Goal: Task Accomplishment & Management: Manage account settings

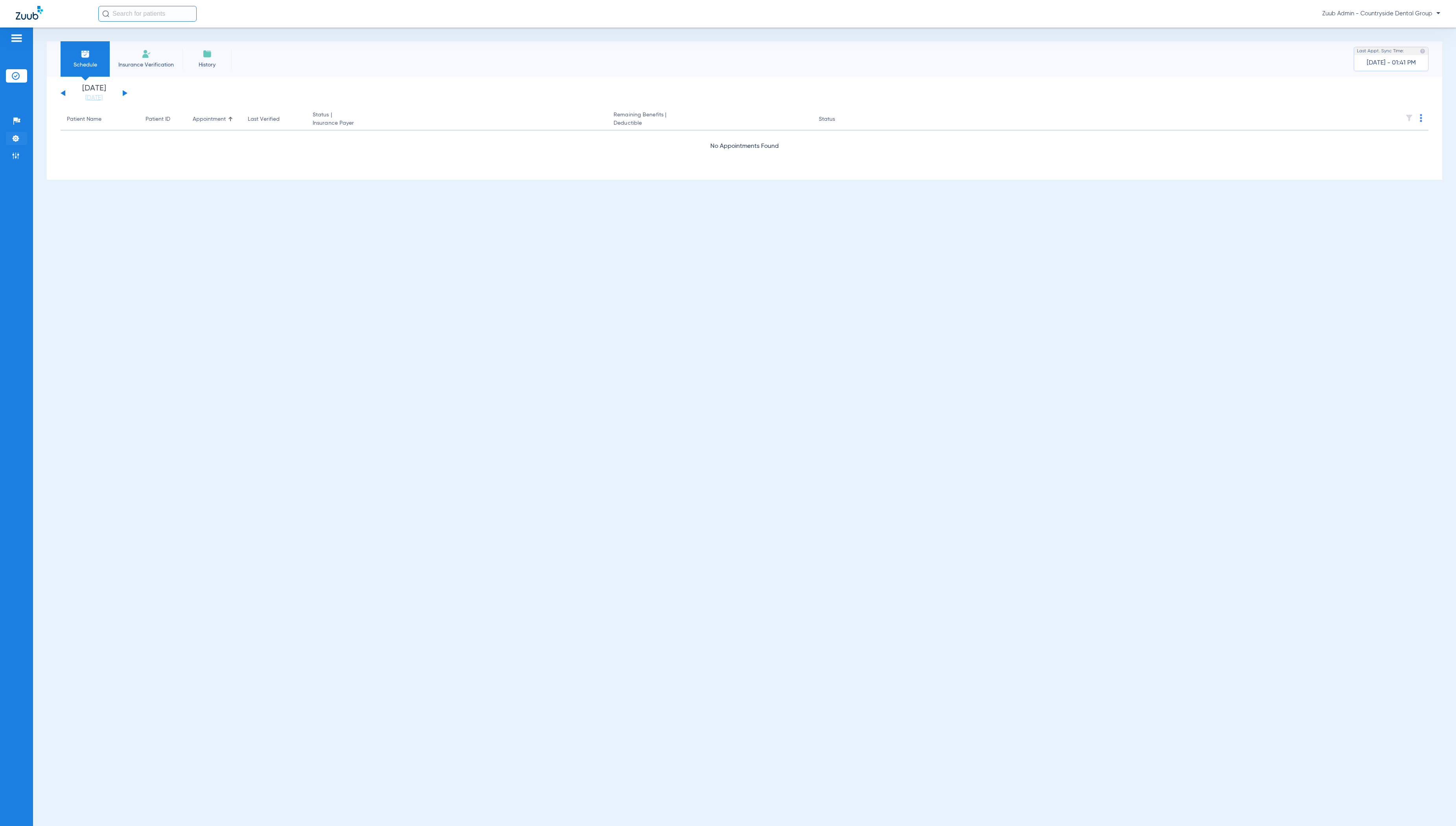
click at [13, 133] on li "Settings" at bounding box center [16, 138] width 21 height 13
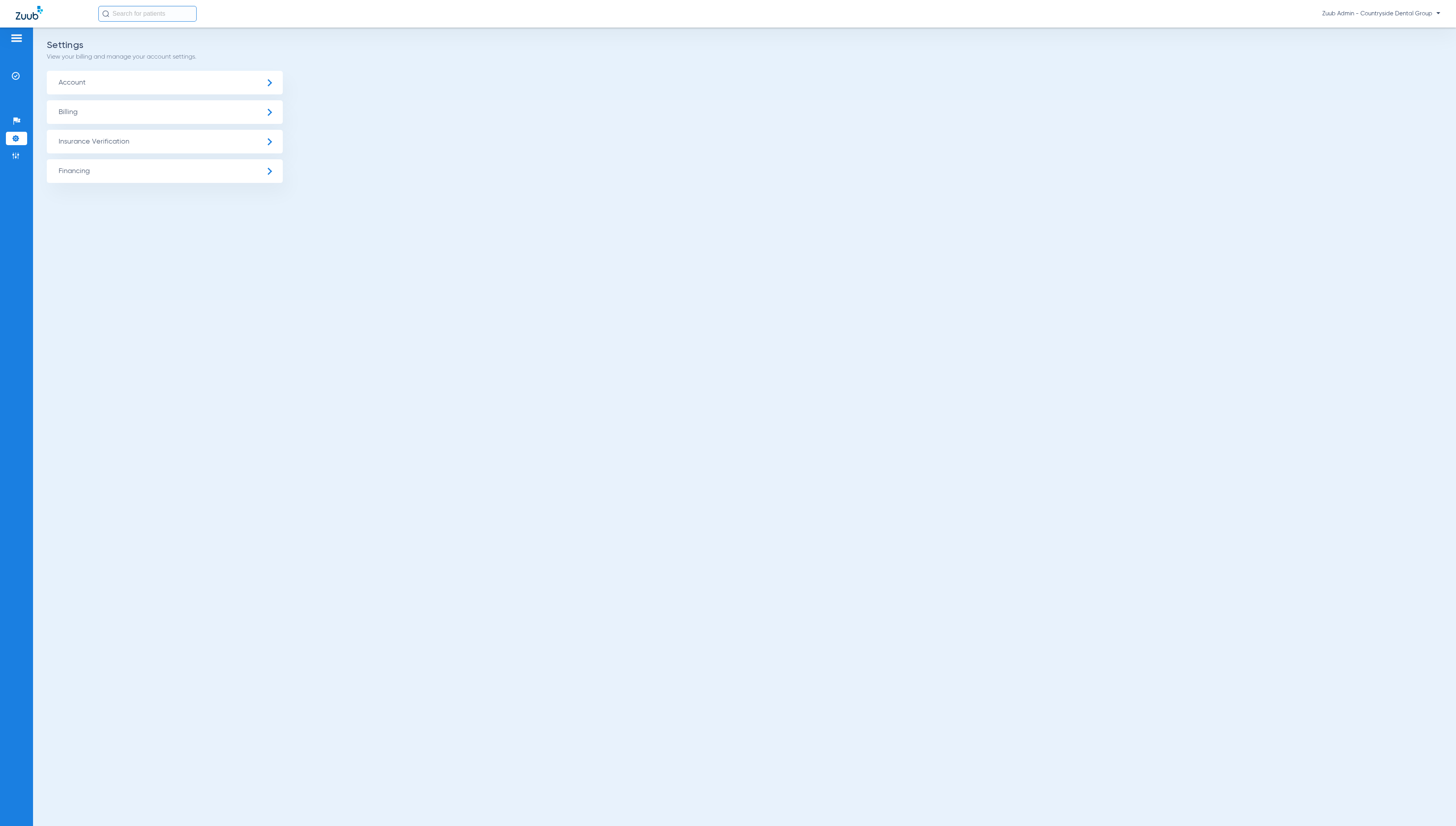
click at [93, 136] on span "Insurance Verification" at bounding box center [164, 142] width 236 height 24
click at [176, 197] on li "Insurance Payer Mapping" at bounding box center [164, 204] width 236 height 20
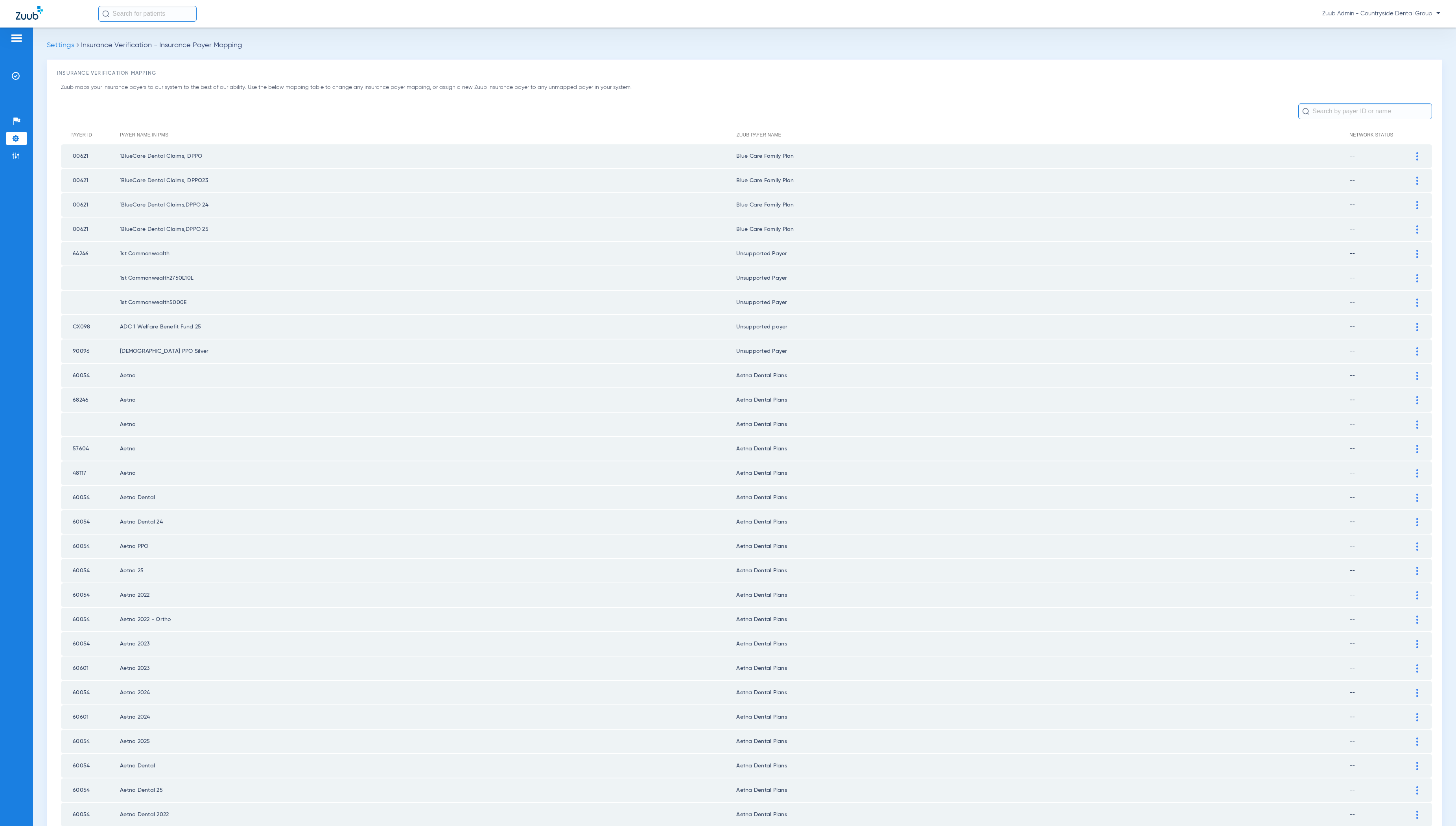
click at [15, 165] on ul "Help Center Settings Admin" at bounding box center [16, 142] width 21 height 56
click at [17, 158] on img at bounding box center [15, 155] width 8 height 8
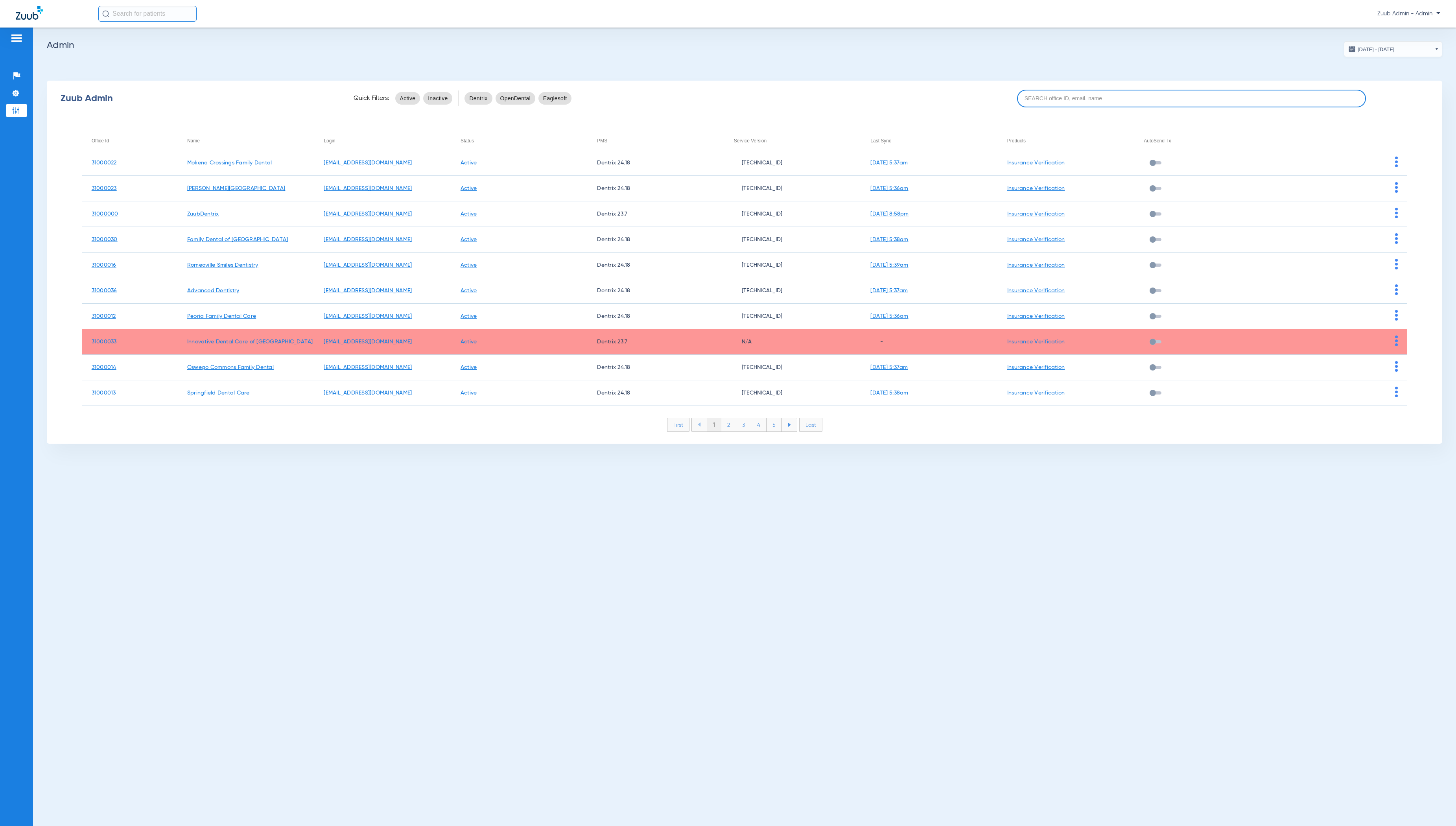
click at [1126, 99] on input at bounding box center [1191, 98] width 349 height 17
paste input "31000013"
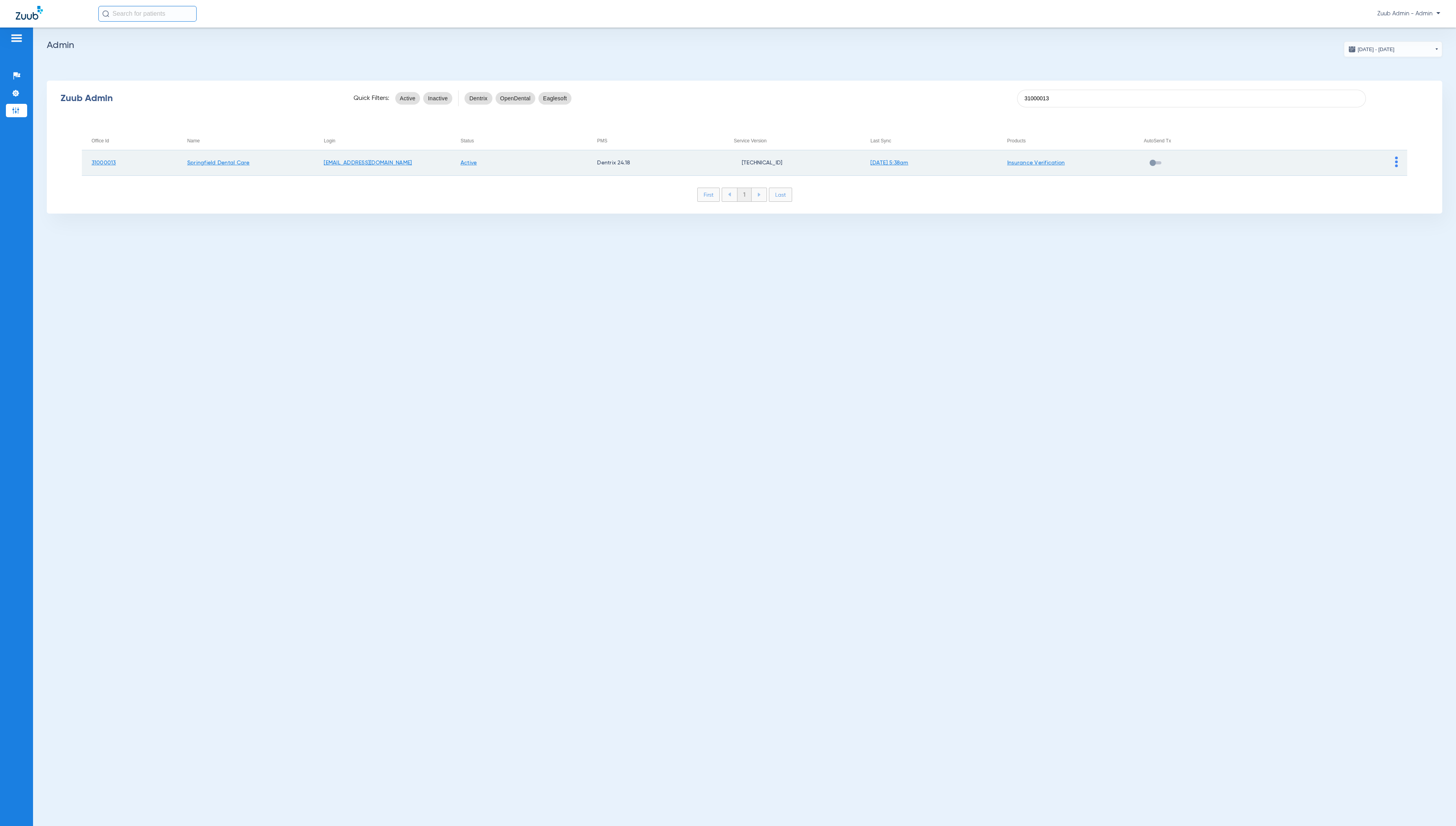
type input "31000013"
click at [1395, 165] on img at bounding box center [1396, 162] width 3 height 10
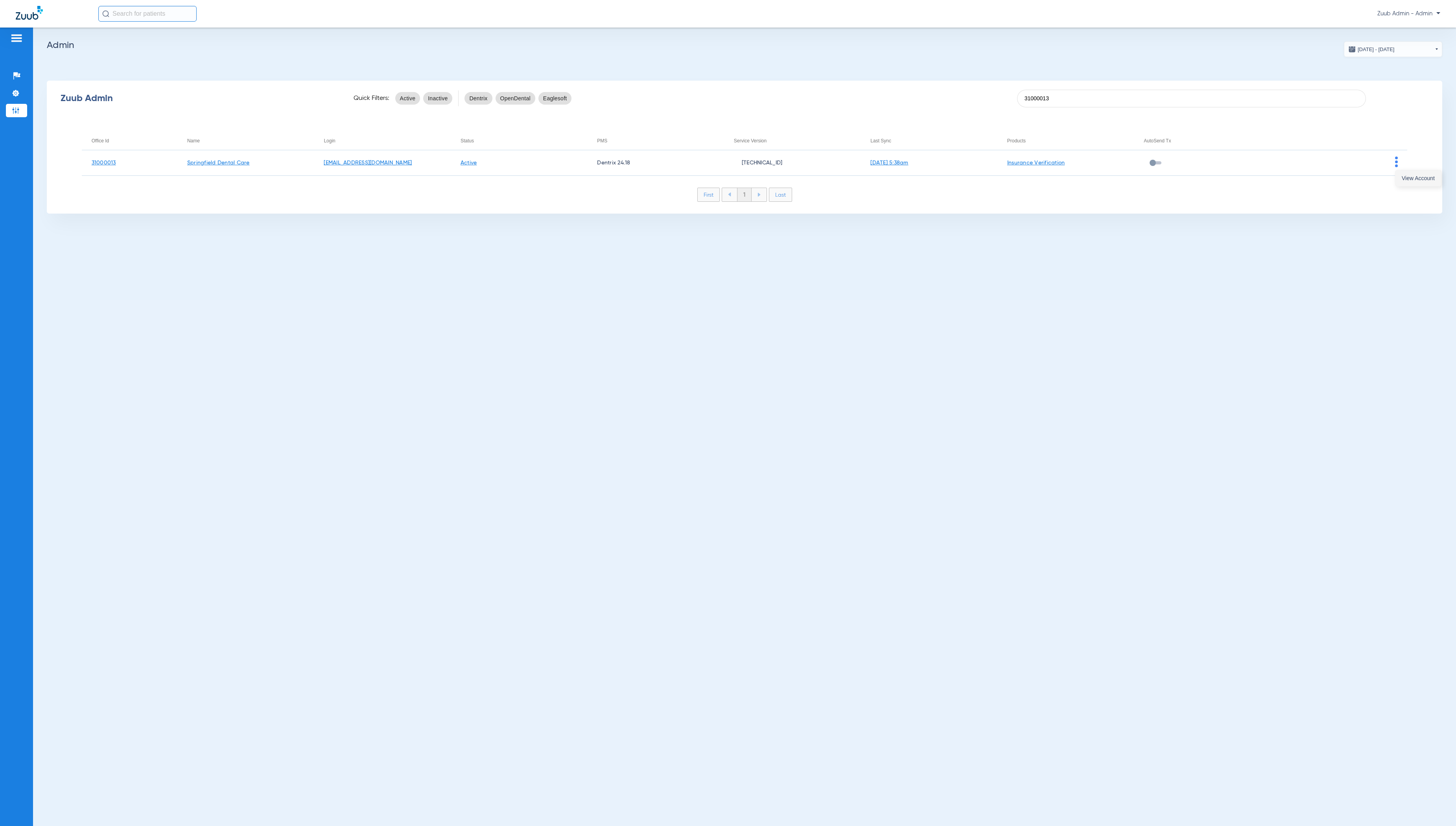
click at [1415, 179] on span "View Account" at bounding box center [1418, 178] width 33 height 6
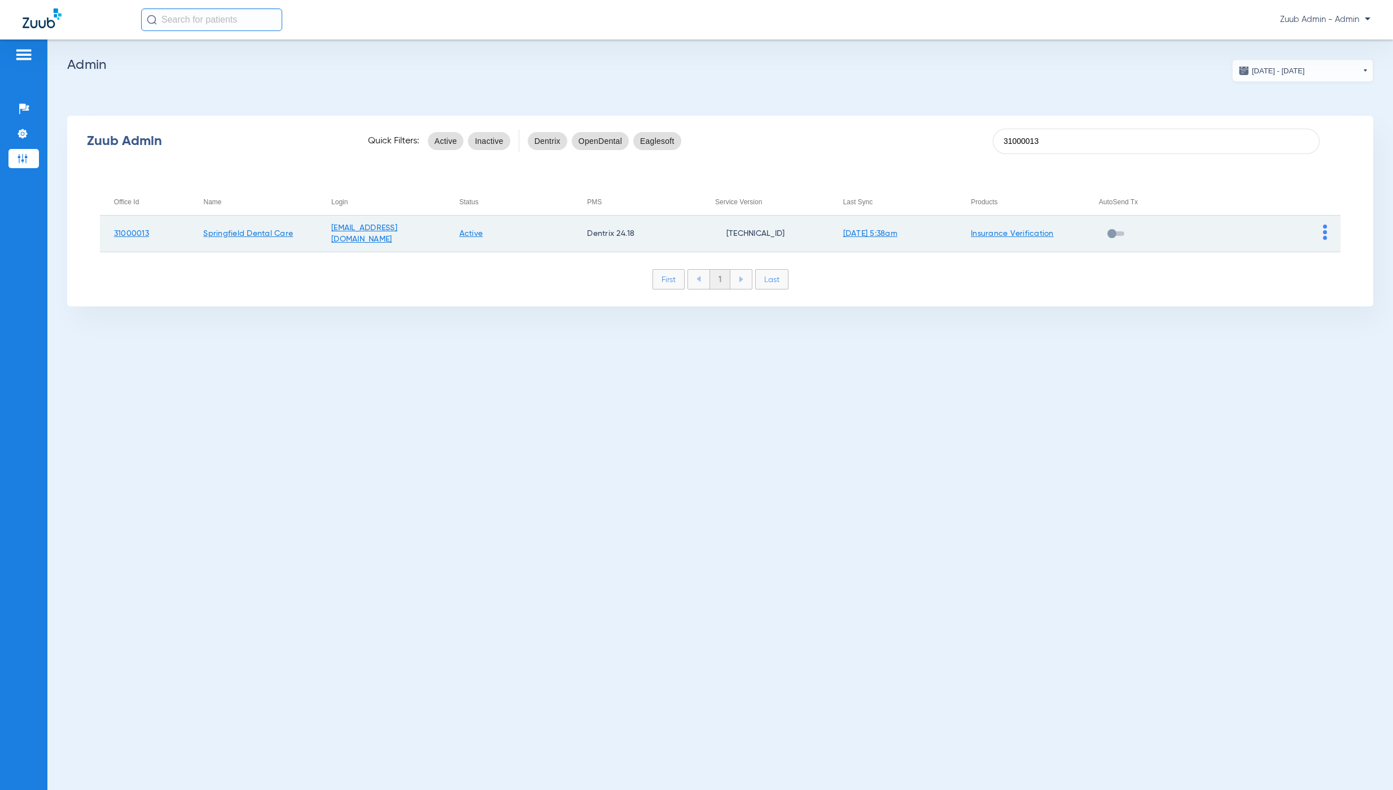
click at [1323, 231] on img at bounding box center [1325, 232] width 4 height 15
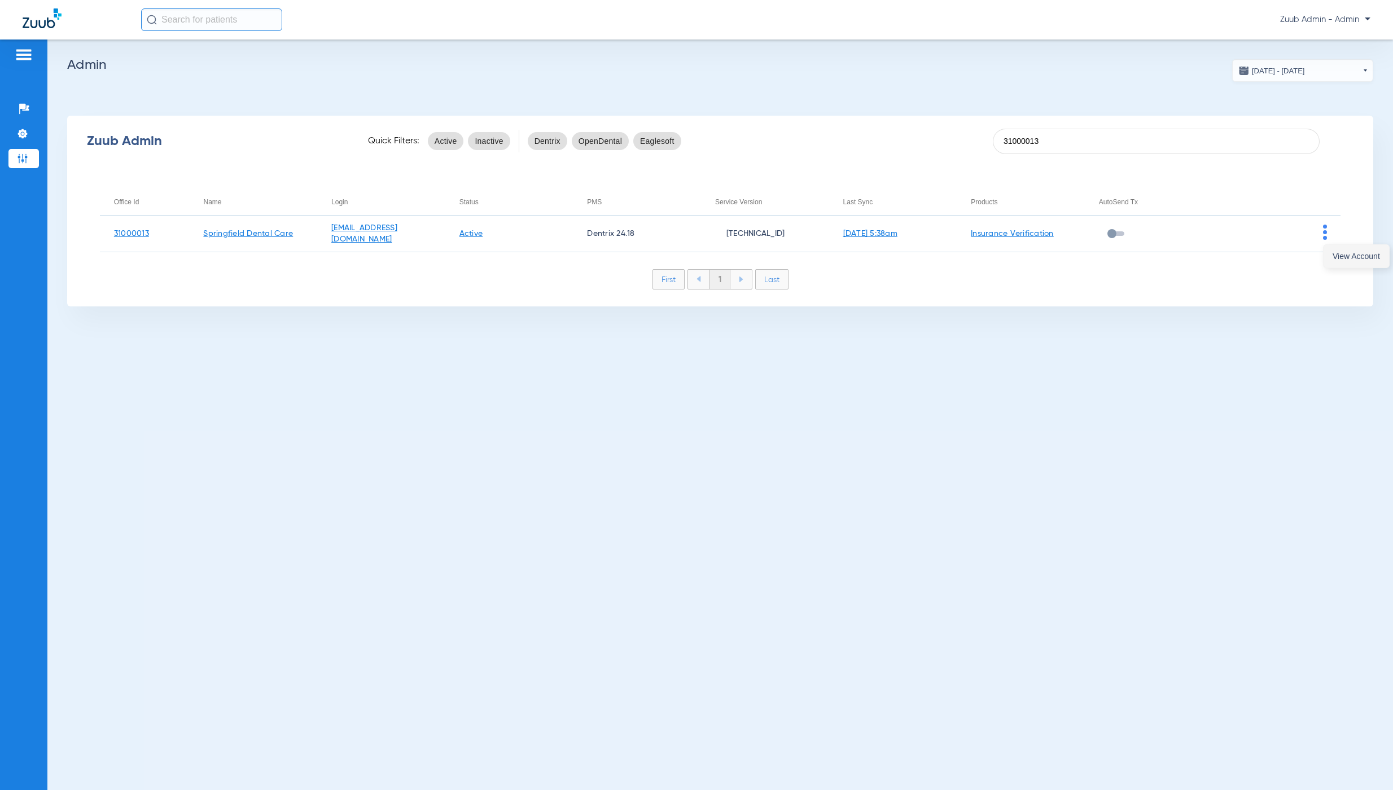
click at [1346, 255] on span "View Account" at bounding box center [1356, 256] width 47 height 8
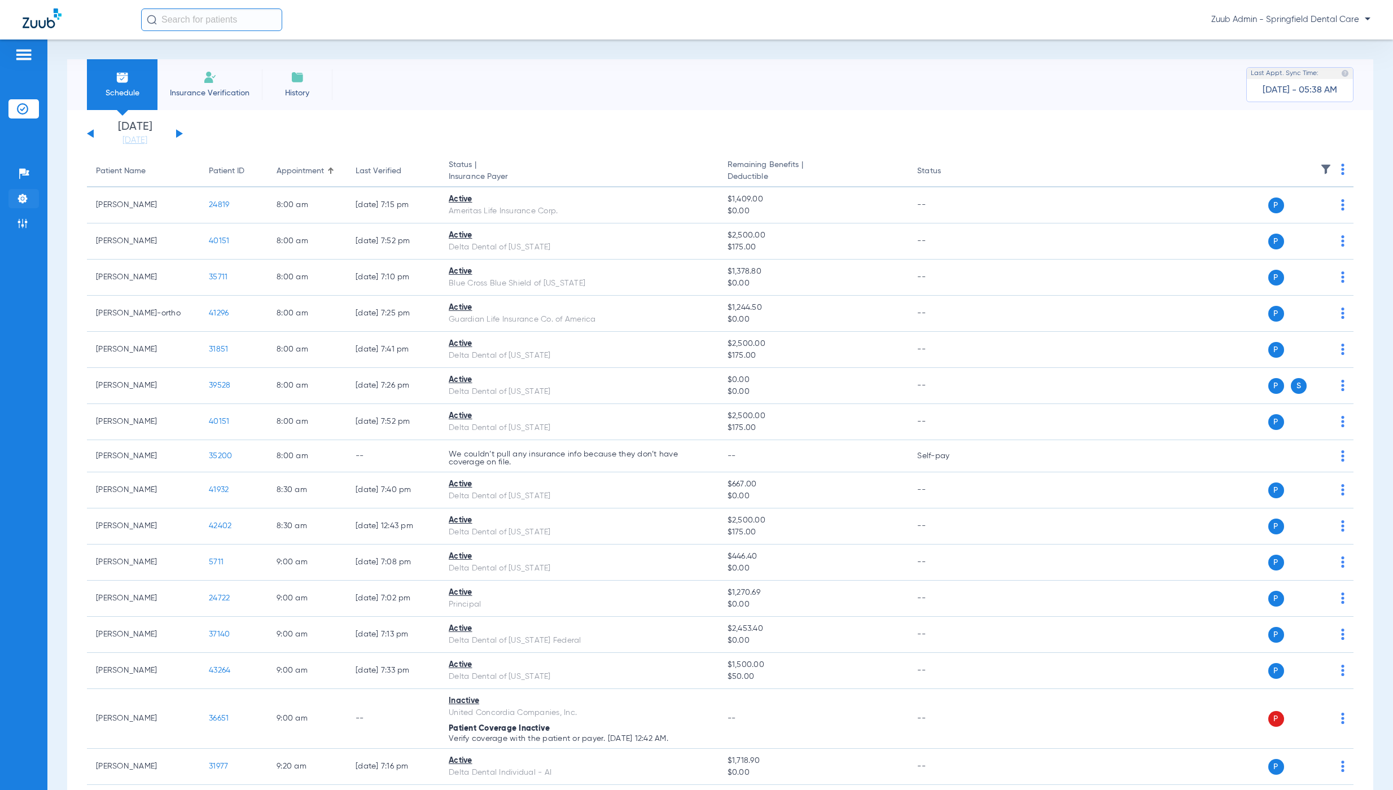
click at [27, 203] on img at bounding box center [22, 198] width 11 height 11
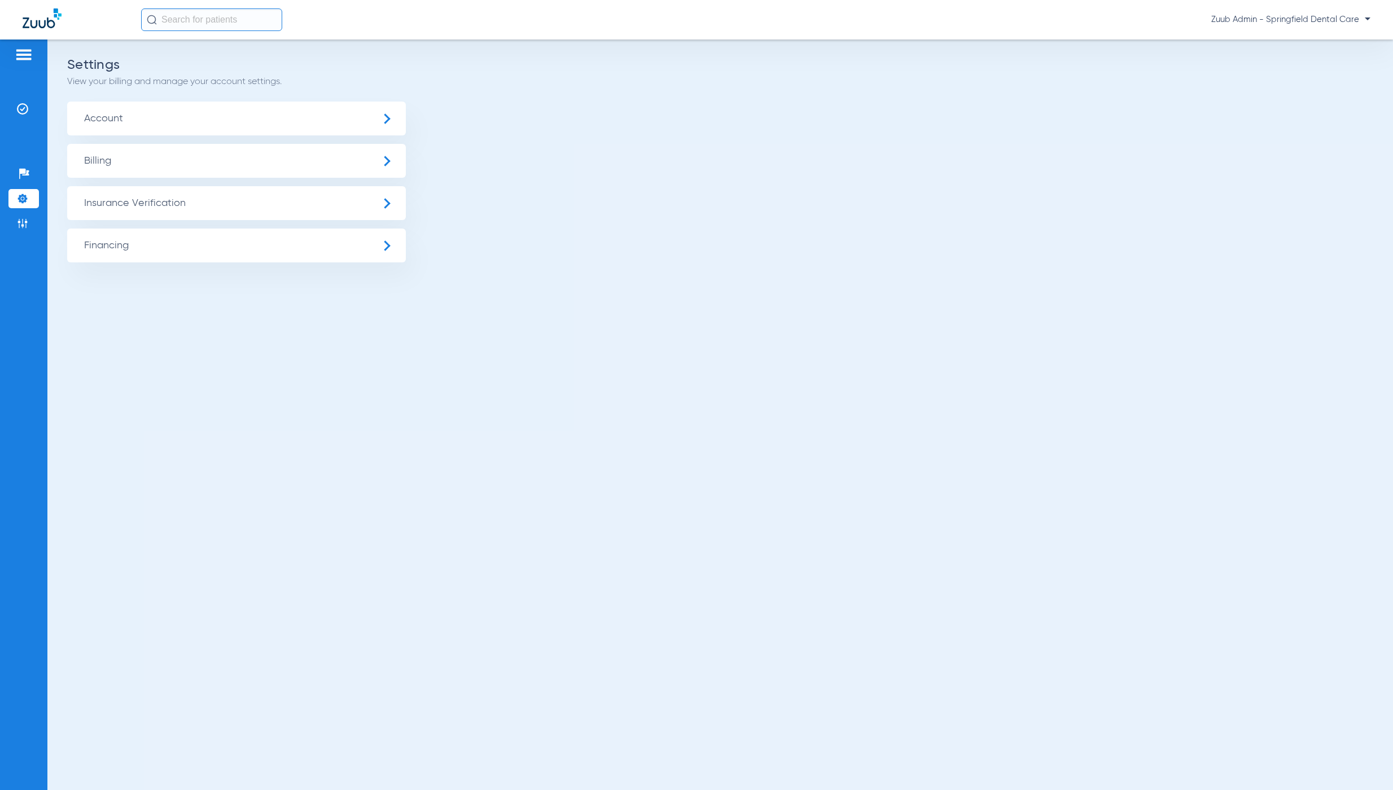
click at [112, 205] on span "Insurance Verification" at bounding box center [236, 203] width 339 height 34
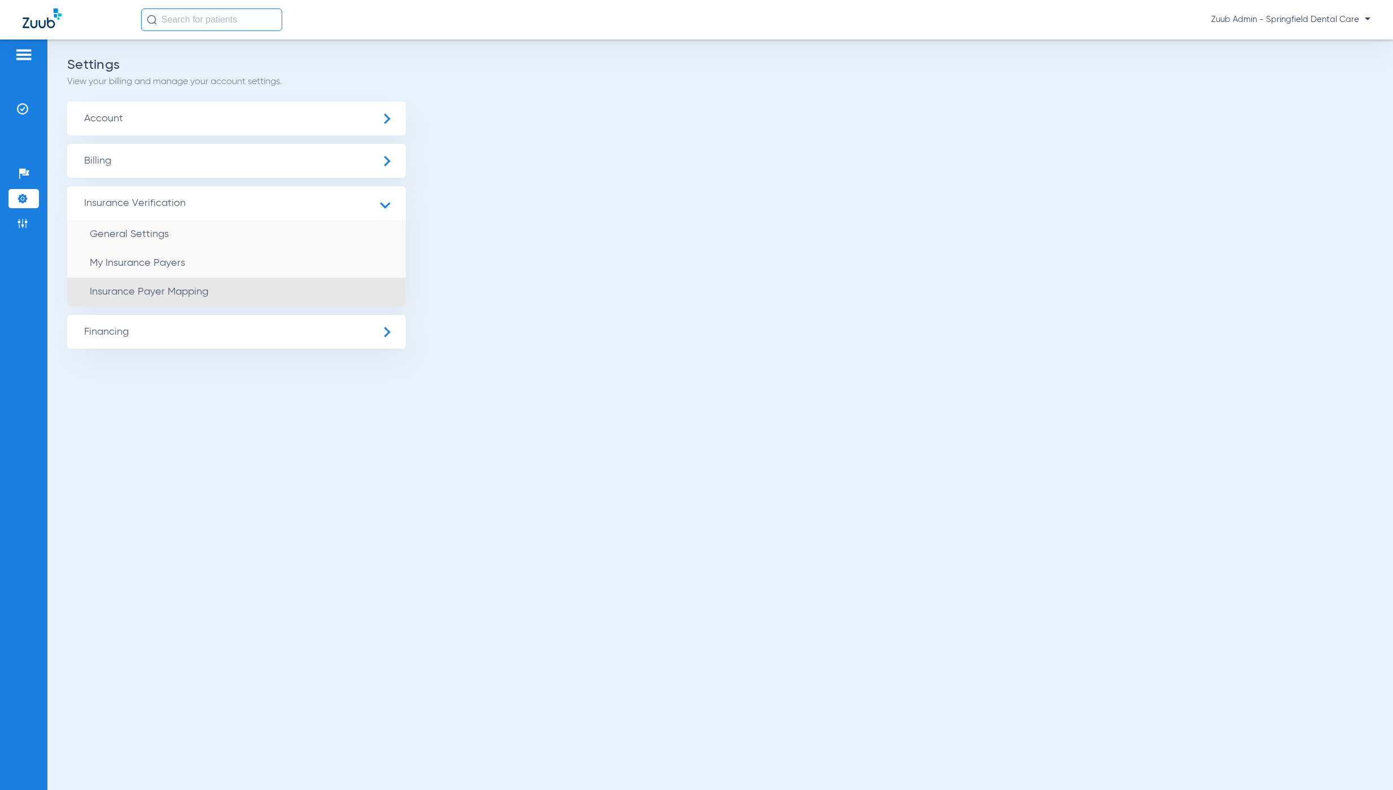
click at [214, 291] on li "Insurance Payer Mapping" at bounding box center [236, 292] width 339 height 29
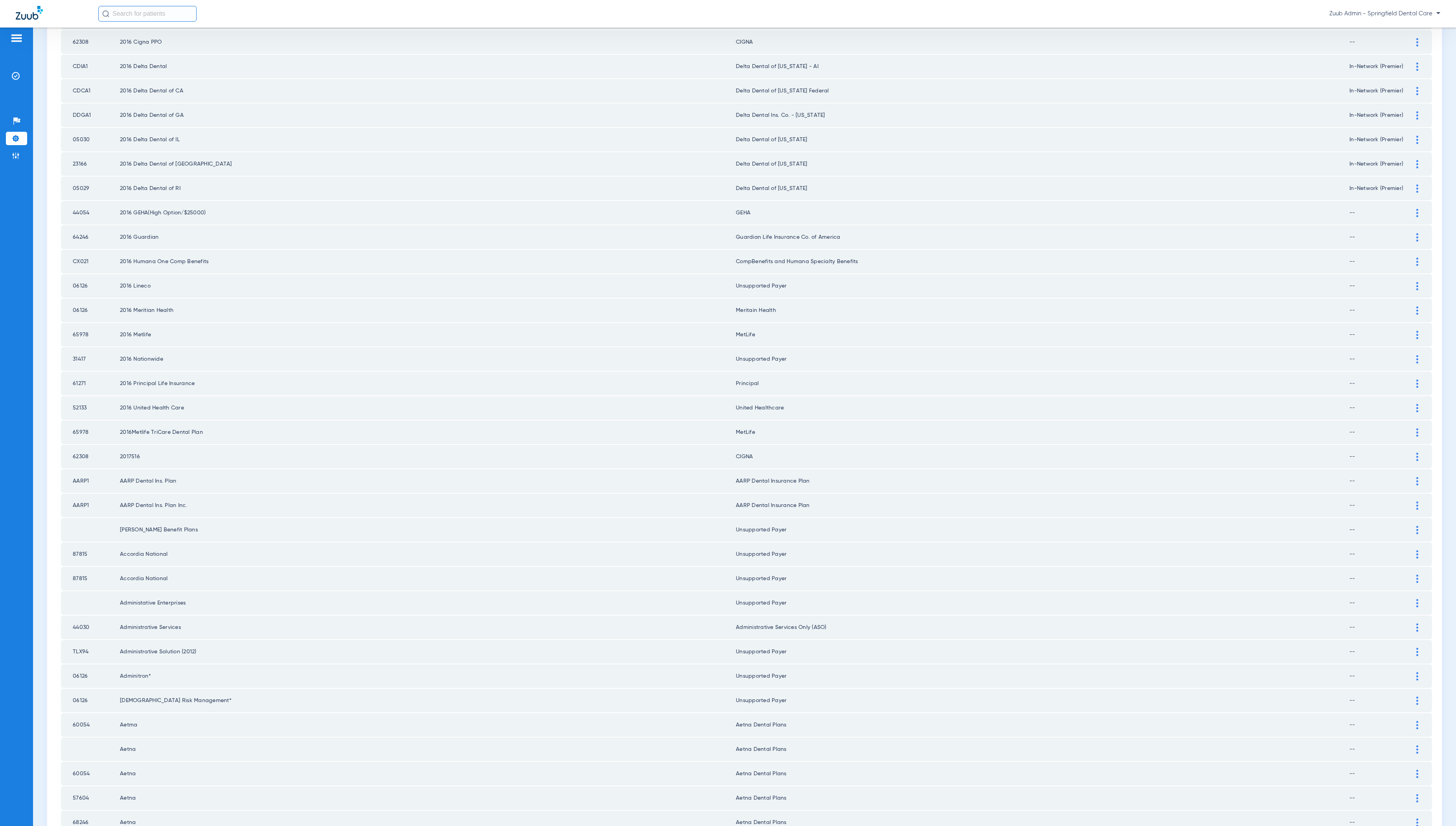
scroll to position [556, 0]
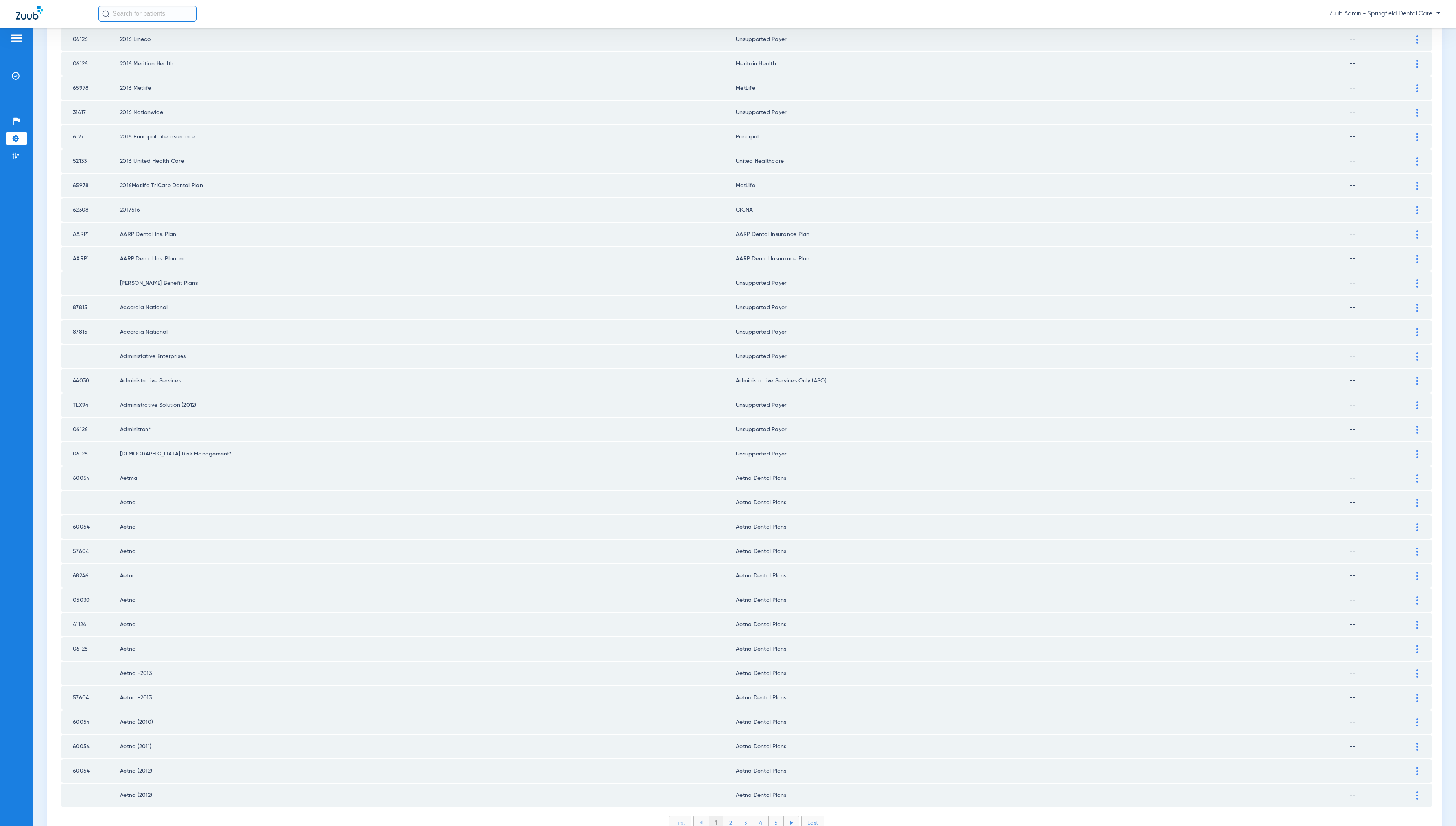
click at [731, 816] on li "2" at bounding box center [730, 823] width 15 height 13
click at [741, 816] on li "3" at bounding box center [745, 823] width 15 height 13
click at [758, 816] on li "4" at bounding box center [761, 823] width 15 height 13
click at [774, 816] on li "5" at bounding box center [776, 823] width 15 height 13
click at [775, 816] on li "6" at bounding box center [776, 823] width 15 height 13
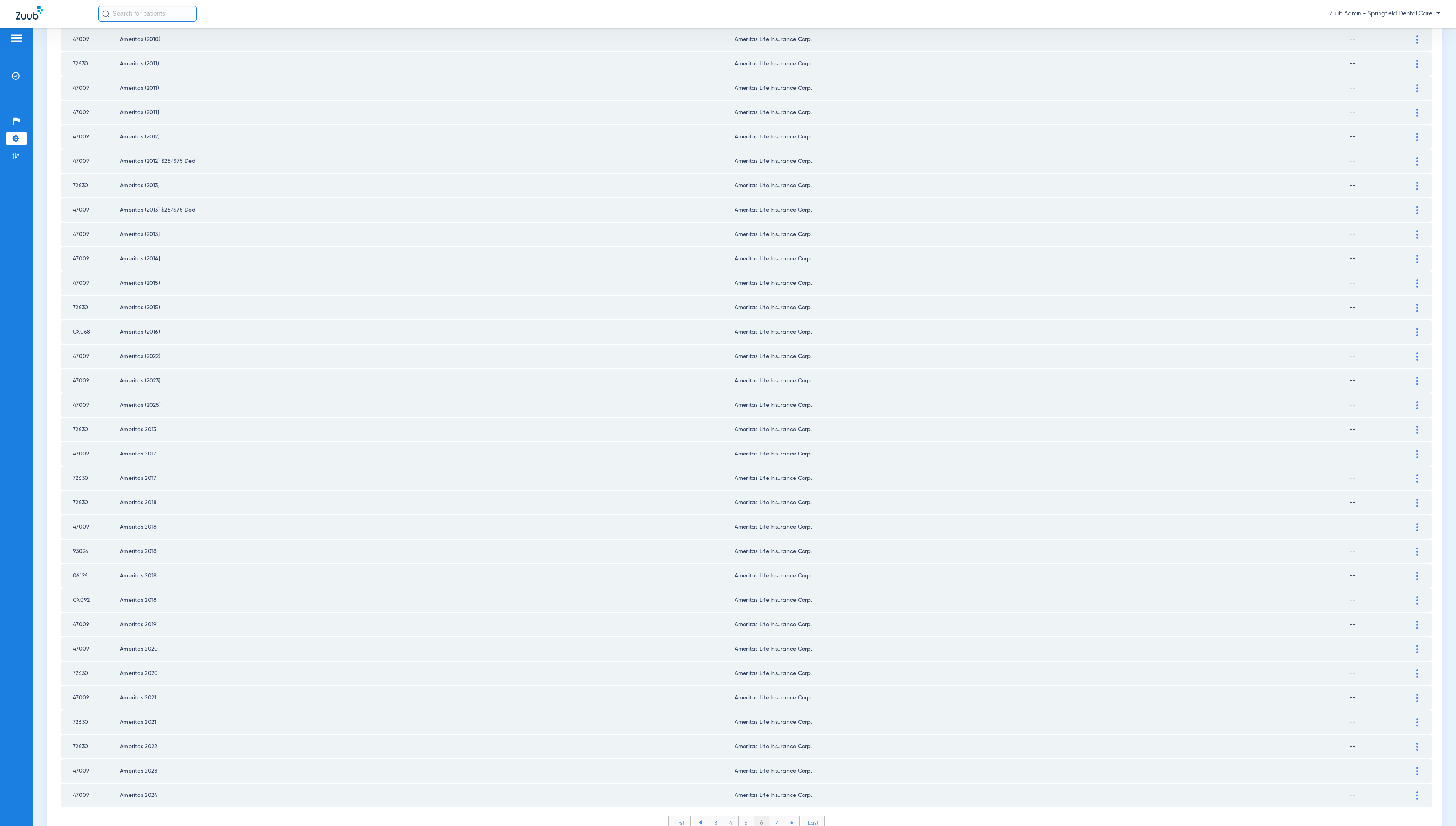
click at [776, 816] on li "7" at bounding box center [776, 823] width 15 height 13
click at [779, 816] on li "8" at bounding box center [777, 823] width 15 height 13
click at [773, 816] on li "9" at bounding box center [776, 823] width 15 height 13
click at [778, 816] on li "10" at bounding box center [776, 823] width 17 height 13
click at [779, 816] on li "11" at bounding box center [777, 823] width 16 height 13
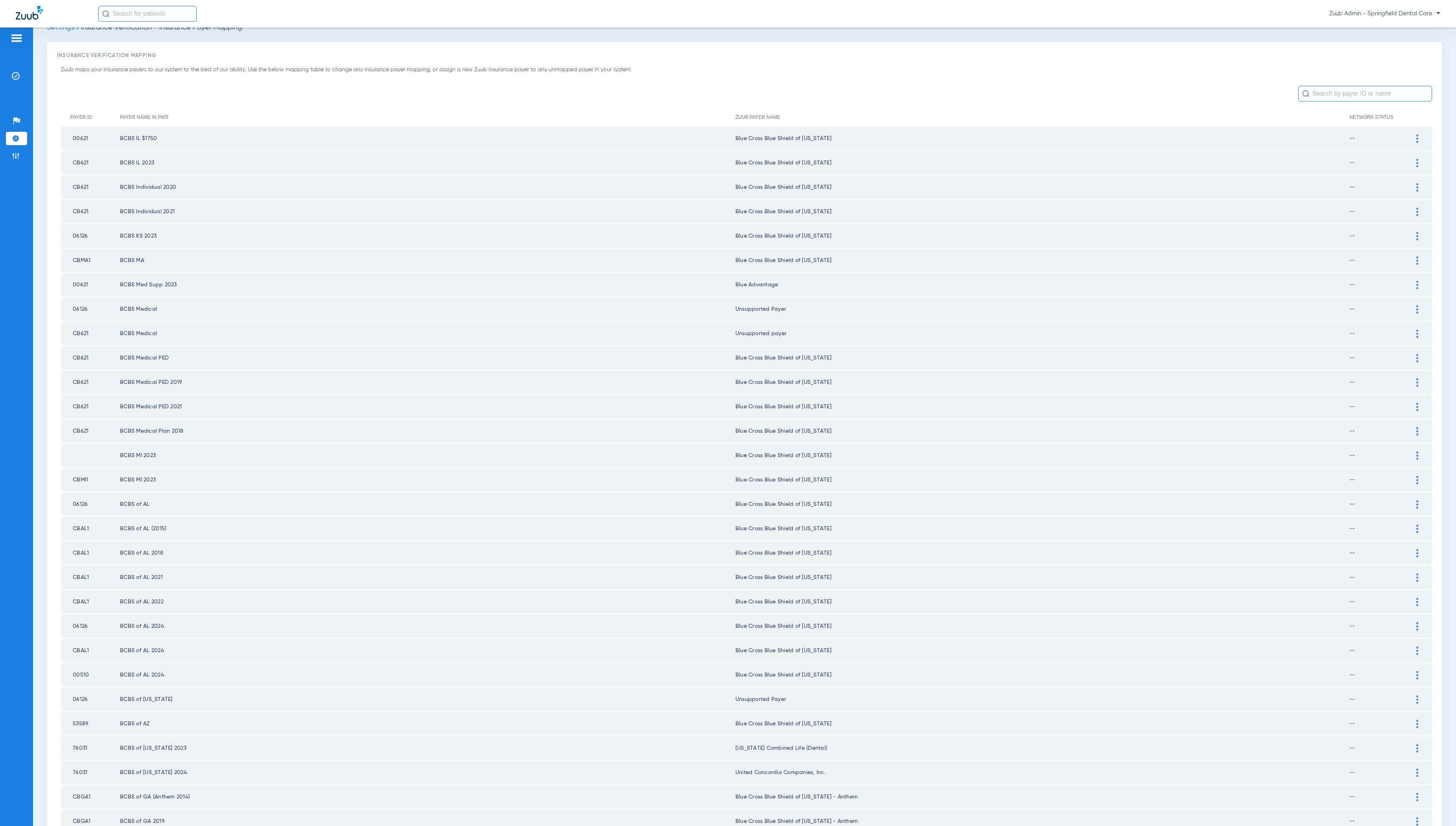
scroll to position [0, 0]
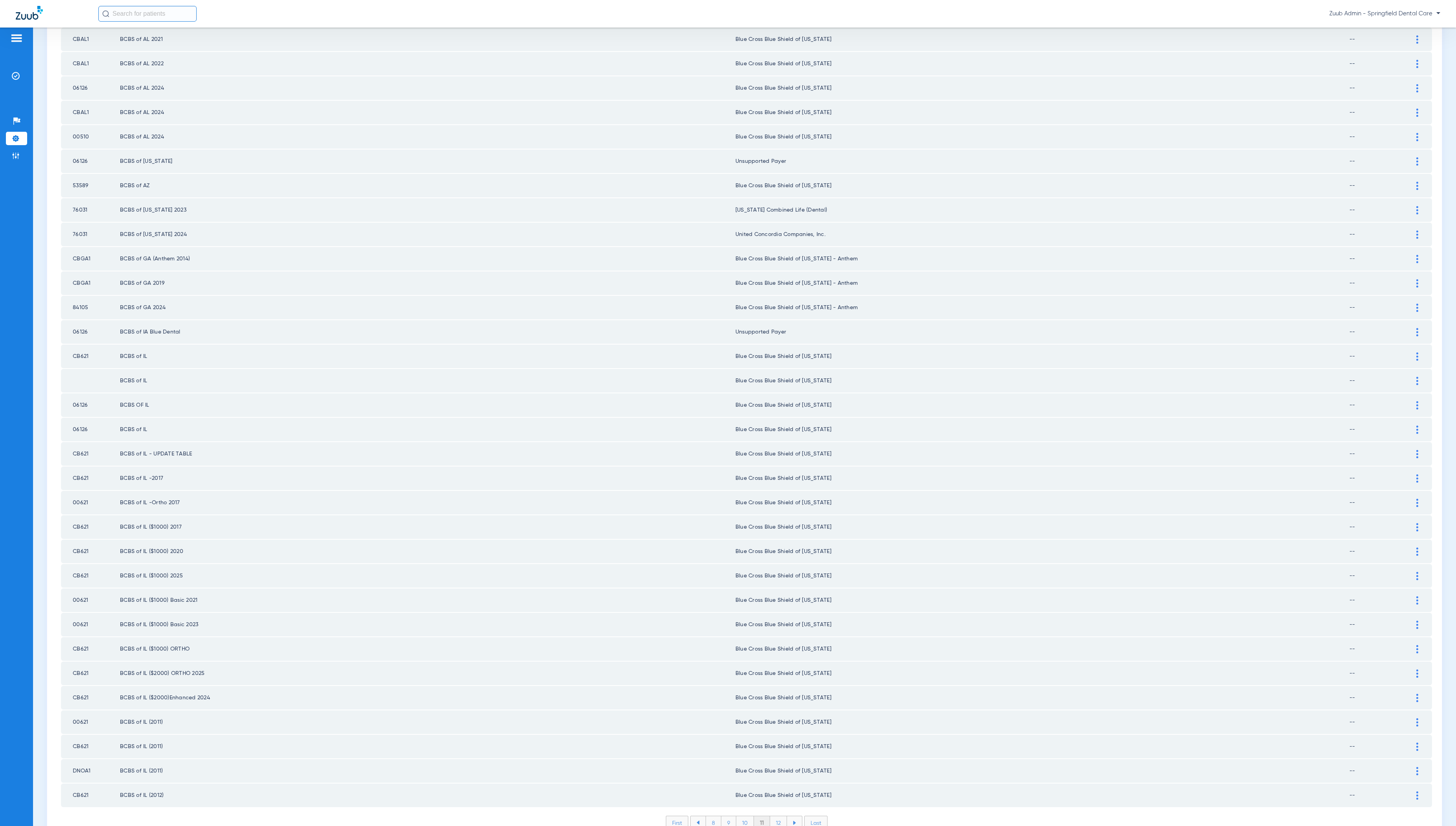
click at [779, 816] on li "12" at bounding box center [778, 823] width 17 height 13
click at [781, 816] on li "13" at bounding box center [779, 823] width 17 height 13
click at [781, 816] on li "14" at bounding box center [780, 823] width 17 height 13
click at [776, 816] on li "15" at bounding box center [780, 823] width 17 height 13
click at [779, 816] on li "16" at bounding box center [780, 823] width 17 height 13
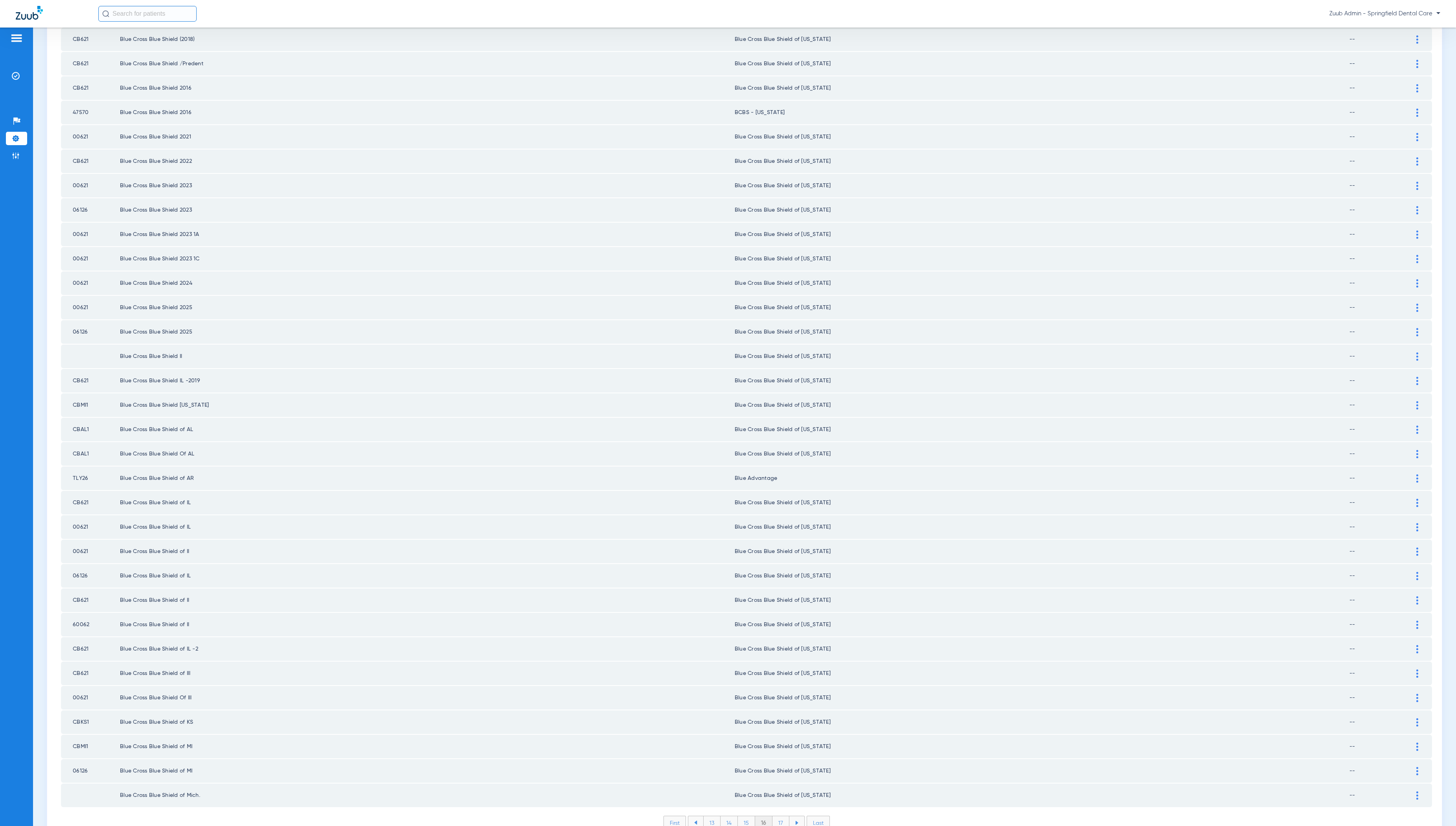
click at [782, 816] on li "17" at bounding box center [781, 823] width 17 height 13
click at [782, 816] on li "18" at bounding box center [780, 823] width 17 height 13
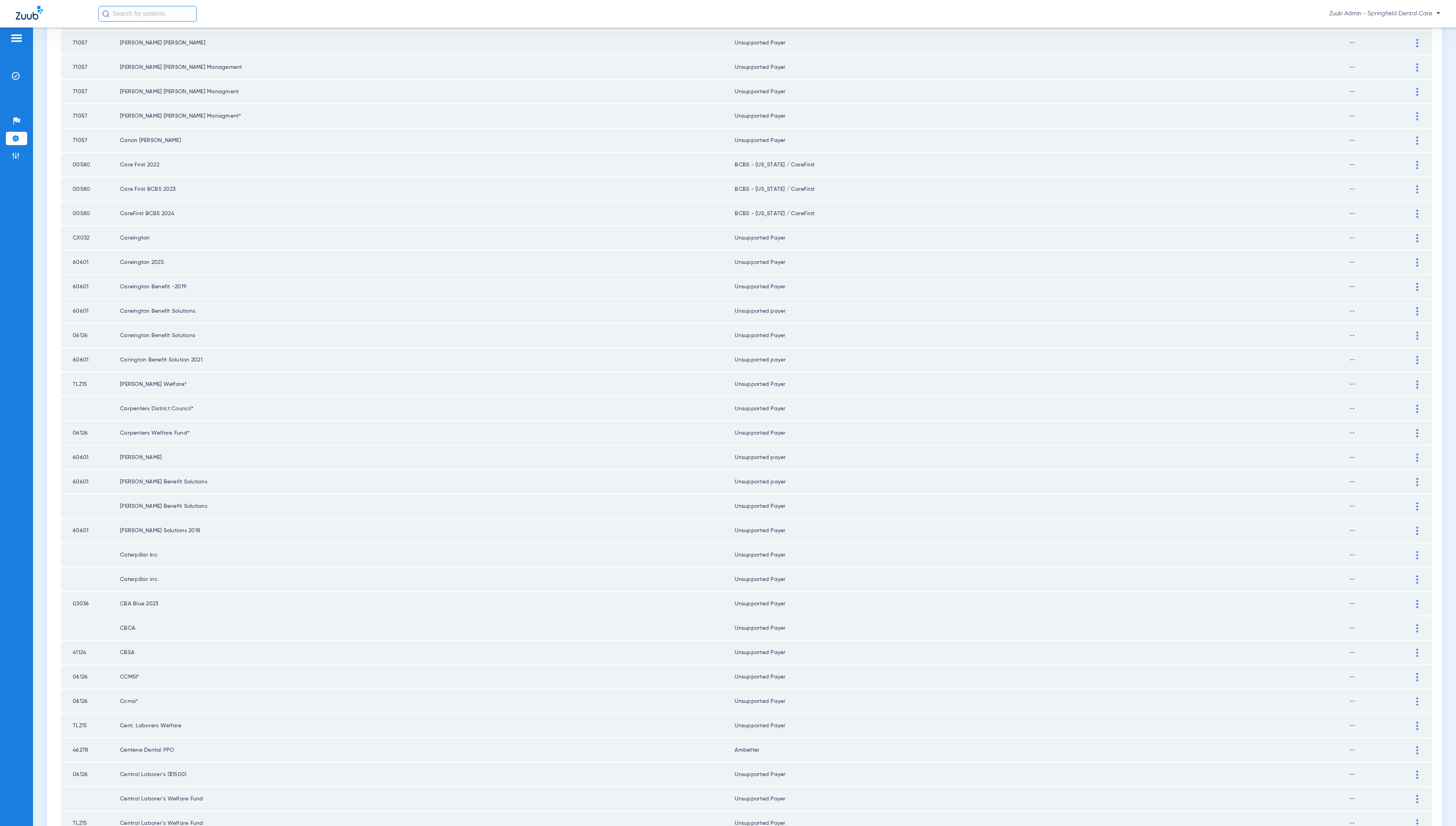
scroll to position [556, 0]
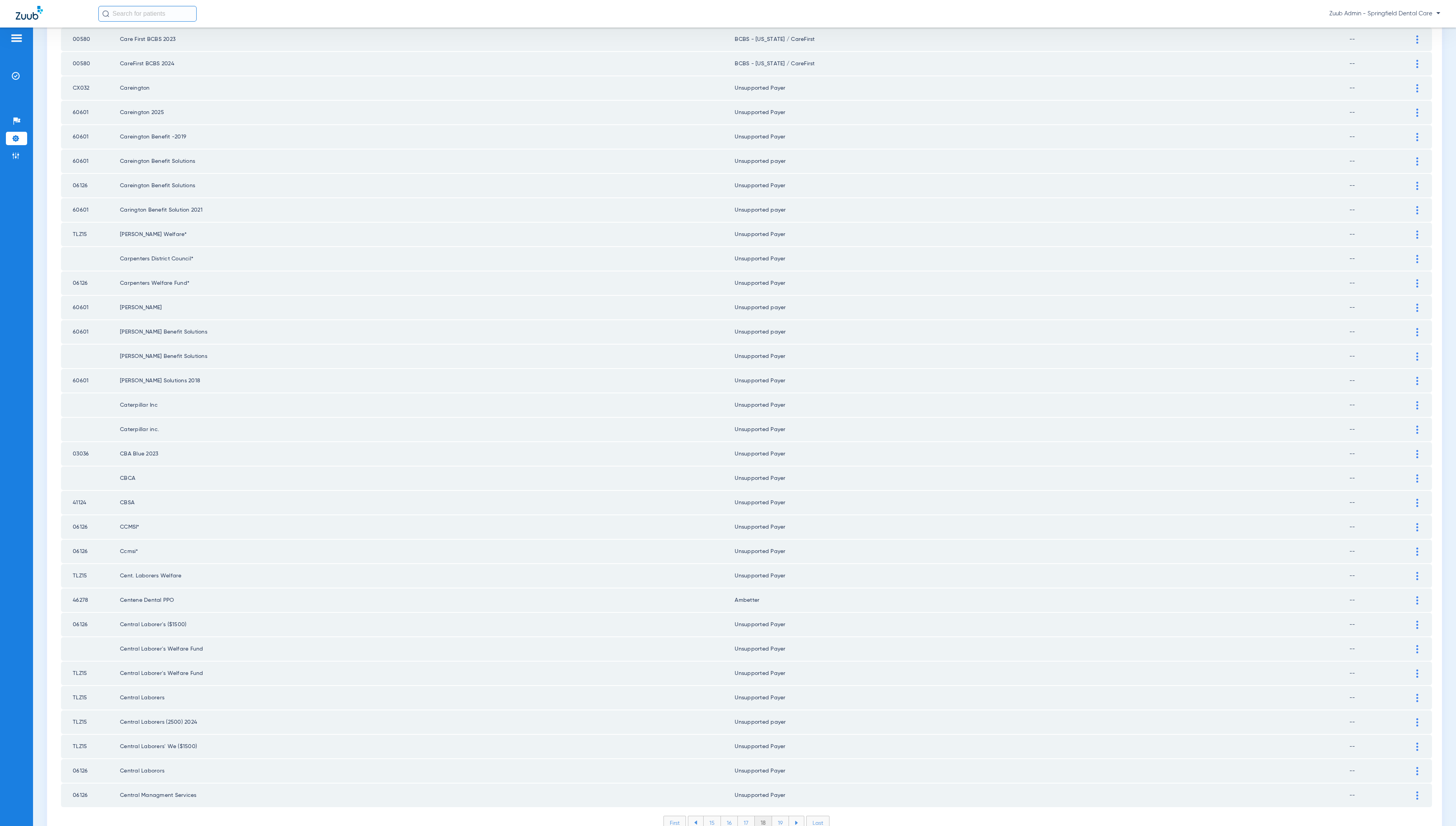
click at [779, 816] on li "19" at bounding box center [780, 823] width 17 height 13
click at [782, 816] on li "20" at bounding box center [780, 823] width 19 height 13
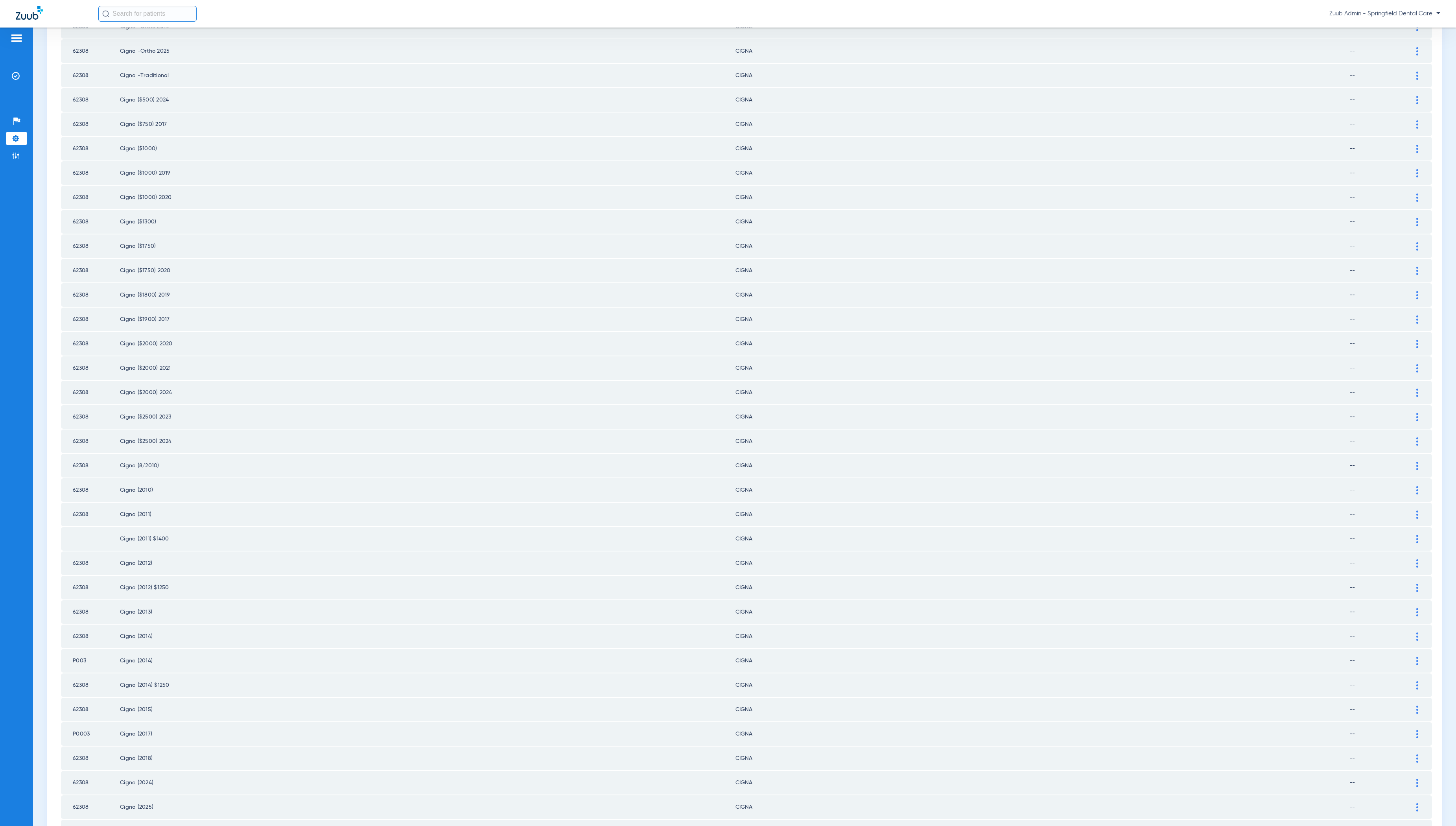
scroll to position [105, 0]
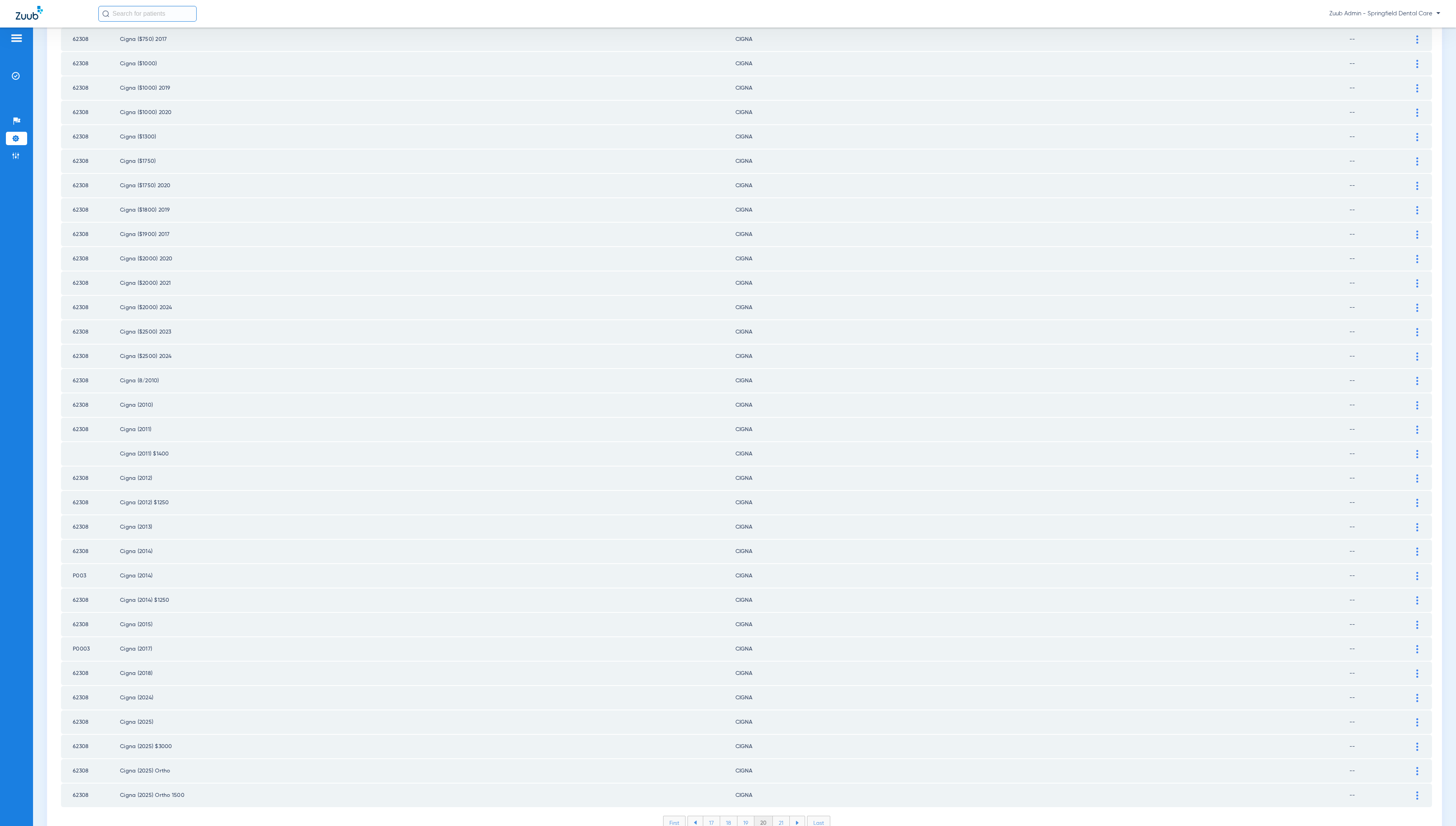
click at [779, 816] on li "21" at bounding box center [781, 823] width 17 height 13
click at [782, 816] on li "22" at bounding box center [781, 823] width 17 height 13
click at [782, 816] on li "23" at bounding box center [781, 823] width 17 height 13
click at [780, 816] on li "24" at bounding box center [782, 823] width 18 height 13
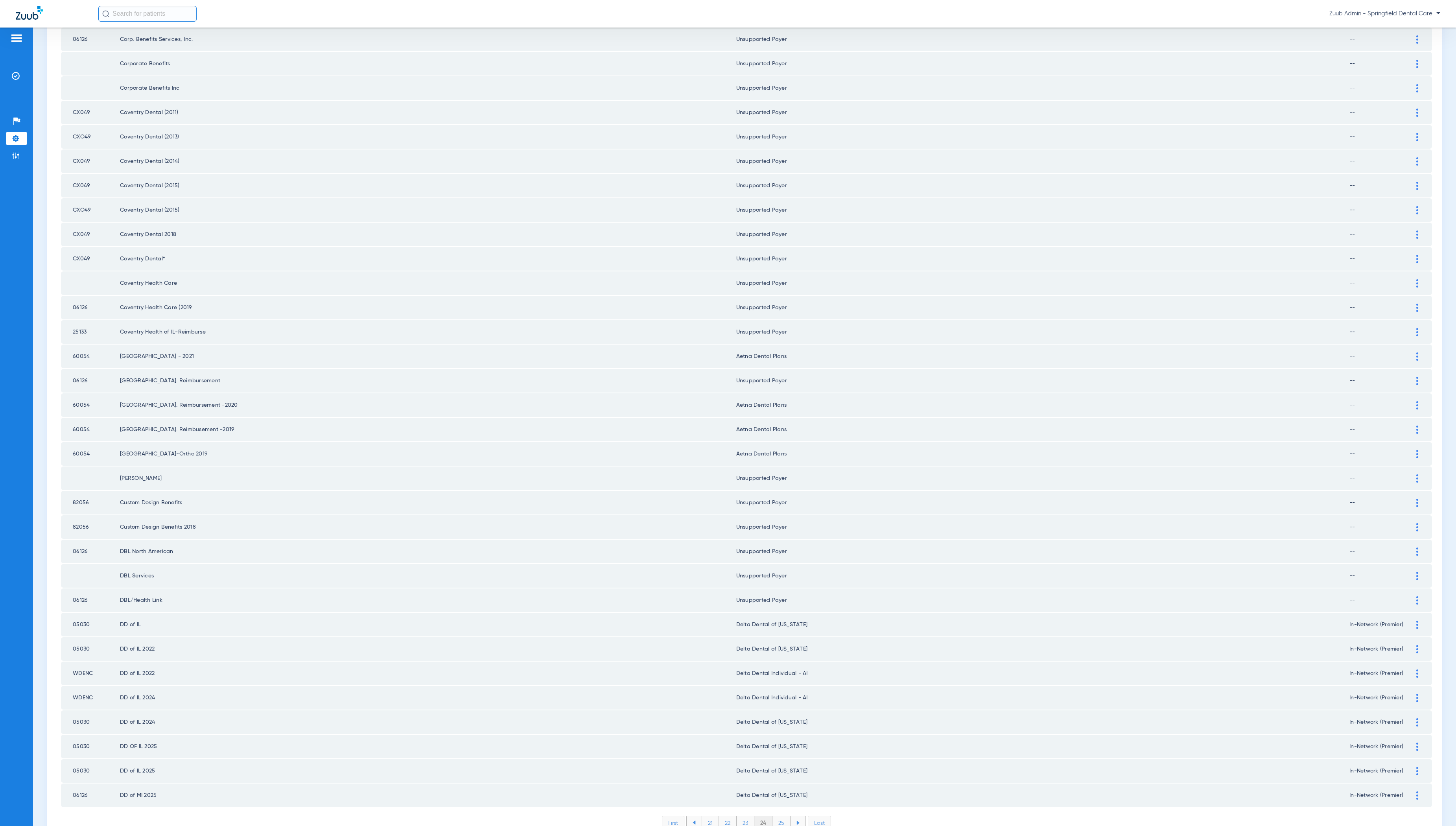
scroll to position [0, 0]
click at [778, 816] on li "25" at bounding box center [782, 823] width 18 height 13
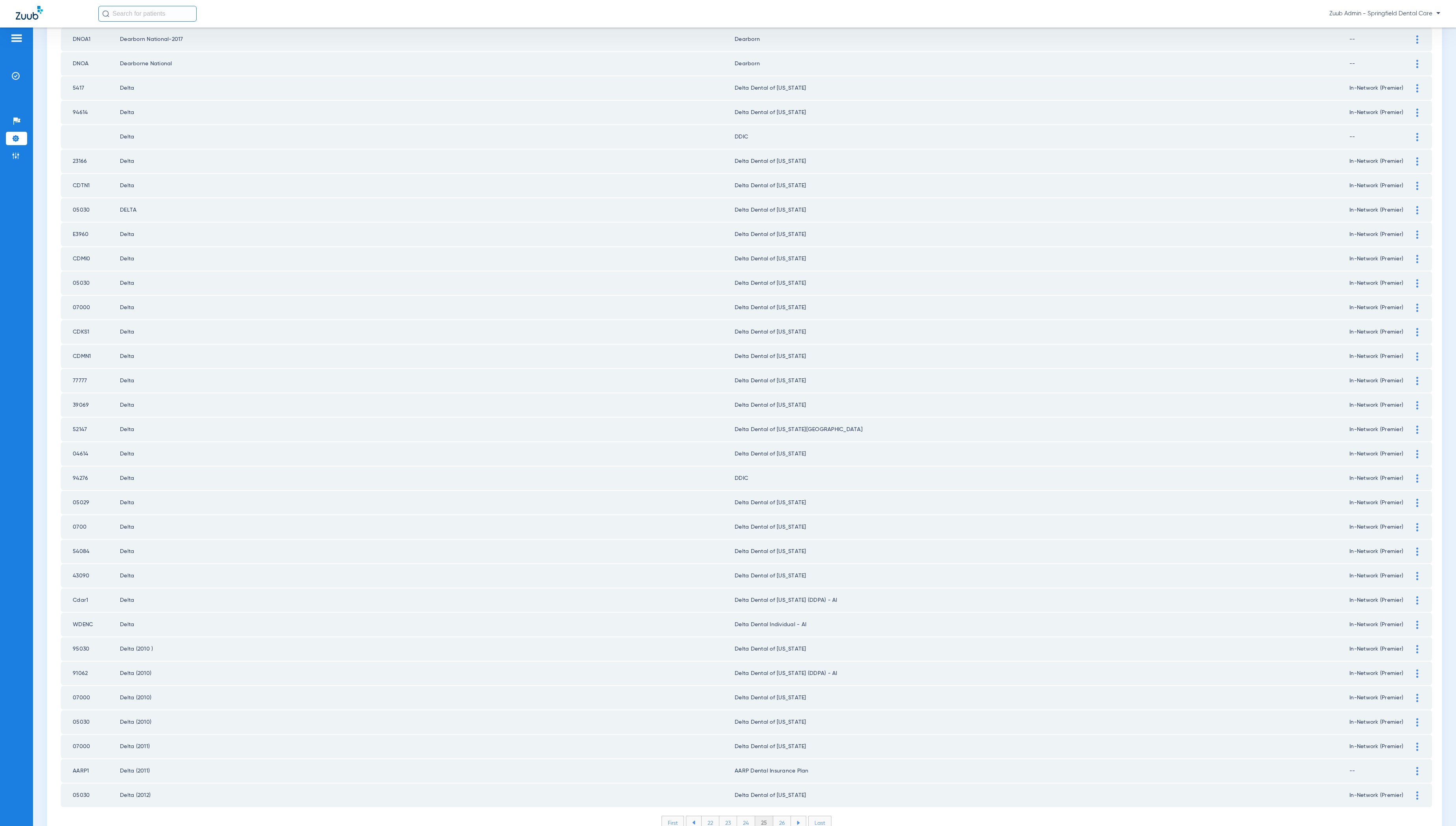
click at [784, 816] on li "26" at bounding box center [782, 823] width 17 height 13
click at [783, 816] on li "27" at bounding box center [782, 823] width 17 height 13
click at [780, 816] on li "28" at bounding box center [782, 823] width 18 height 13
click at [781, 816] on li "29" at bounding box center [782, 823] width 17 height 13
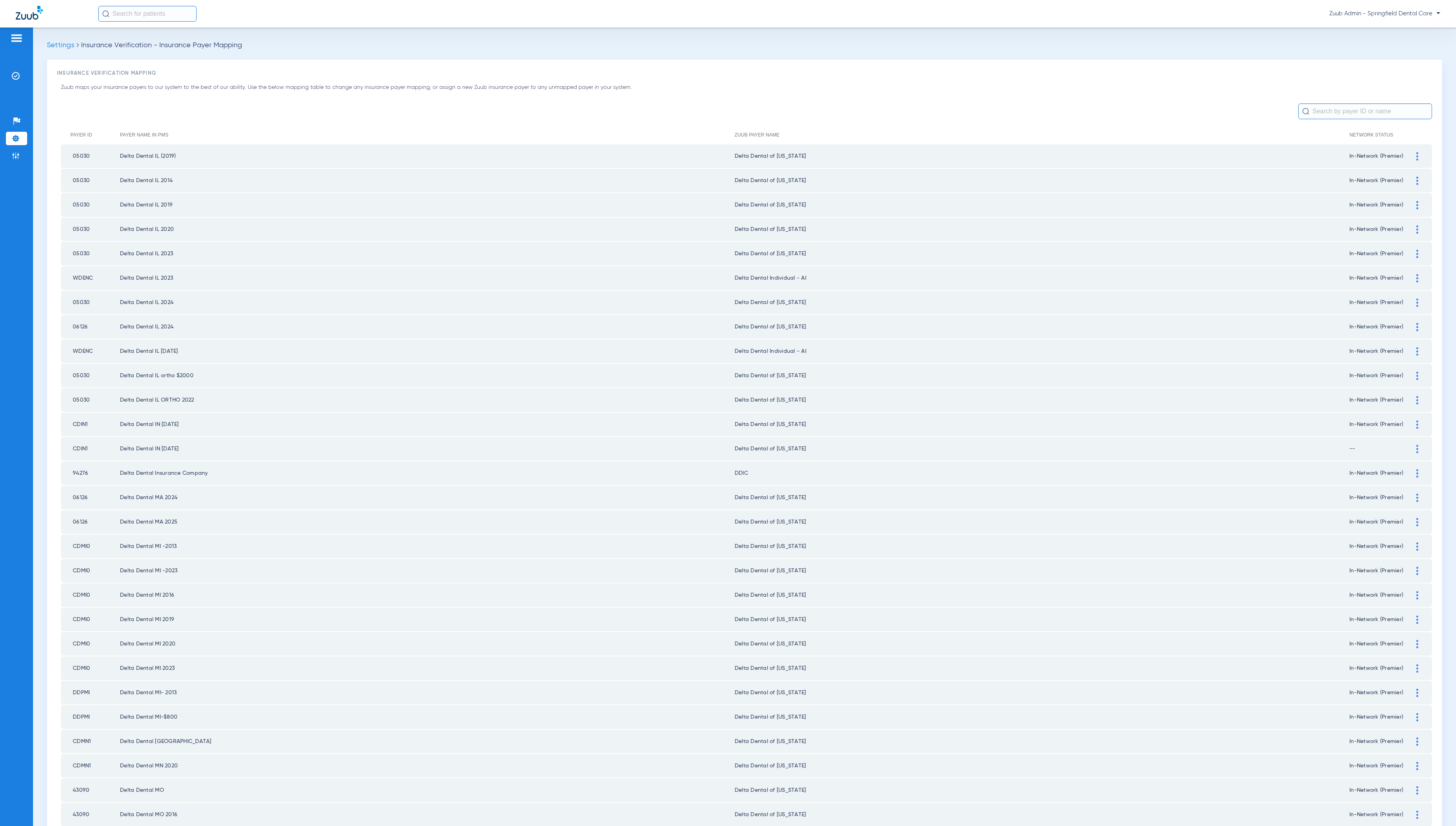
scroll to position [556, 0]
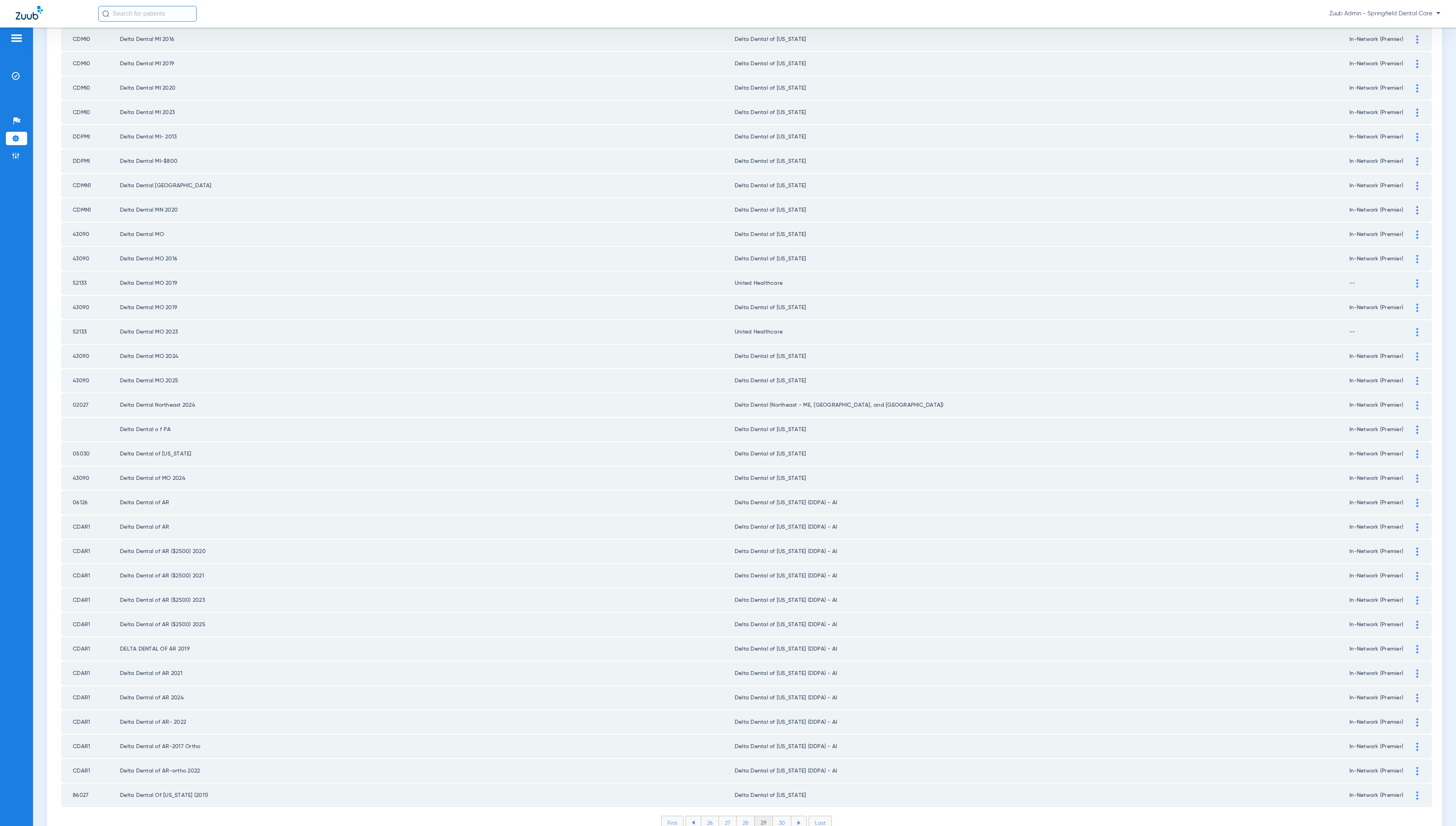
click at [783, 816] on li "30" at bounding box center [782, 823] width 19 height 13
click at [782, 816] on li "31" at bounding box center [782, 823] width 17 height 13
click at [782, 816] on li "32" at bounding box center [782, 823] width 17 height 13
click at [783, 816] on li "33" at bounding box center [782, 823] width 17 height 13
click at [780, 816] on li "34" at bounding box center [782, 823] width 18 height 13
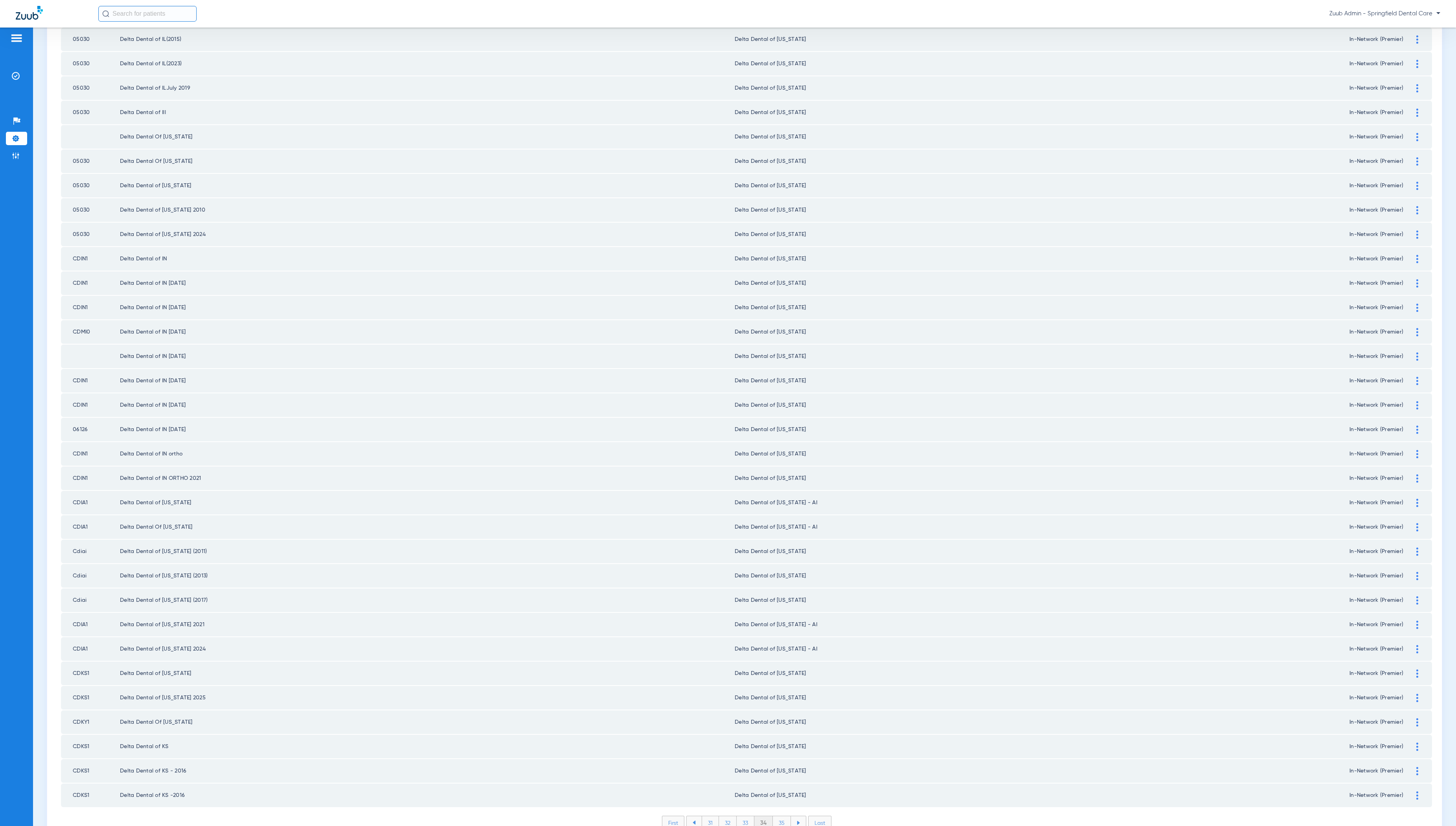
click at [782, 816] on li "35" at bounding box center [782, 823] width 18 height 13
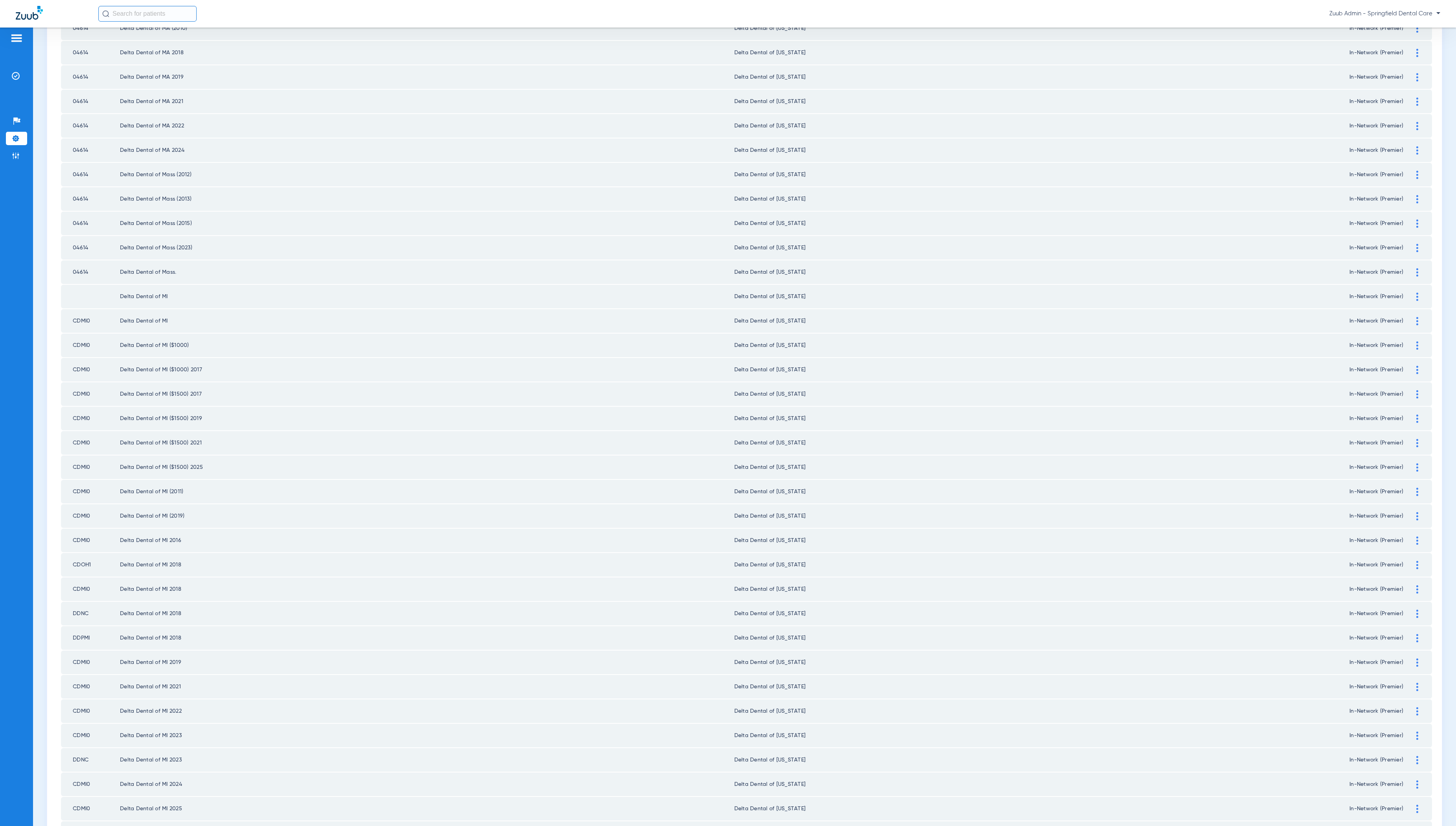
scroll to position [556, 0]
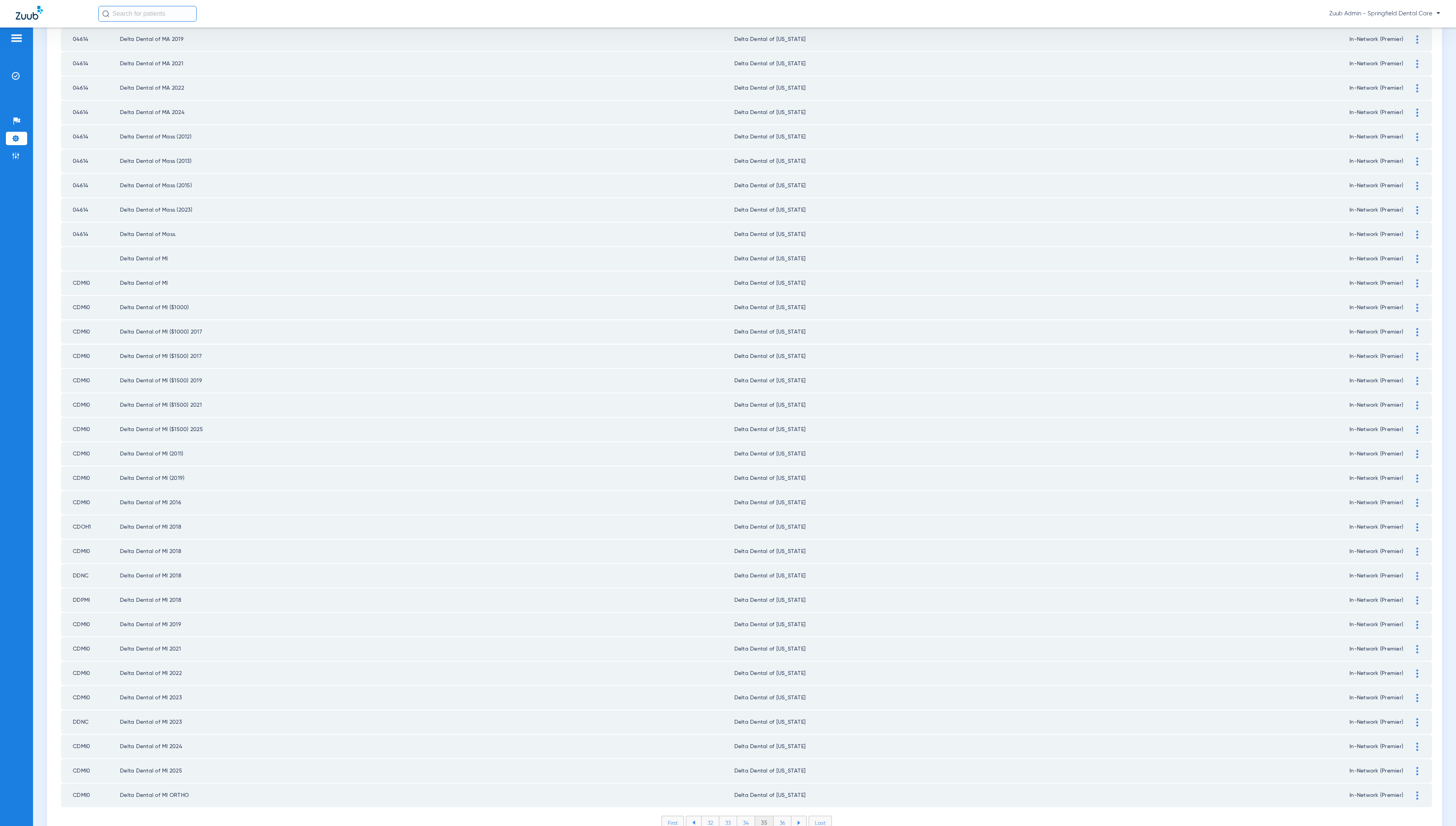
click at [783, 816] on li "36" at bounding box center [782, 823] width 17 height 13
click at [783, 816] on li "37" at bounding box center [782, 823] width 17 height 13
click at [783, 816] on li "38" at bounding box center [782, 823] width 18 height 13
click at [783, 816] on li "39" at bounding box center [782, 823] width 17 height 13
click at [789, 816] on li "40" at bounding box center [782, 823] width 19 height 13
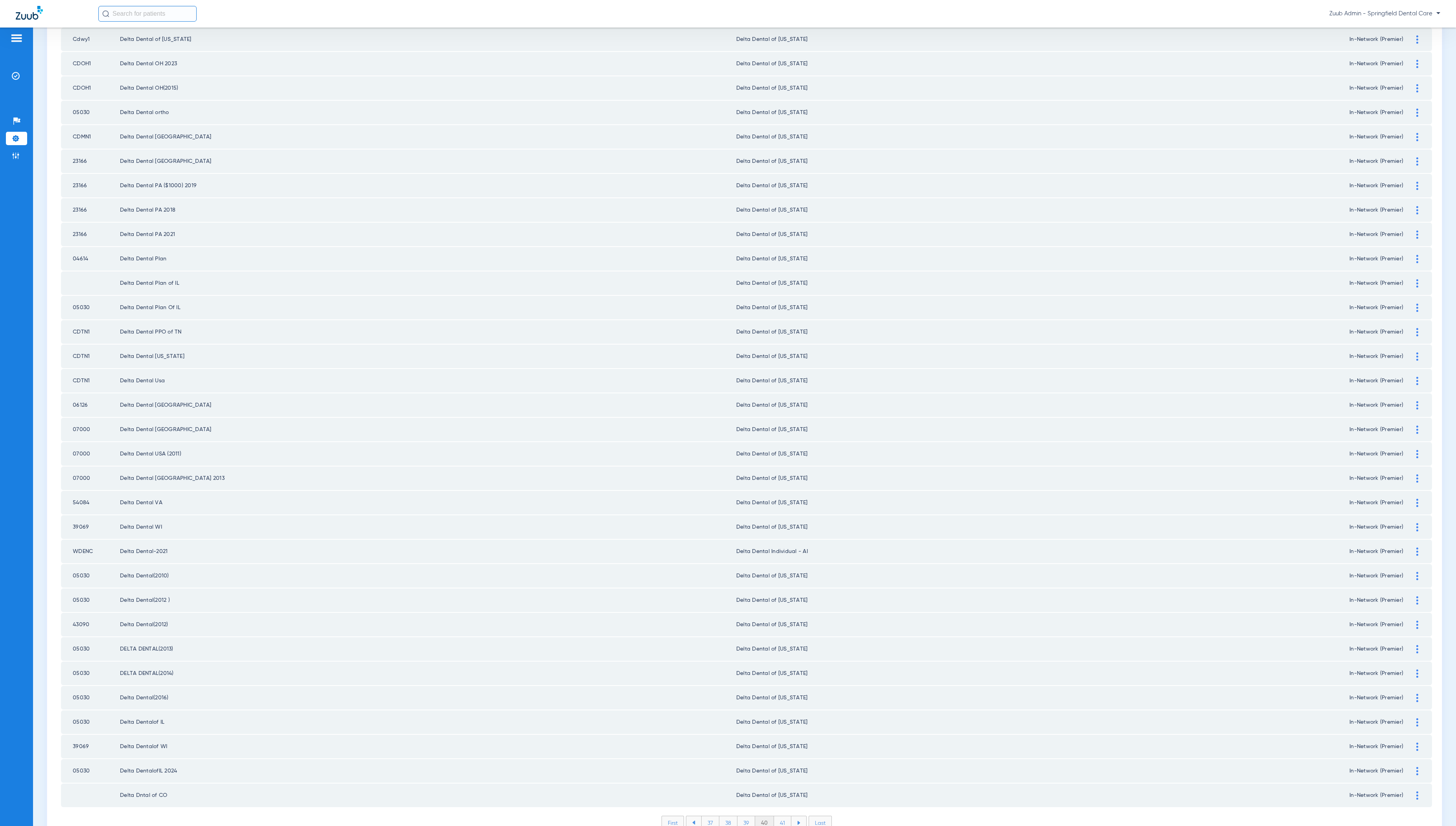
click at [782, 816] on li "41" at bounding box center [782, 823] width 17 height 13
click at [786, 816] on li "42" at bounding box center [782, 823] width 18 height 13
click at [787, 816] on li "43" at bounding box center [782, 823] width 18 height 13
click at [782, 816] on li "44" at bounding box center [782, 823] width 19 height 13
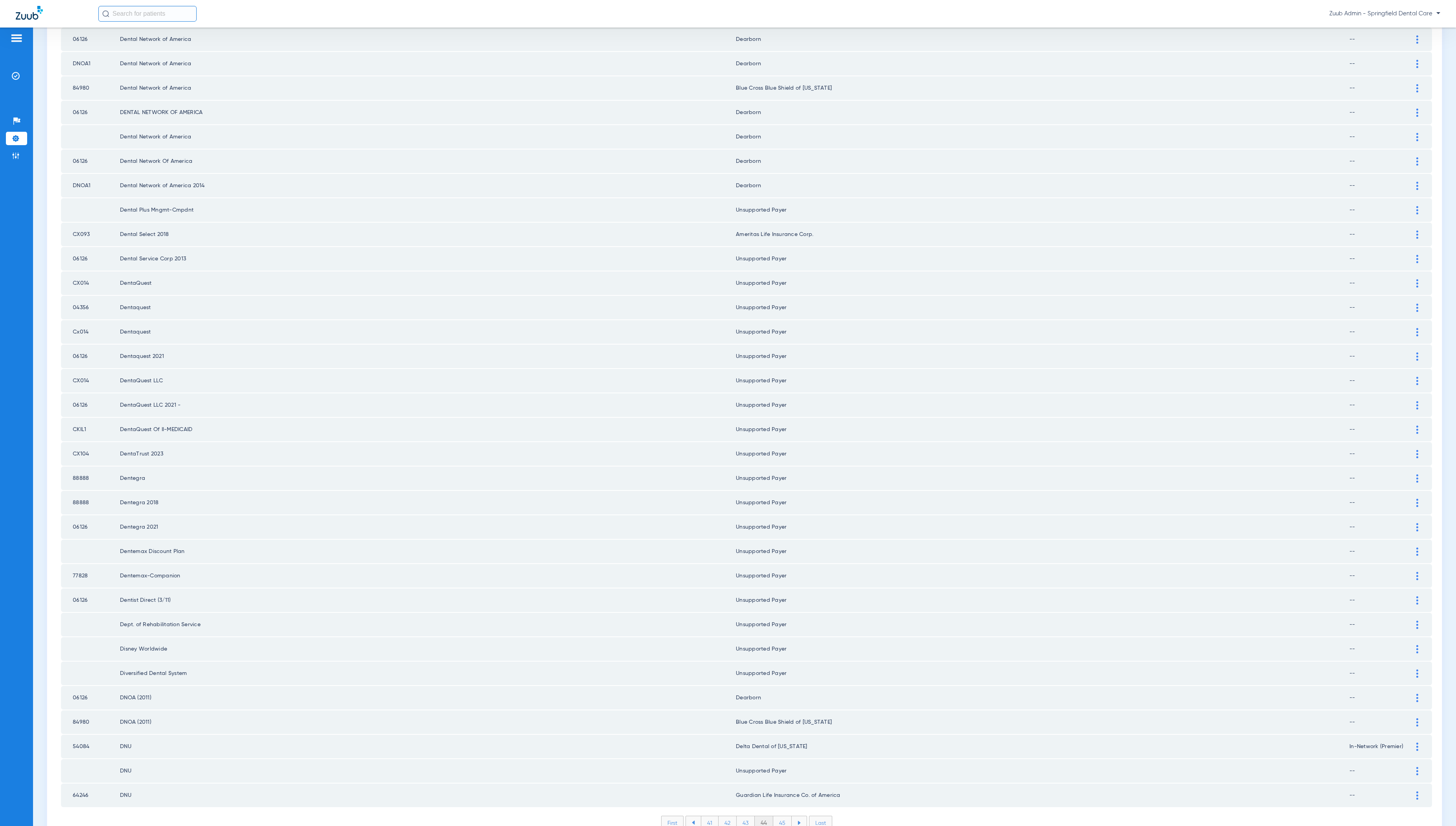
click at [781, 816] on li "45" at bounding box center [782, 823] width 19 height 13
click at [785, 816] on li "46" at bounding box center [783, 823] width 18 height 13
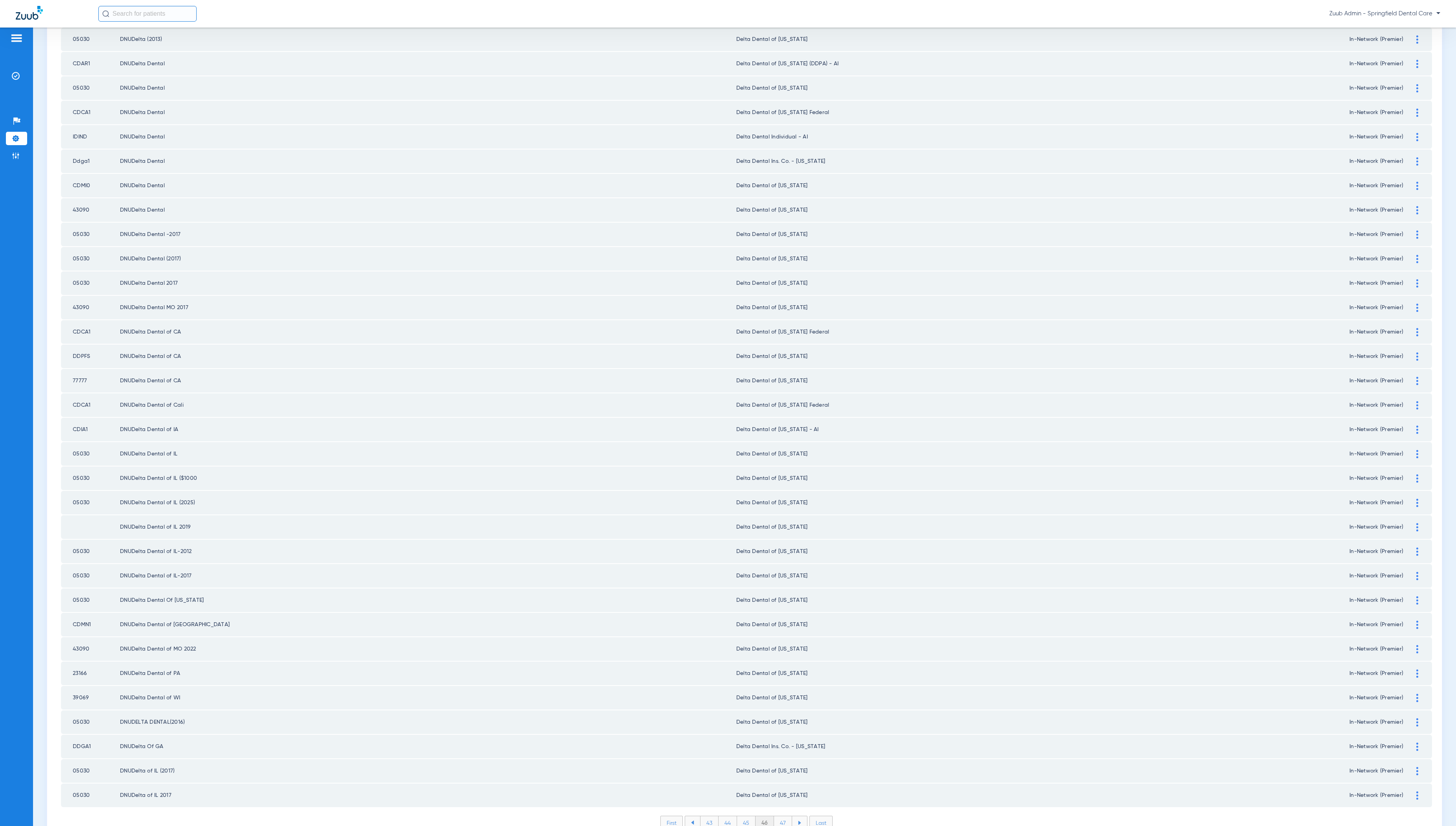
click at [786, 816] on li "47" at bounding box center [783, 823] width 18 height 13
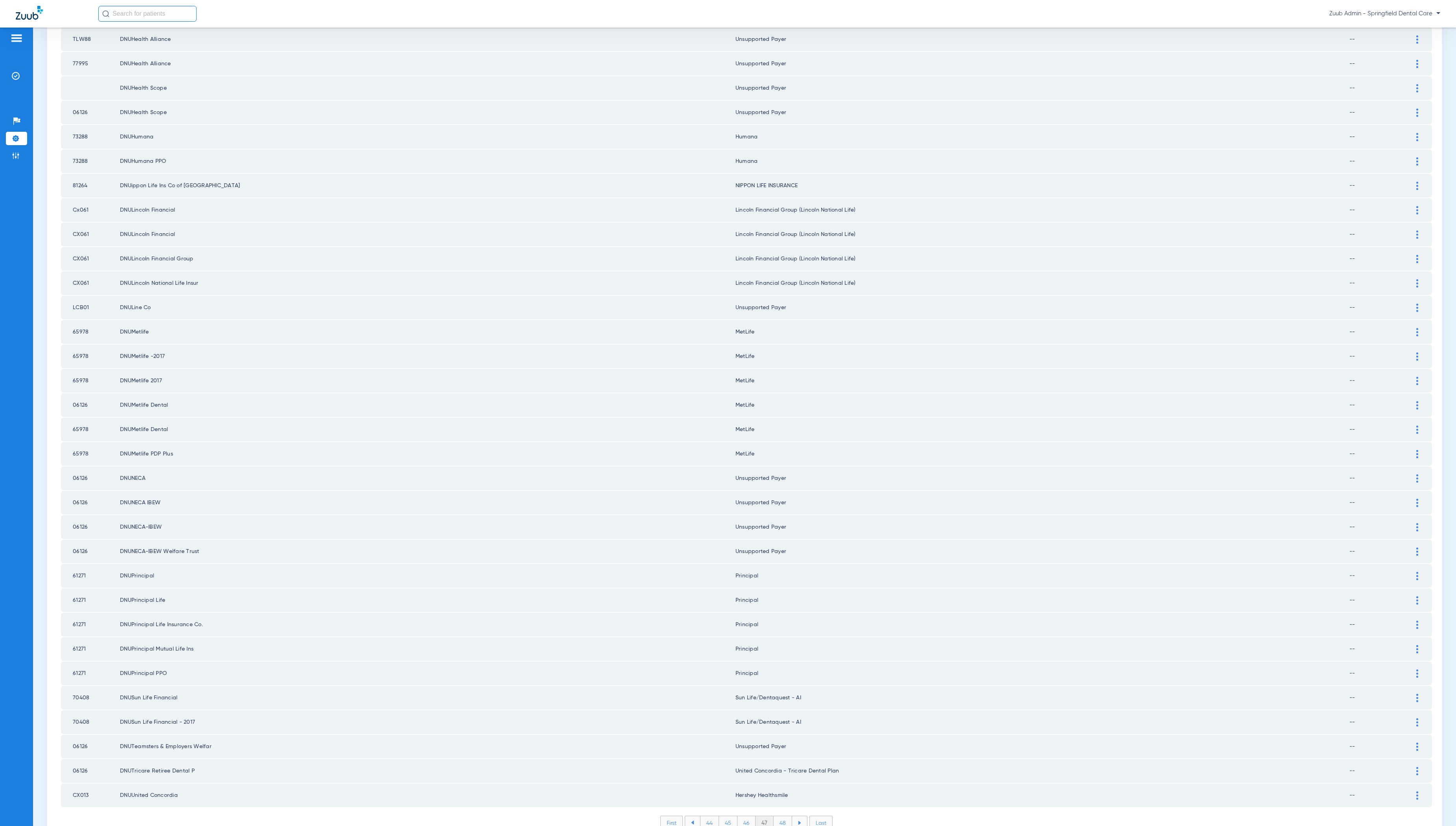
click at [781, 816] on li "48" at bounding box center [782, 823] width 19 height 13
click at [781, 816] on li "49" at bounding box center [783, 823] width 18 height 13
click at [782, 816] on li "50" at bounding box center [782, 823] width 19 height 13
click at [779, 816] on li "51" at bounding box center [783, 823] width 17 height 13
click at [784, 816] on li "52" at bounding box center [782, 823] width 18 height 13
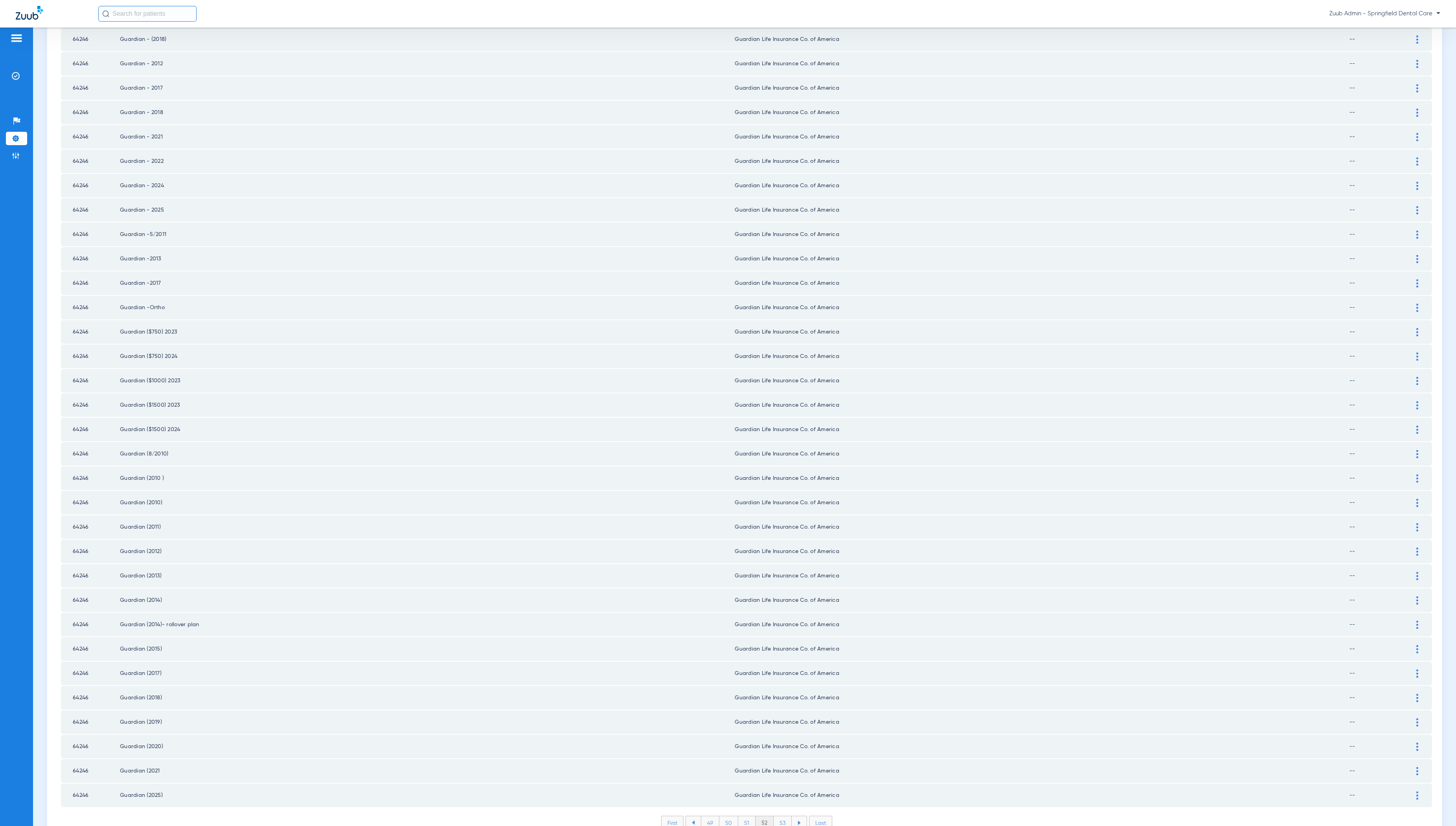
click at [783, 816] on li "53" at bounding box center [782, 823] width 18 height 13
click at [784, 816] on li "54" at bounding box center [782, 823] width 19 height 13
click at [781, 816] on li "55" at bounding box center [782, 823] width 19 height 13
click at [781, 816] on li "56" at bounding box center [783, 823] width 18 height 13
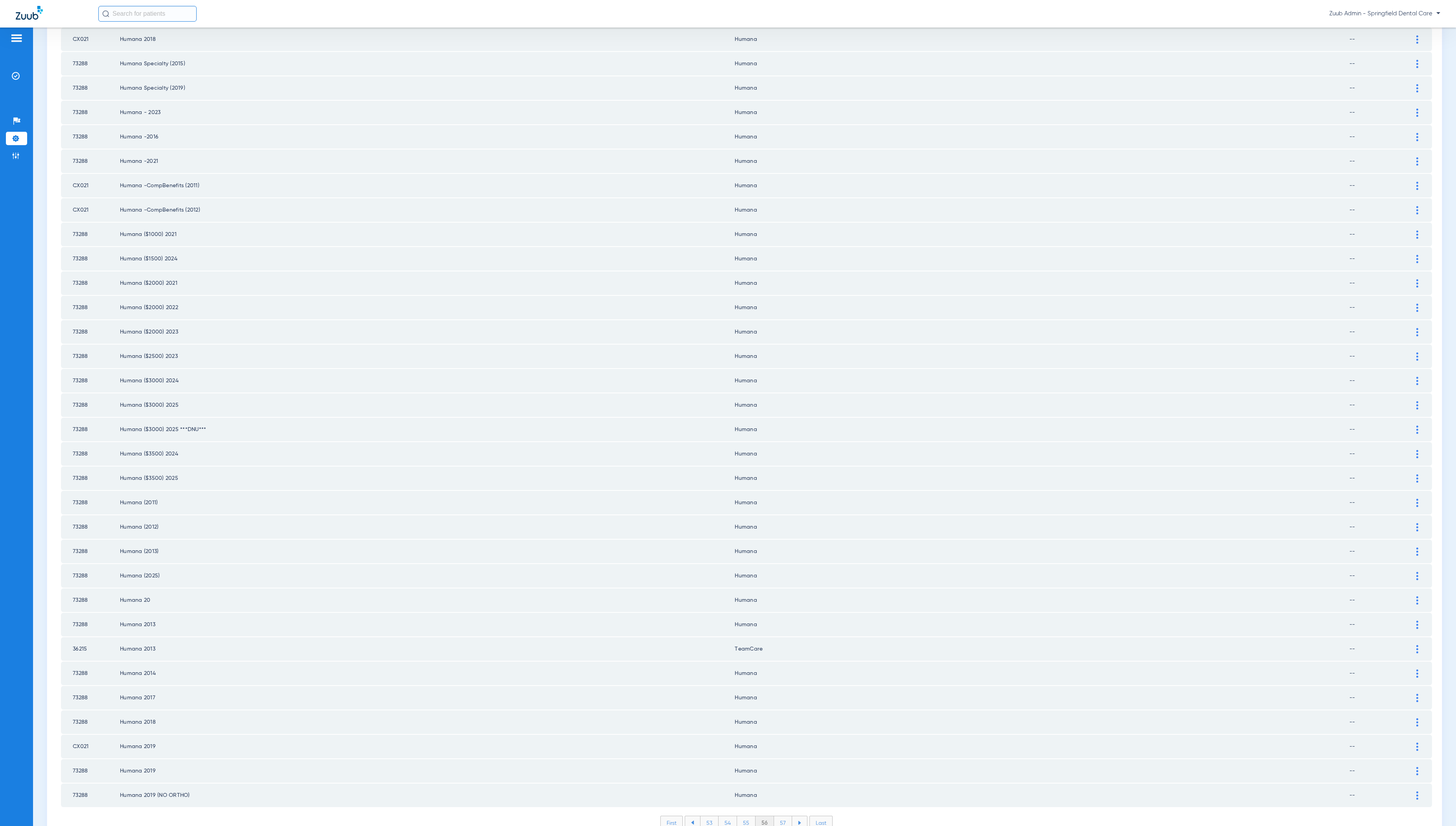
click at [780, 816] on li "57" at bounding box center [783, 823] width 18 height 13
click at [780, 816] on li "58" at bounding box center [782, 823] width 19 height 13
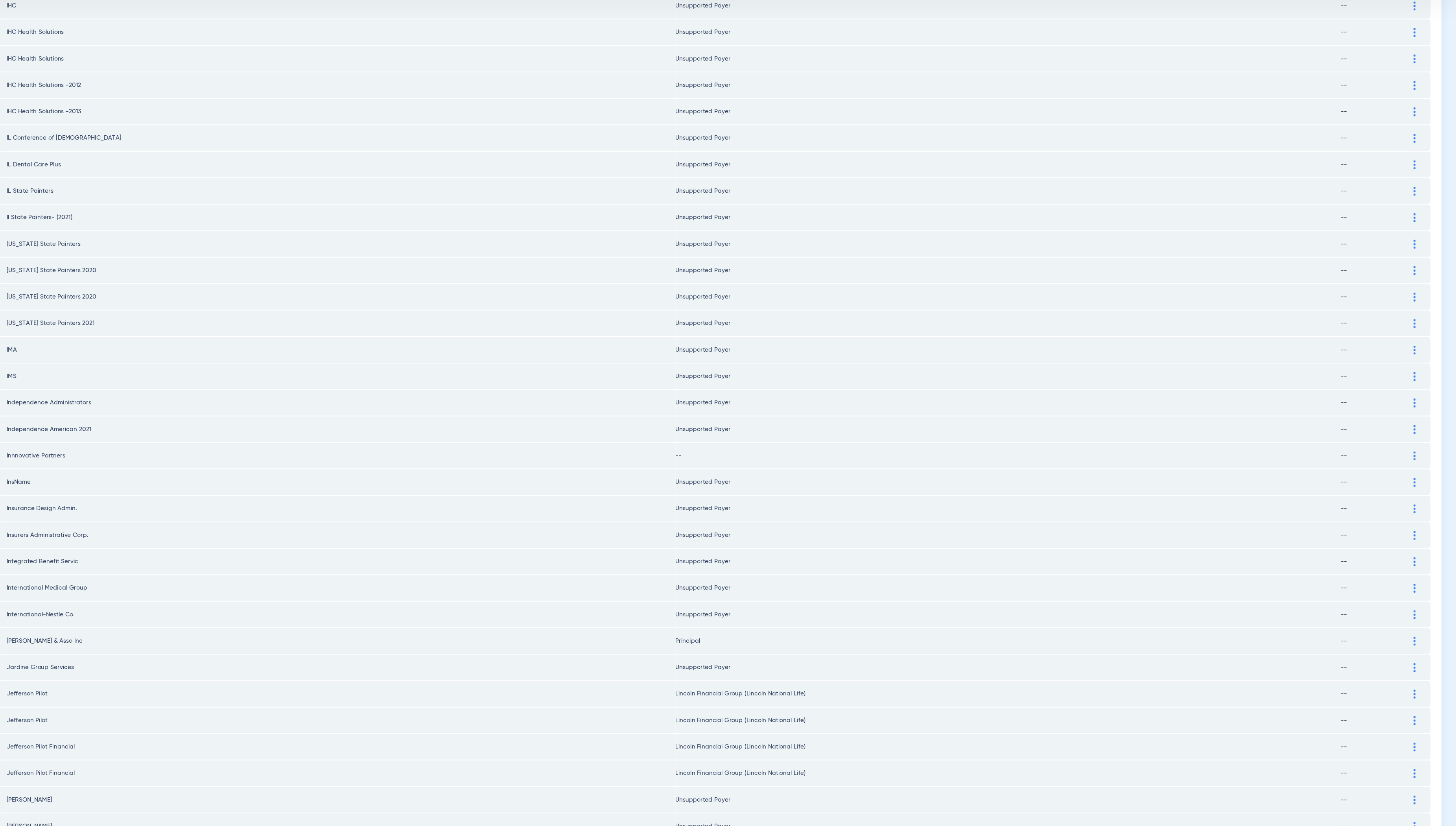
click at [1416, 446] on img at bounding box center [1417, 450] width 2 height 8
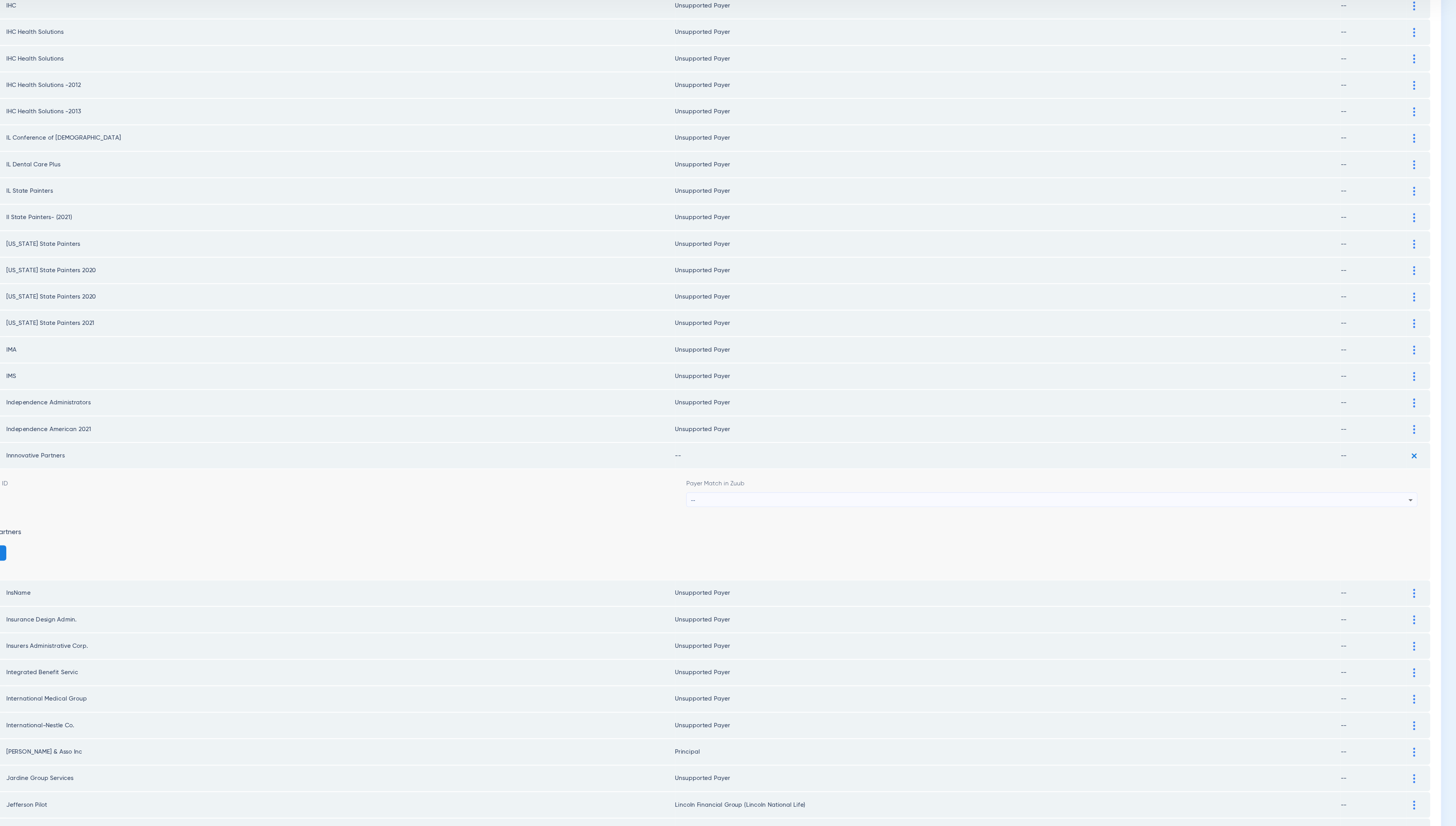
click at [904, 484] on div "--" at bounding box center [1081, 491] width 661 height 13
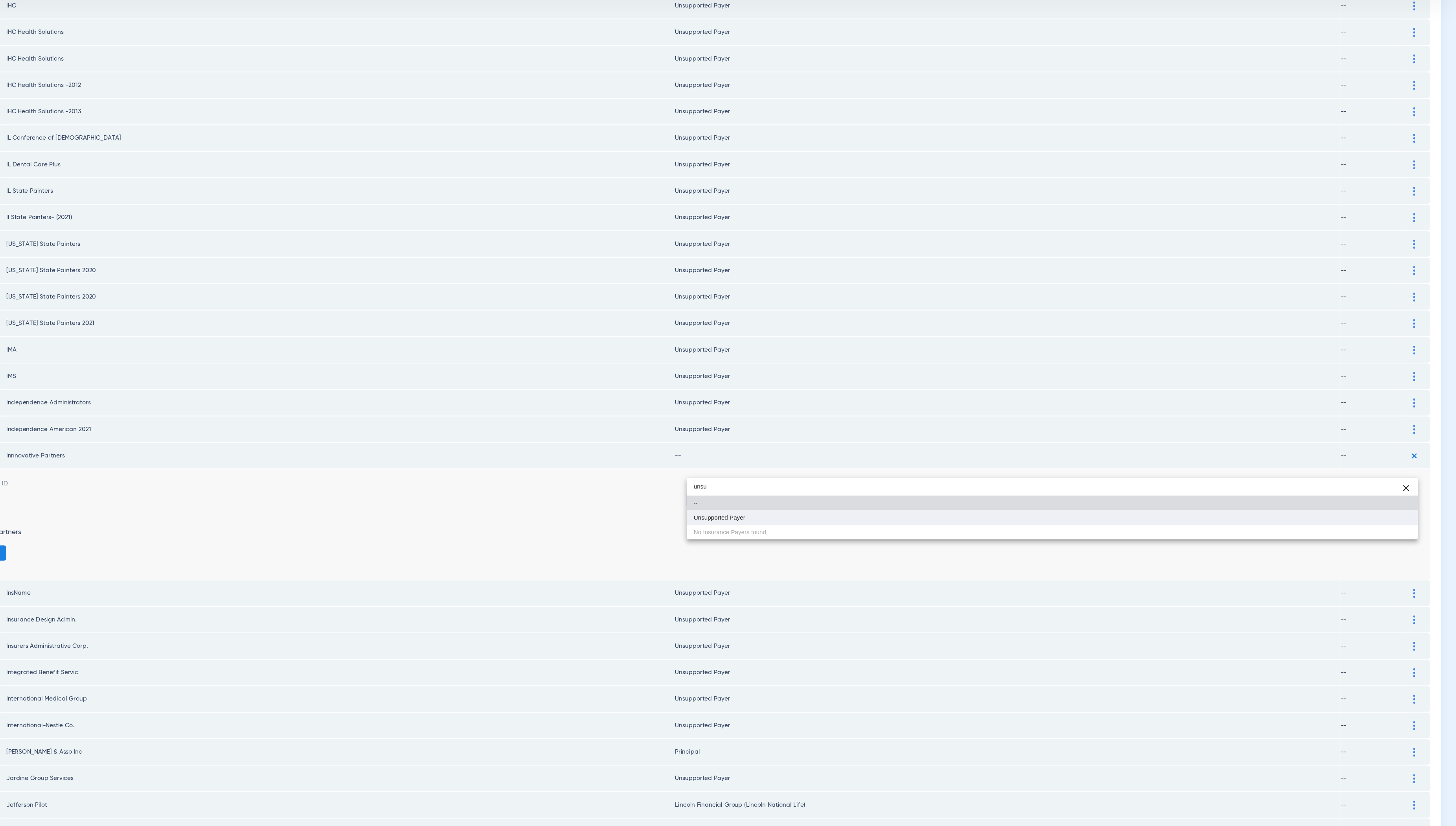
type input "unsu"
click at [913, 501] on mat-option "Unsupported Payer" at bounding box center [1083, 507] width 674 height 13
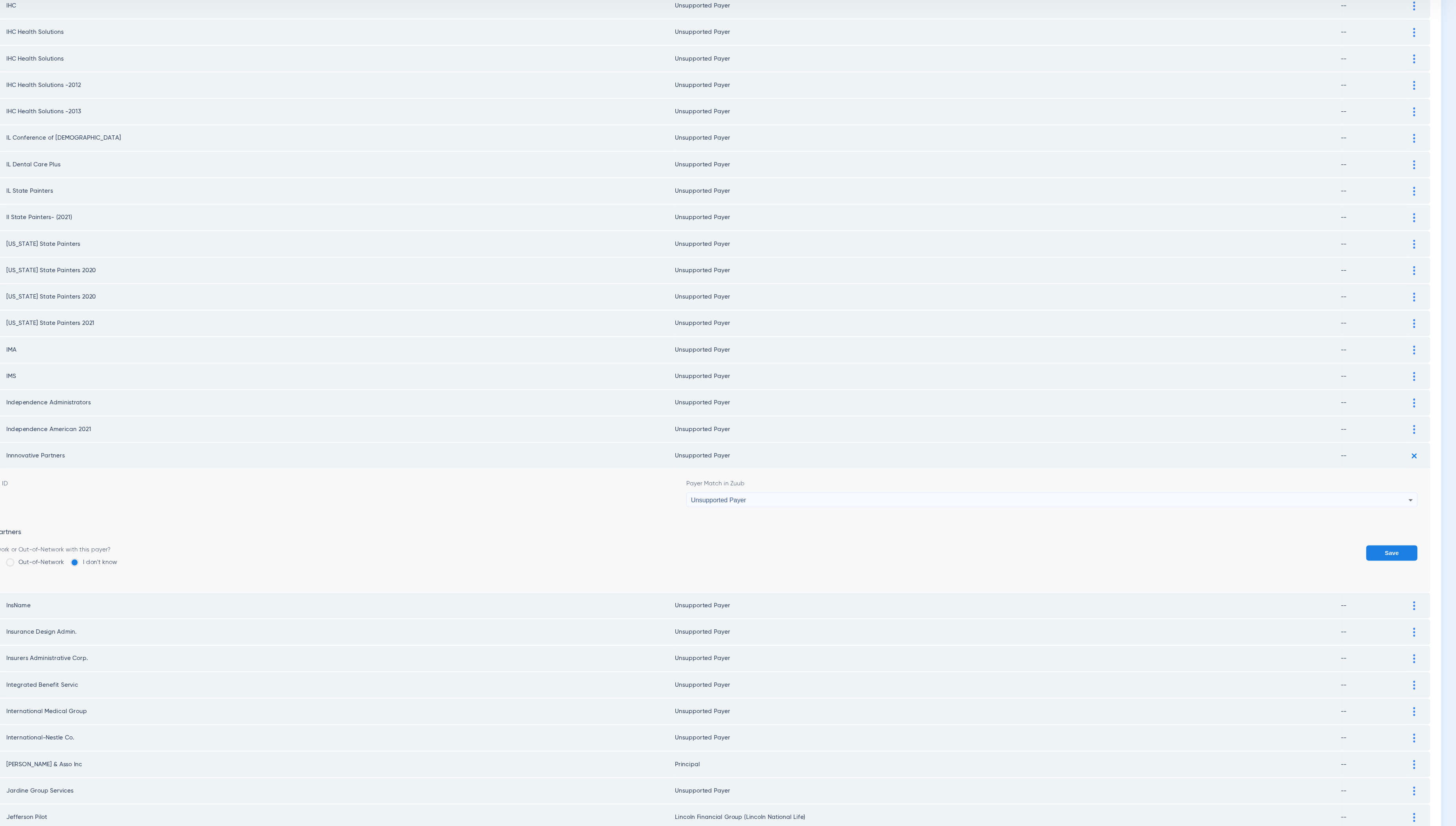
click at [1402, 502] on form "Payer Electronic ID MAIL Payer Match in Zuub Unsupported Payer Payer Name Innno…" at bounding box center [746, 519] width 1347 height 114
click at [1402, 533] on button "Save" at bounding box center [1397, 540] width 47 height 14
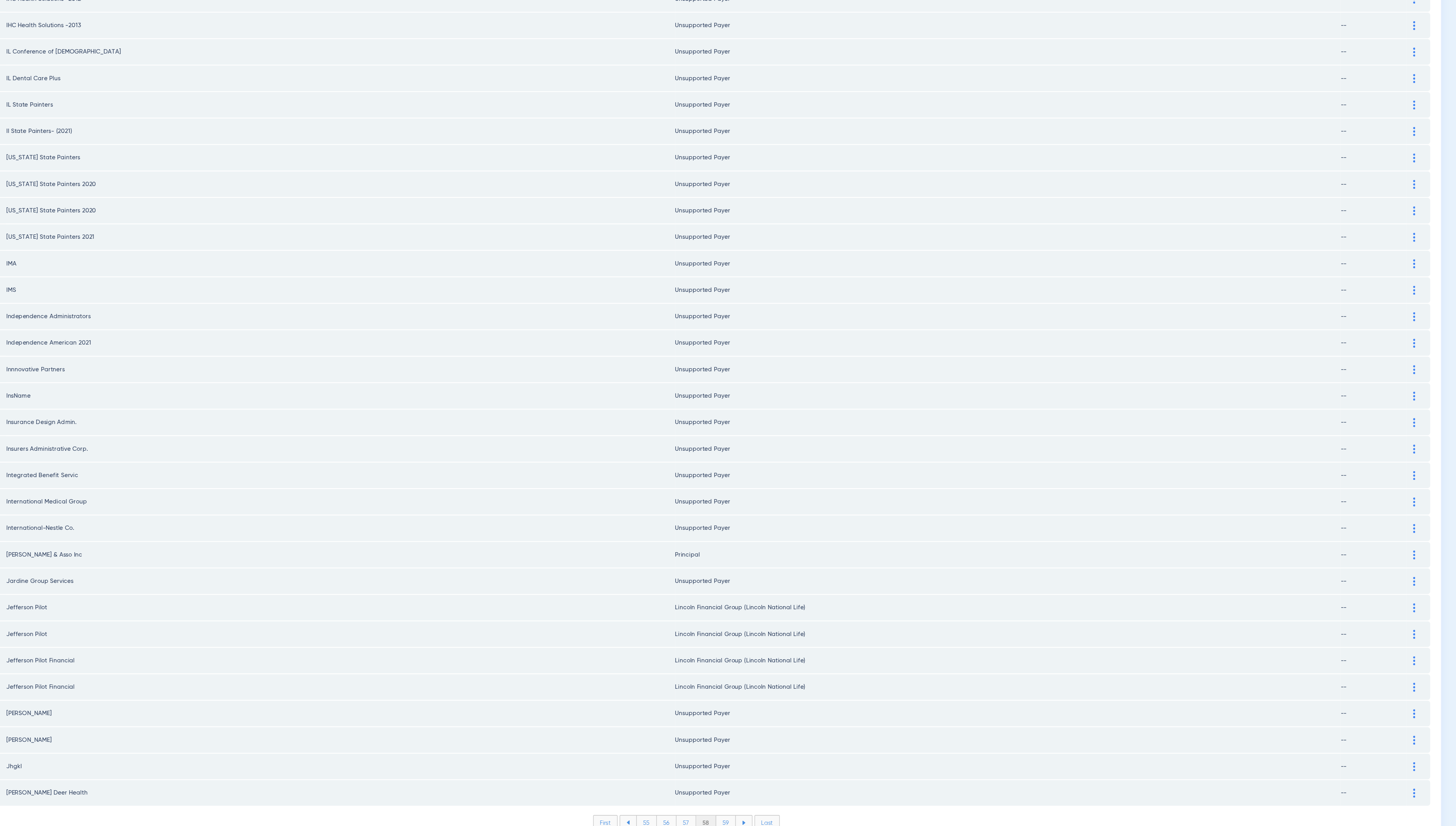
click at [780, 816] on li "59" at bounding box center [783, 823] width 18 height 13
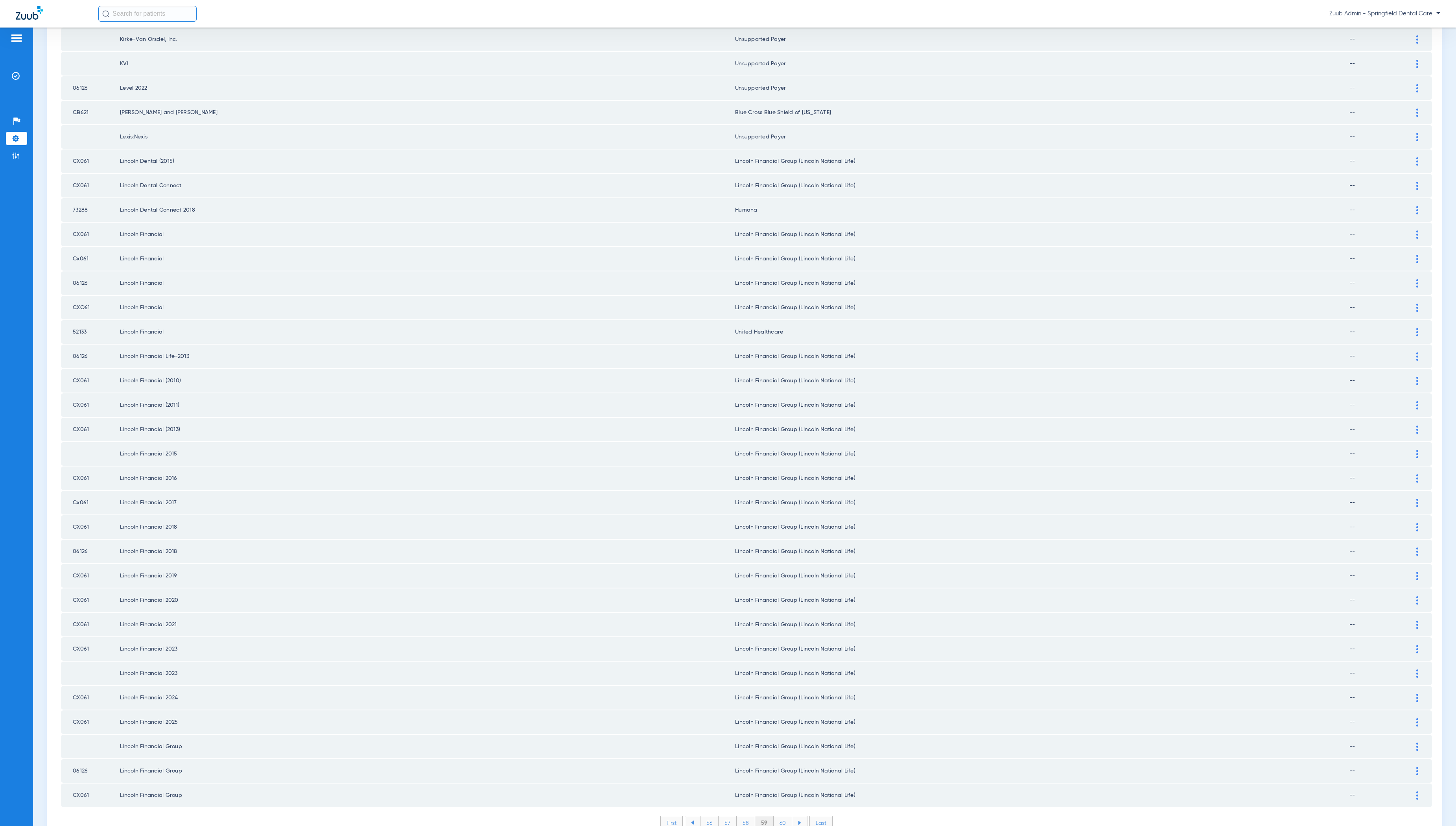
click at [782, 816] on li "60" at bounding box center [782, 823] width 19 height 13
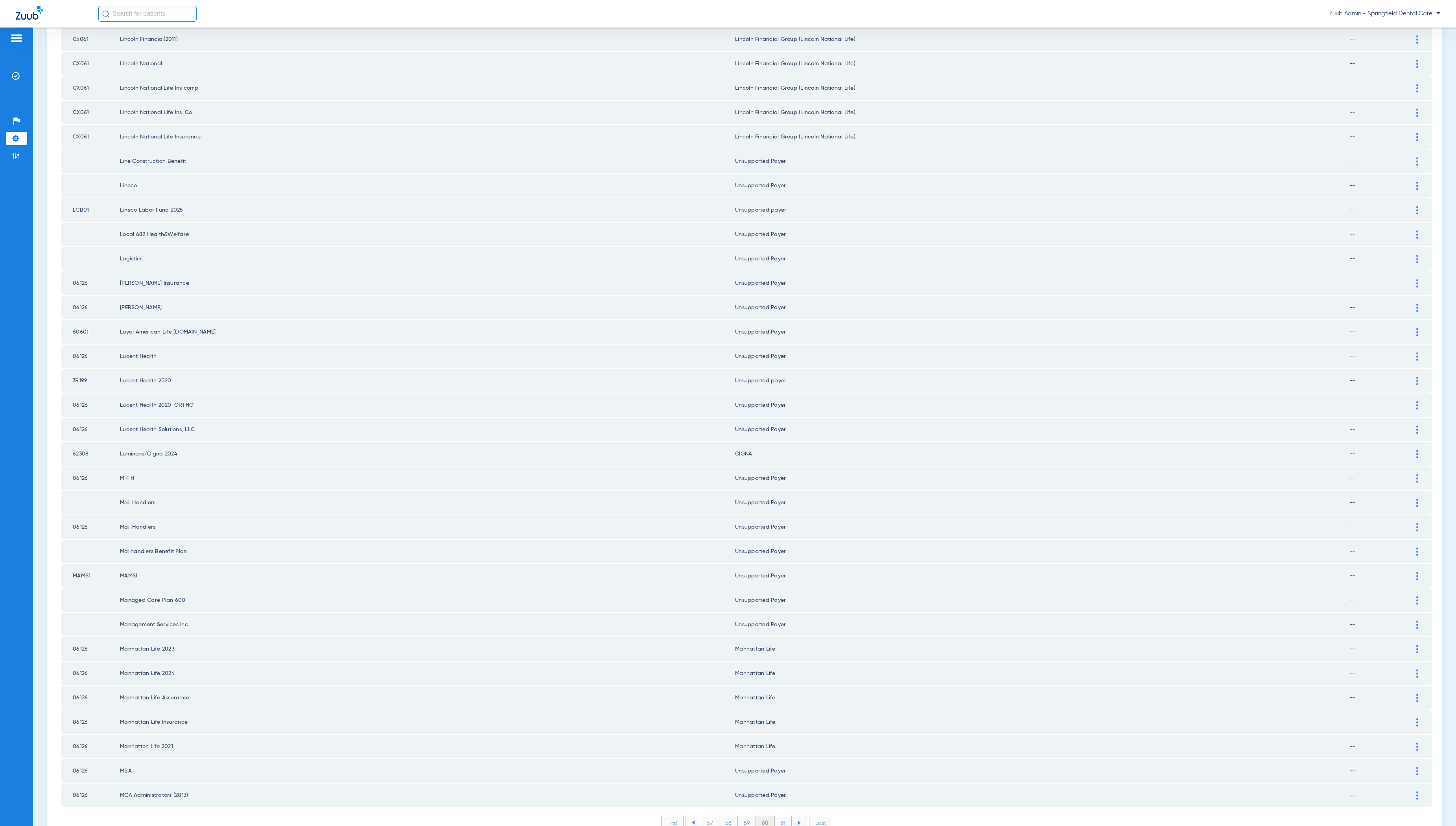
click at [786, 816] on li "61" at bounding box center [783, 823] width 17 height 13
click at [782, 816] on li "62" at bounding box center [782, 823] width 17 height 13
click at [785, 816] on li "63" at bounding box center [782, 823] width 17 height 13
click at [781, 816] on li "64" at bounding box center [782, 823] width 18 height 13
click at [779, 816] on li "65" at bounding box center [782, 823] width 18 height 13
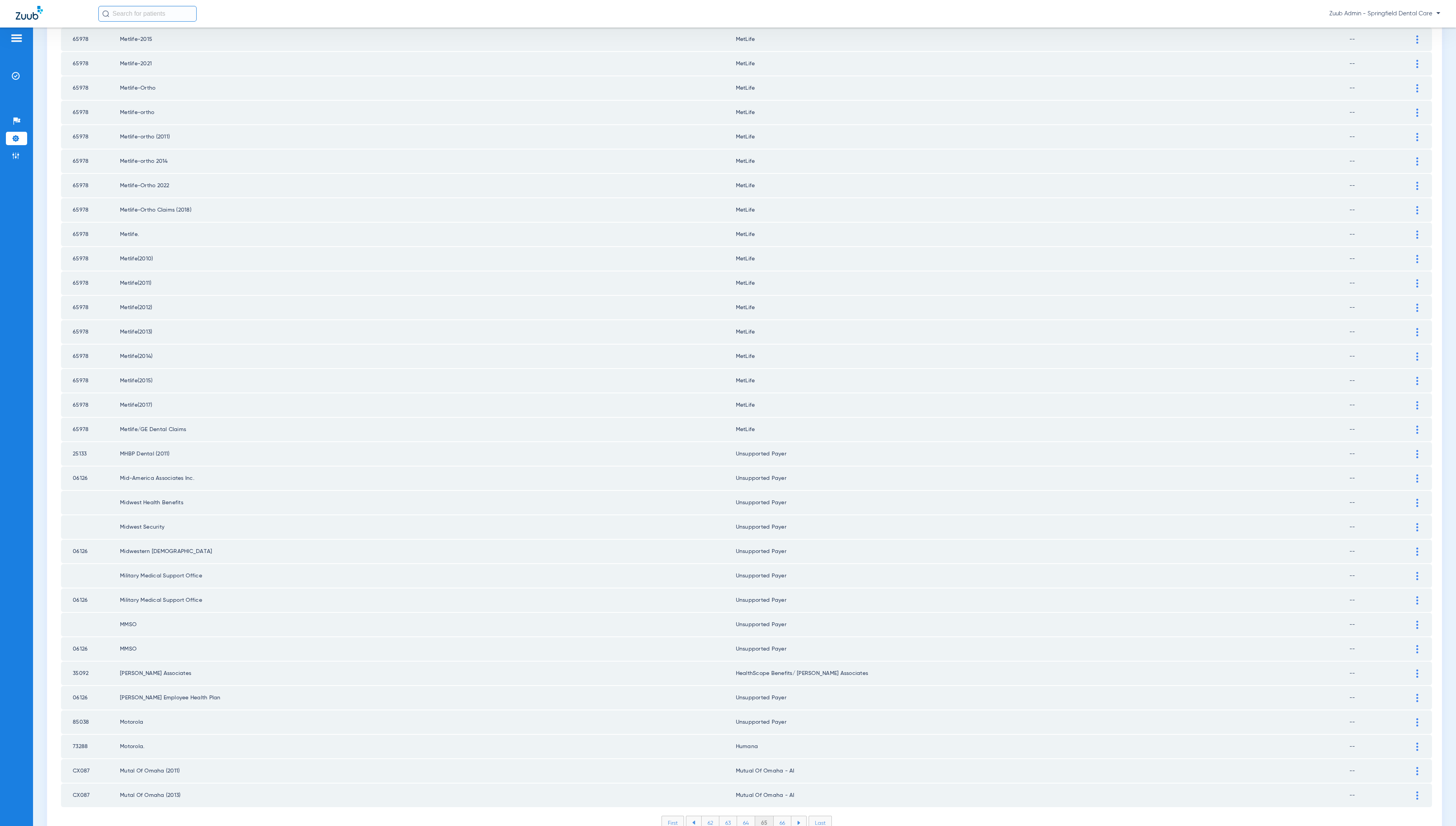
click at [779, 816] on li "66" at bounding box center [782, 823] width 17 height 13
click at [782, 816] on li "67" at bounding box center [782, 823] width 17 height 13
click at [779, 816] on li "68" at bounding box center [782, 823] width 18 height 13
click at [782, 816] on li "69" at bounding box center [782, 823] width 17 height 13
click at [783, 816] on li "70" at bounding box center [782, 823] width 19 height 13
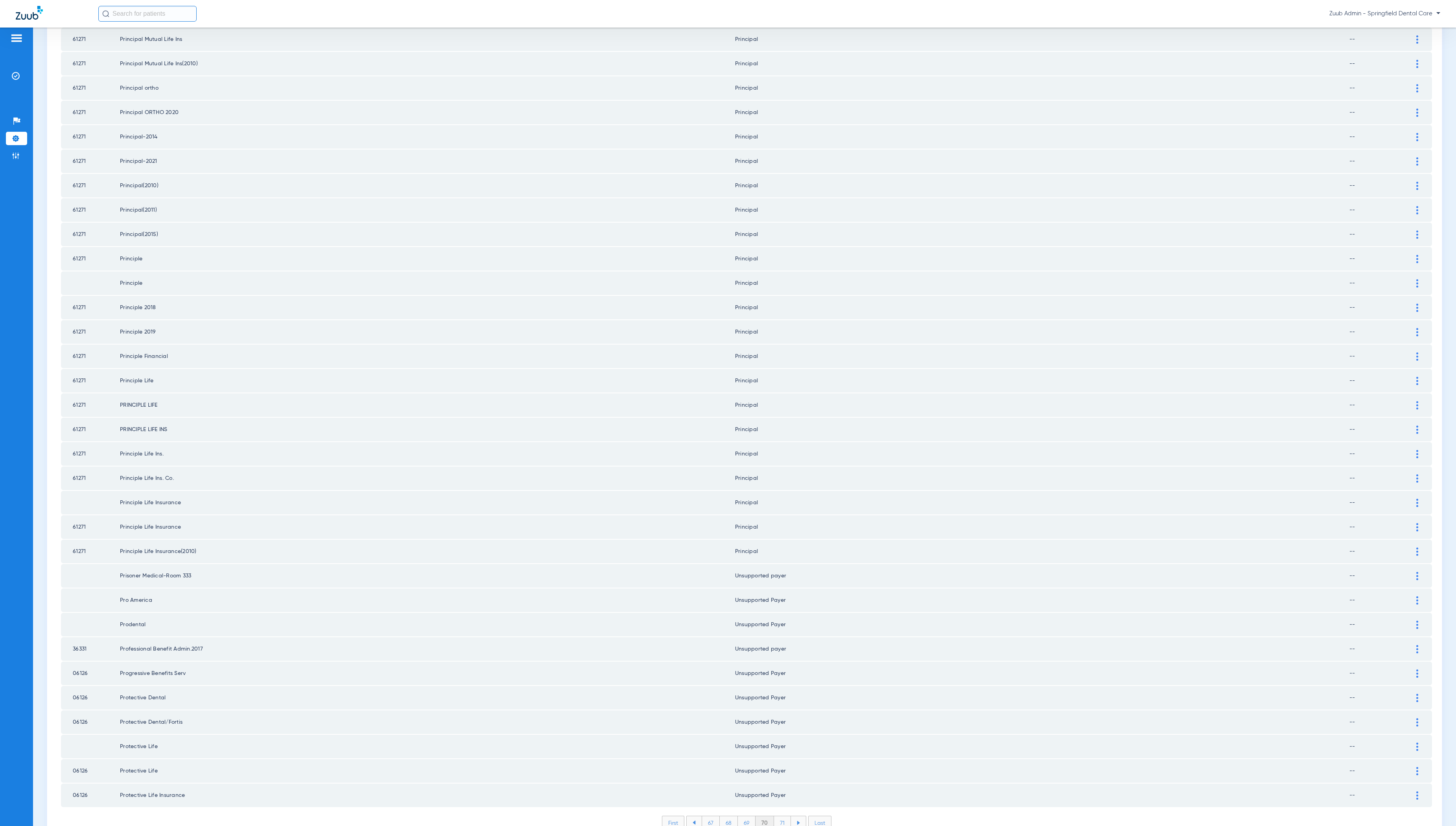
click at [783, 816] on li "71" at bounding box center [782, 823] width 17 height 13
click at [782, 816] on li "72" at bounding box center [782, 823] width 17 height 13
click at [778, 816] on li "73" at bounding box center [781, 823] width 17 height 13
click at [784, 816] on li "74" at bounding box center [782, 823] width 18 height 13
click at [785, 816] on li "75" at bounding box center [782, 823] width 18 height 13
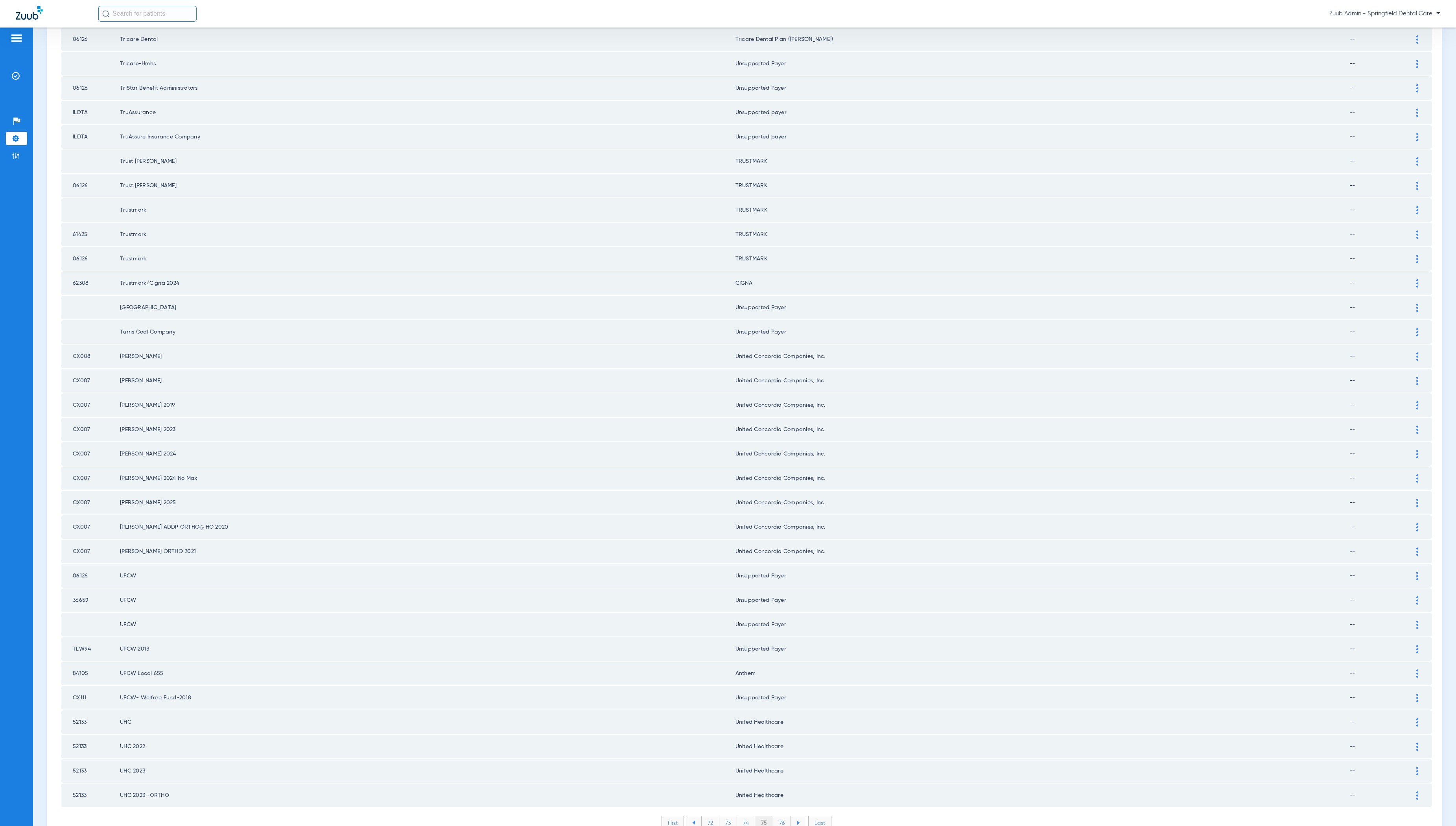
click at [780, 816] on li "76" at bounding box center [782, 823] width 17 height 13
click at [782, 816] on li "77" at bounding box center [782, 823] width 17 height 13
click at [785, 816] on li "78" at bounding box center [782, 823] width 18 height 13
click at [781, 816] on li "79" at bounding box center [782, 823] width 17 height 13
click at [782, 816] on li "80" at bounding box center [782, 823] width 19 height 13
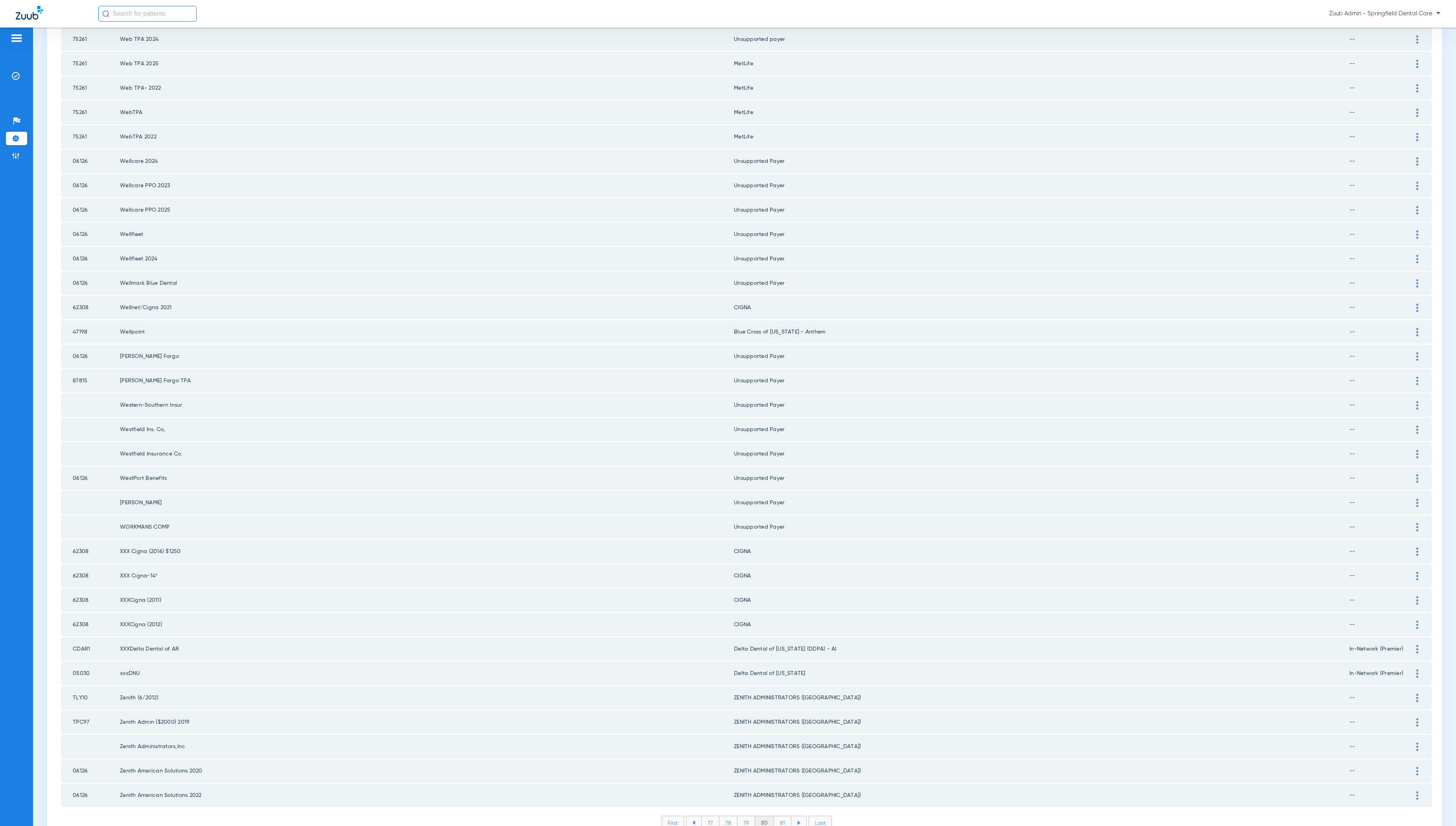
click at [784, 816] on li "81" at bounding box center [782, 823] width 17 height 13
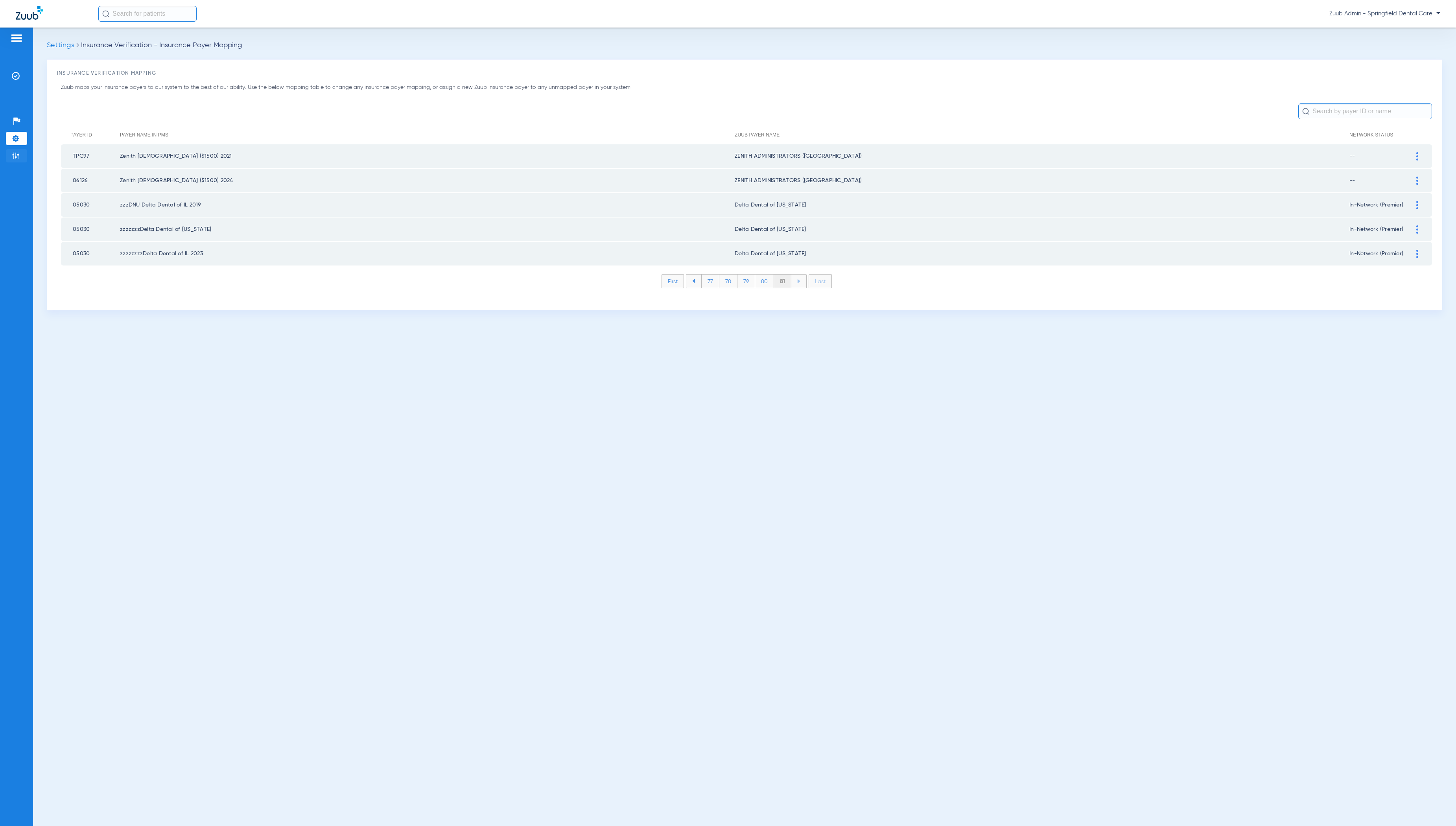
click at [17, 158] on img at bounding box center [15, 155] width 8 height 8
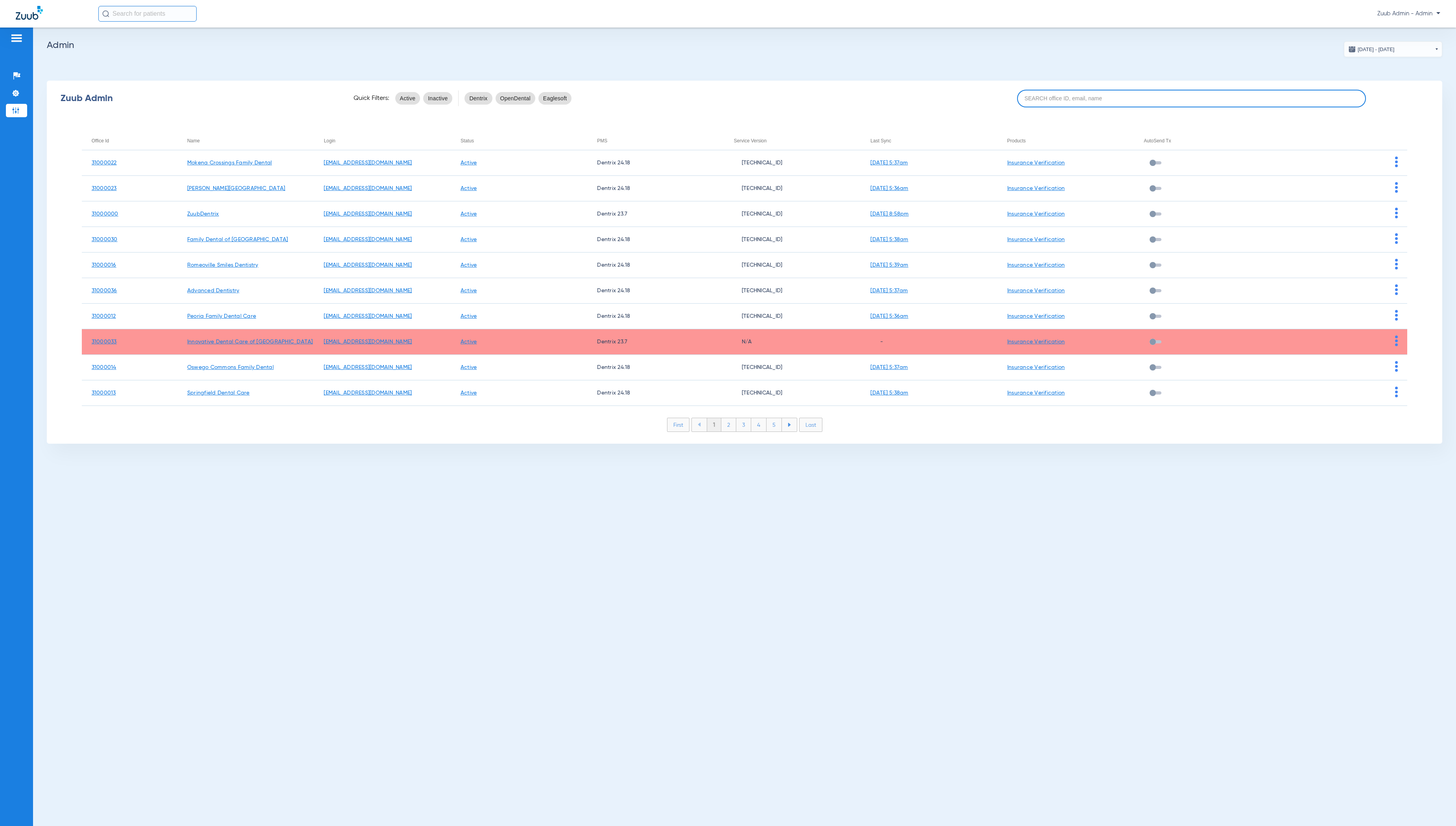
click at [1124, 106] on input at bounding box center [1191, 98] width 349 height 17
paste input "31000029"
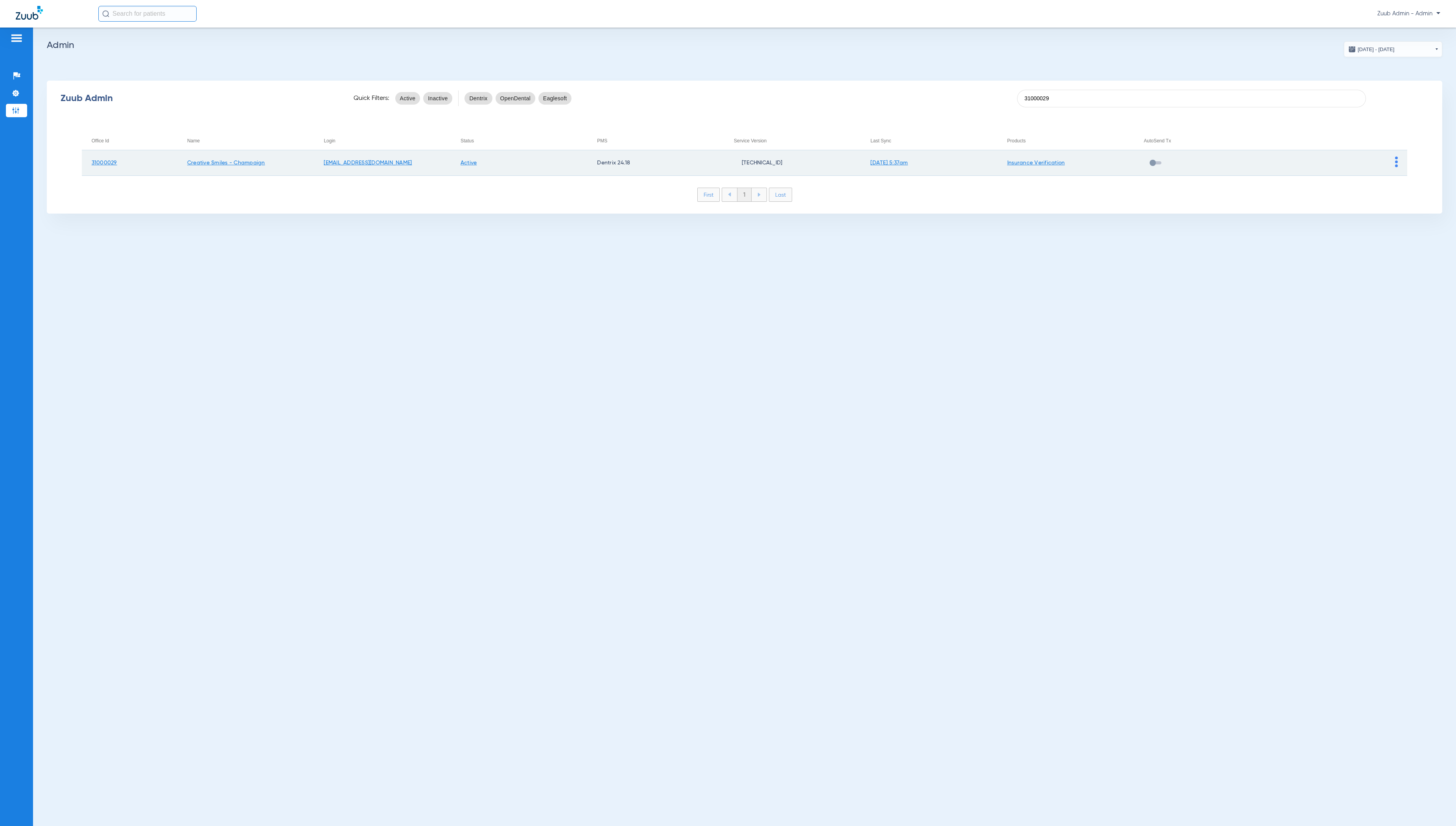
type input "31000029"
click at [1395, 161] on img at bounding box center [1396, 162] width 3 height 10
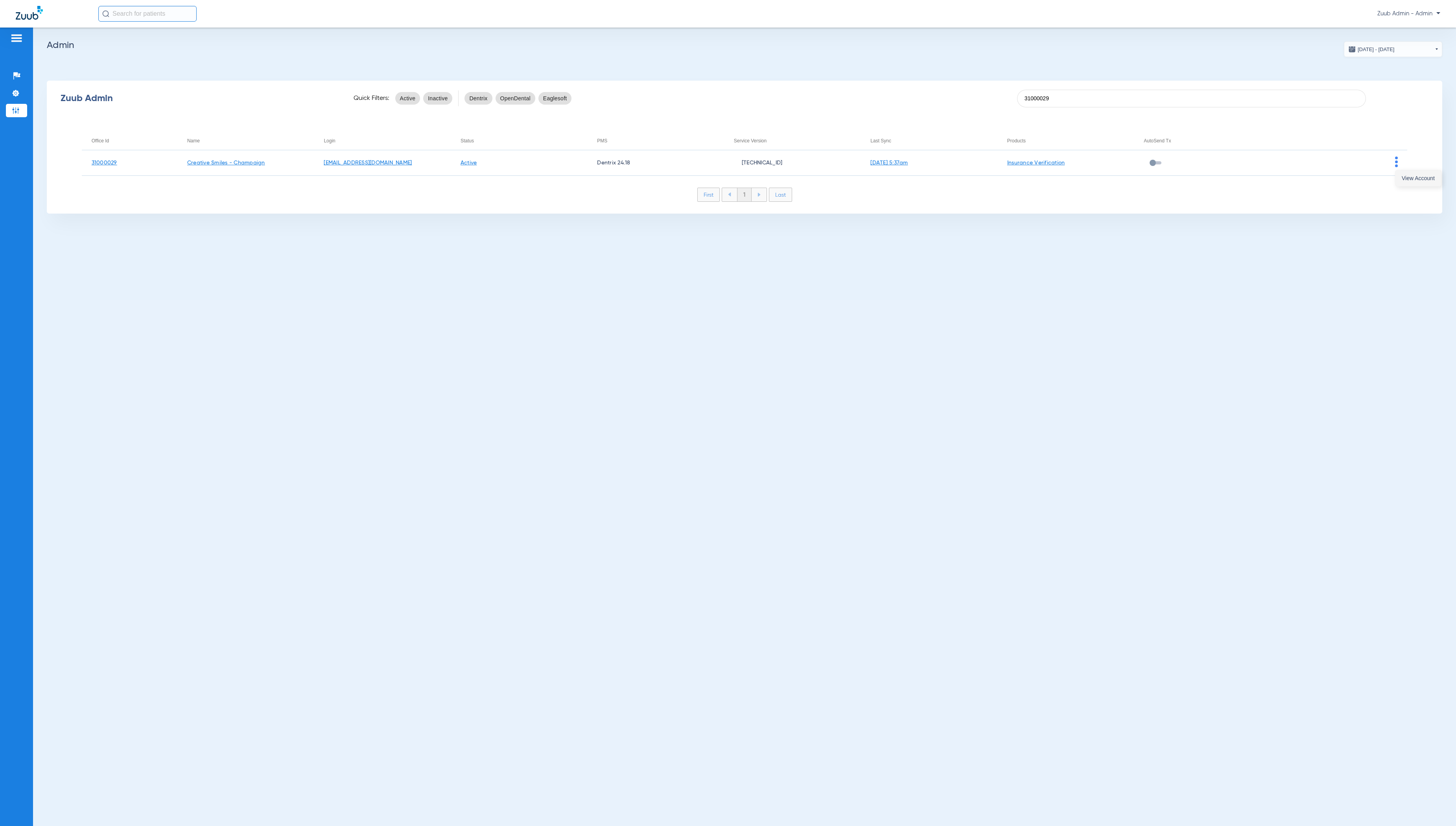
click at [1406, 176] on span "View Account" at bounding box center [1418, 178] width 33 height 6
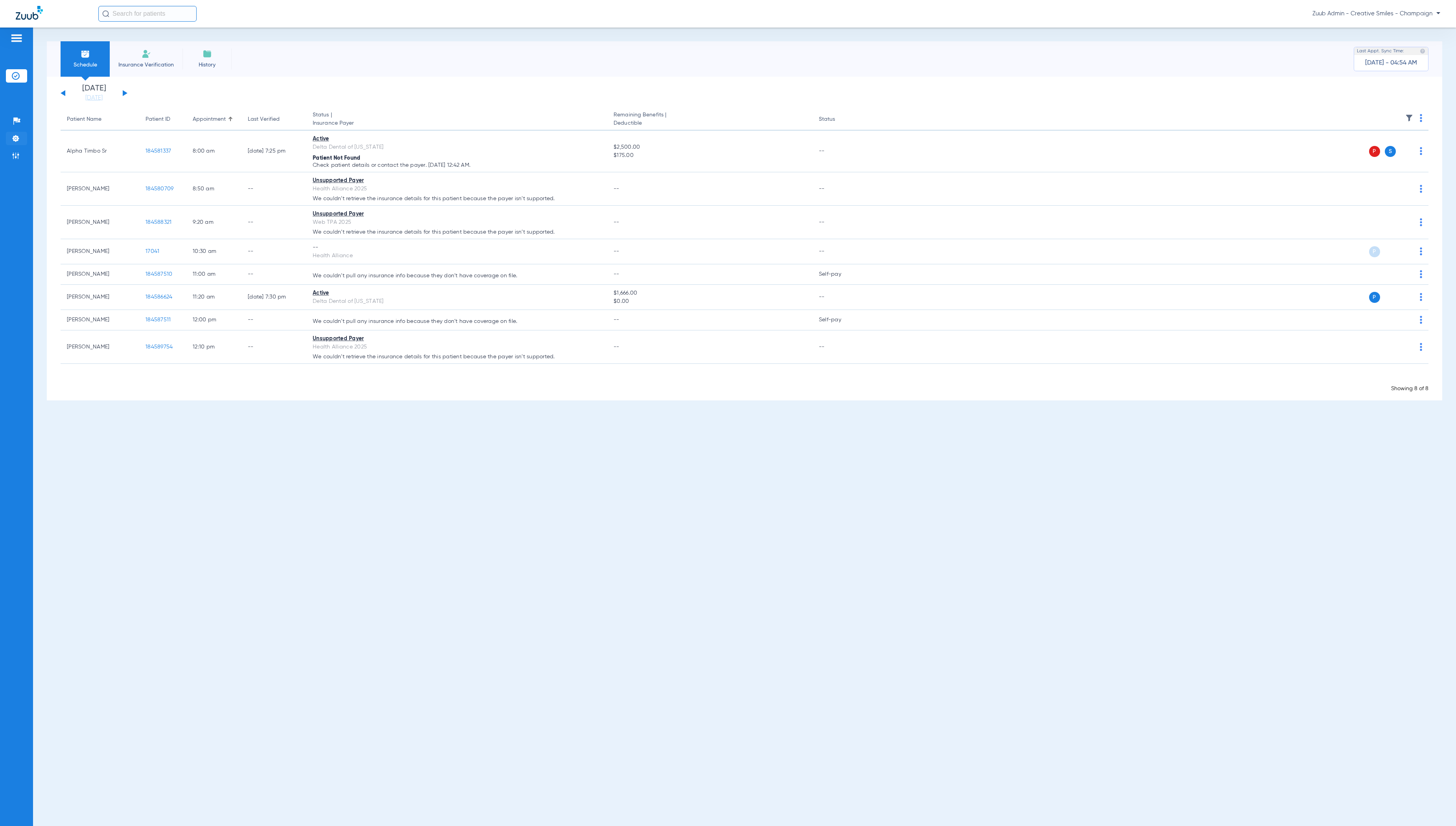
click at [23, 137] on li "Settings" at bounding box center [16, 138] width 21 height 13
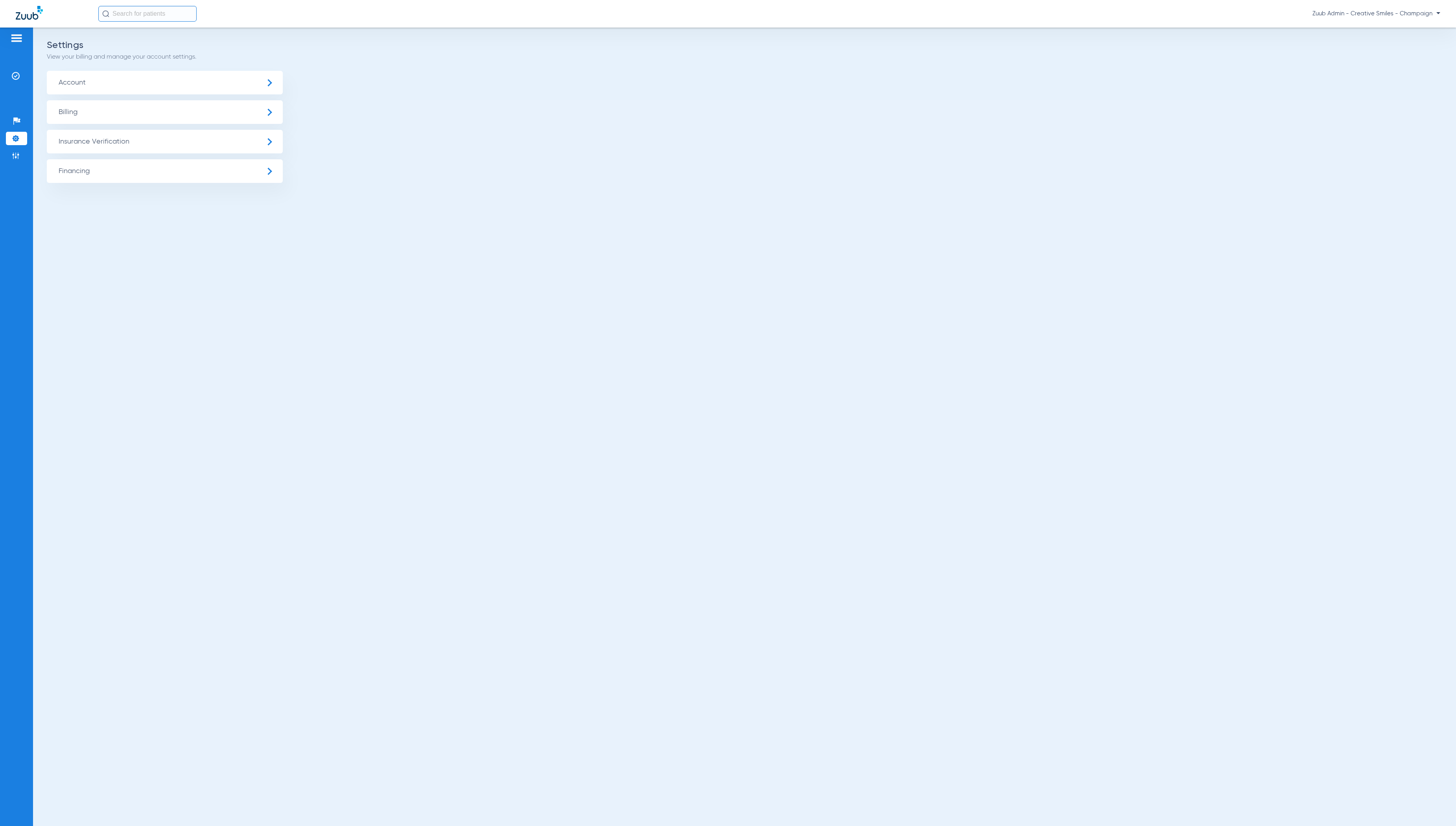
click at [110, 141] on span "Insurance Verification" at bounding box center [164, 142] width 236 height 24
click at [127, 200] on span "Insurance Payer Mapping" at bounding box center [104, 204] width 83 height 7
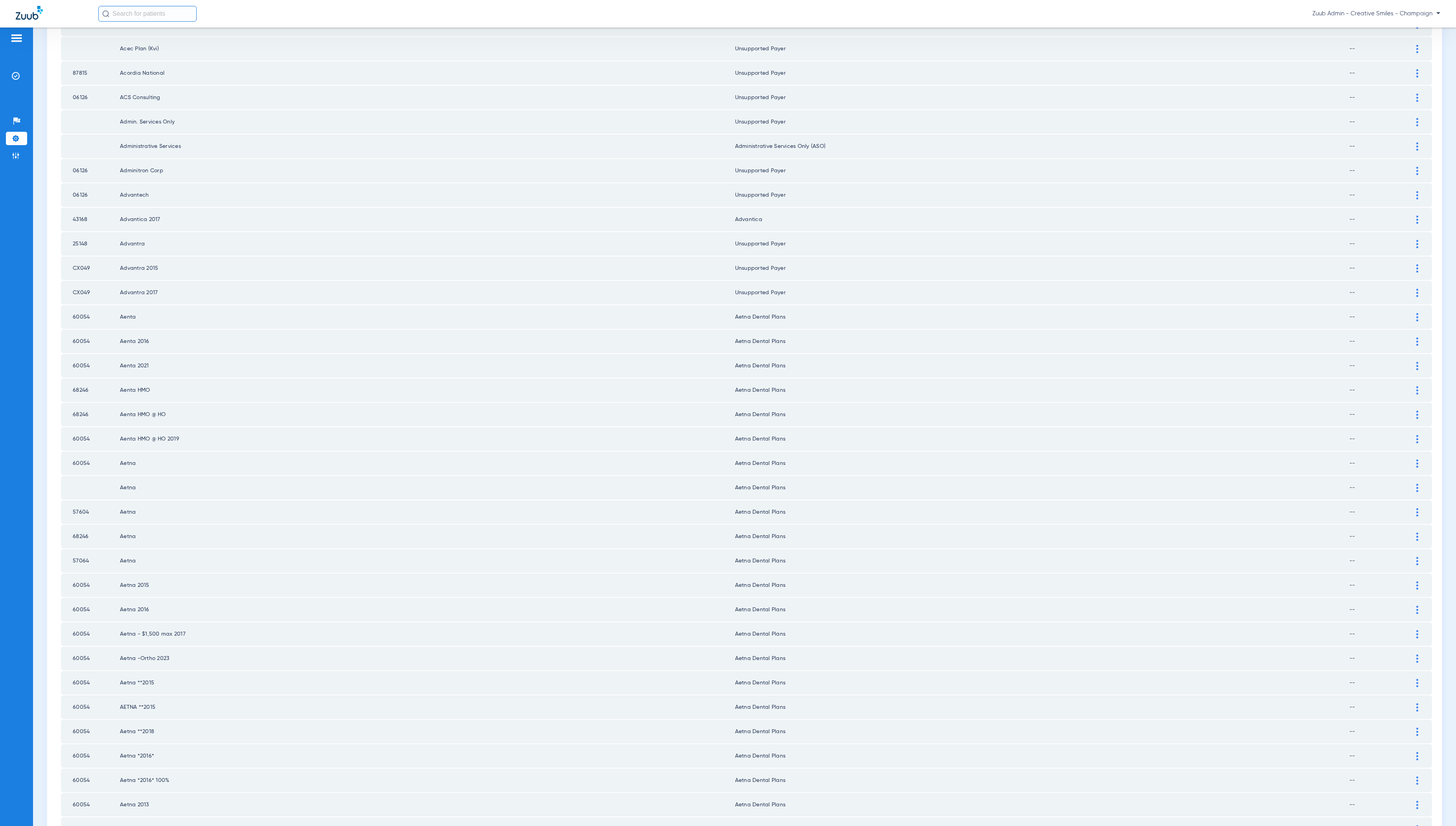
scroll to position [556, 0]
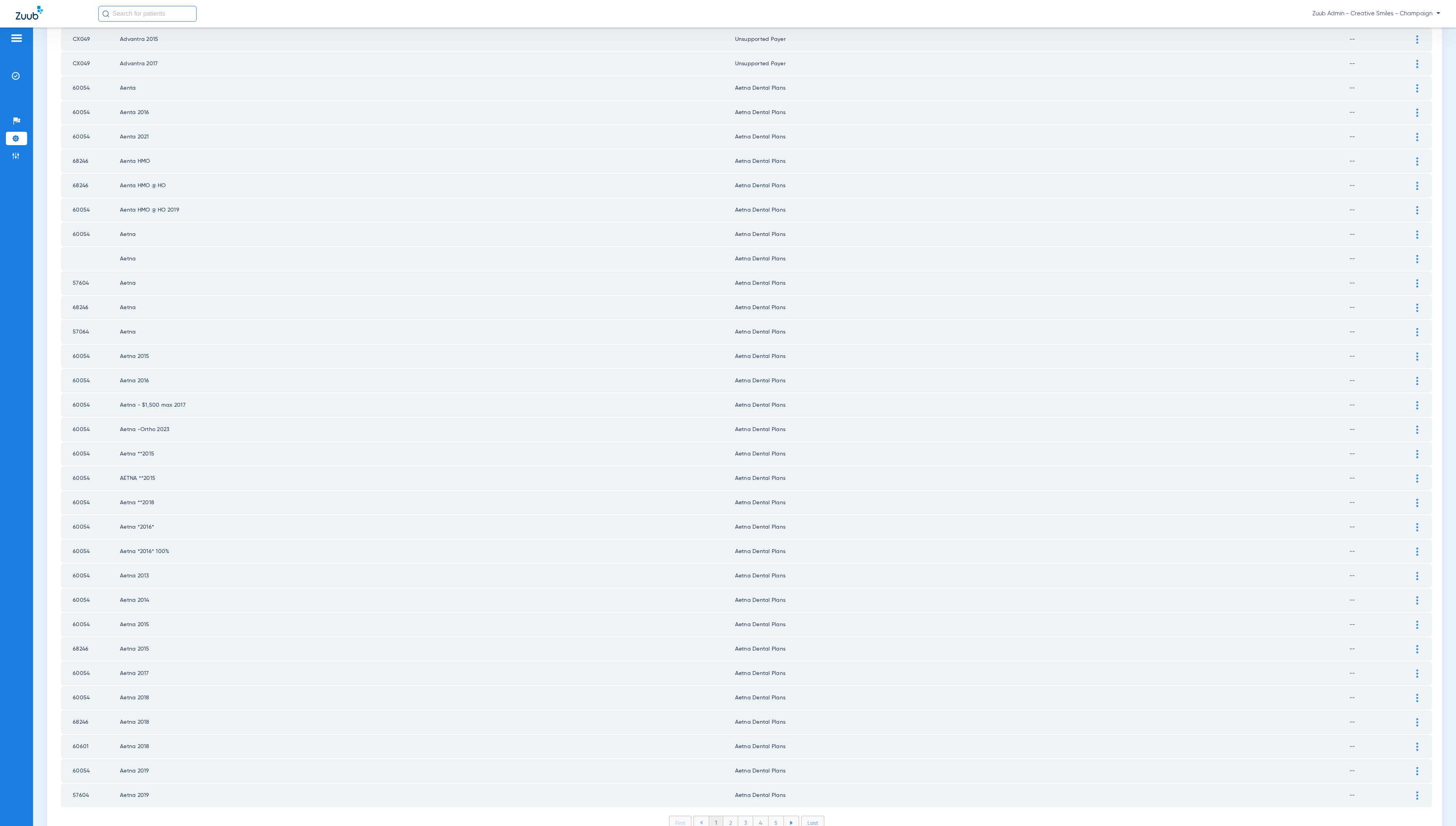
click at [727, 816] on li "2" at bounding box center [730, 823] width 15 height 13
click at [749, 816] on li "3" at bounding box center [745, 823] width 15 height 13
click at [761, 816] on li "4" at bounding box center [761, 823] width 15 height 13
click at [775, 816] on li "5" at bounding box center [776, 823] width 15 height 13
click at [777, 816] on li "6" at bounding box center [776, 823] width 15 height 13
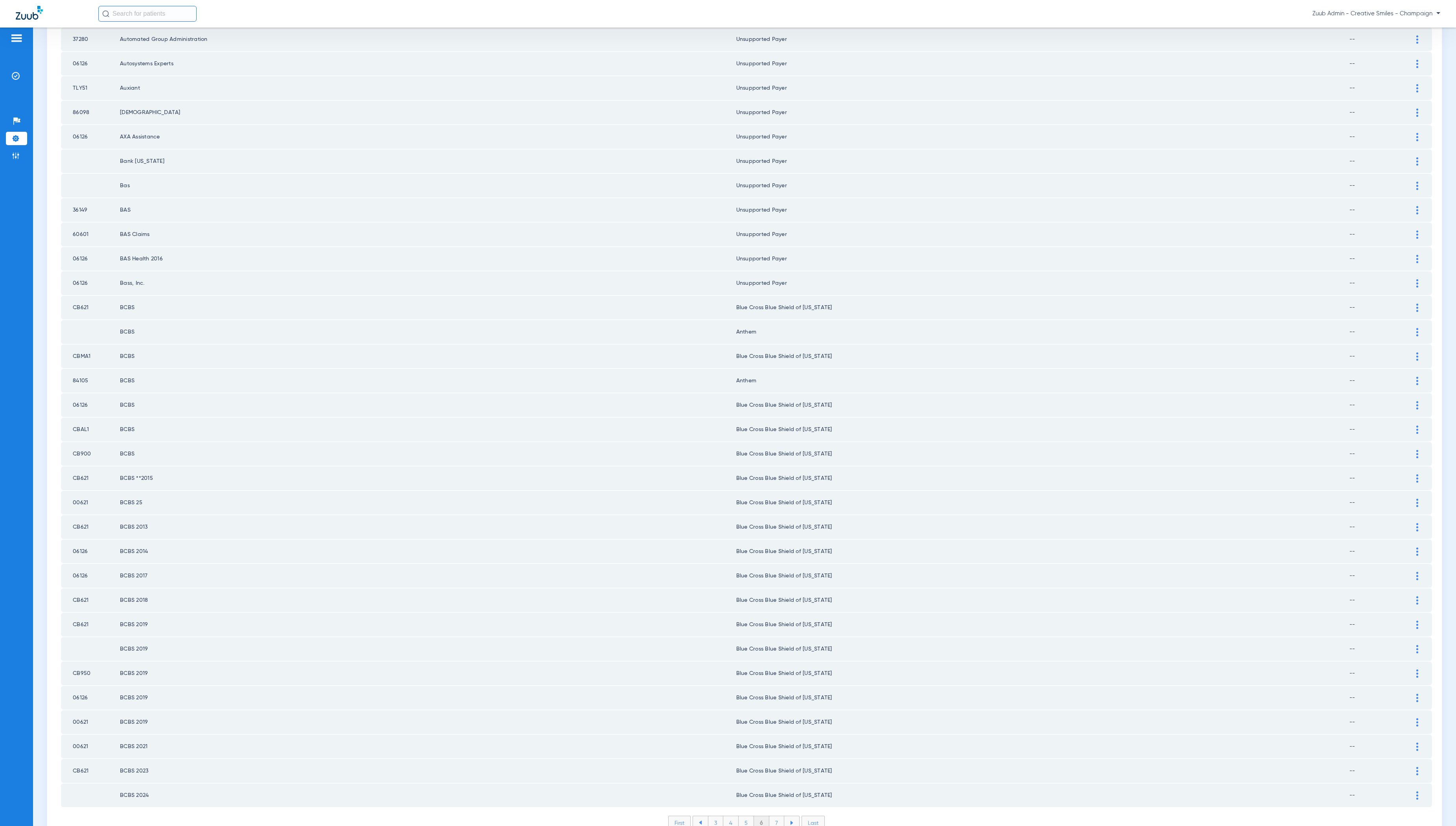
click at [779, 816] on li "7" at bounding box center [776, 823] width 15 height 13
click at [779, 816] on li "8" at bounding box center [777, 823] width 15 height 13
click at [782, 816] on li "9" at bounding box center [776, 823] width 15 height 13
click at [773, 816] on li "10" at bounding box center [776, 823] width 17 height 13
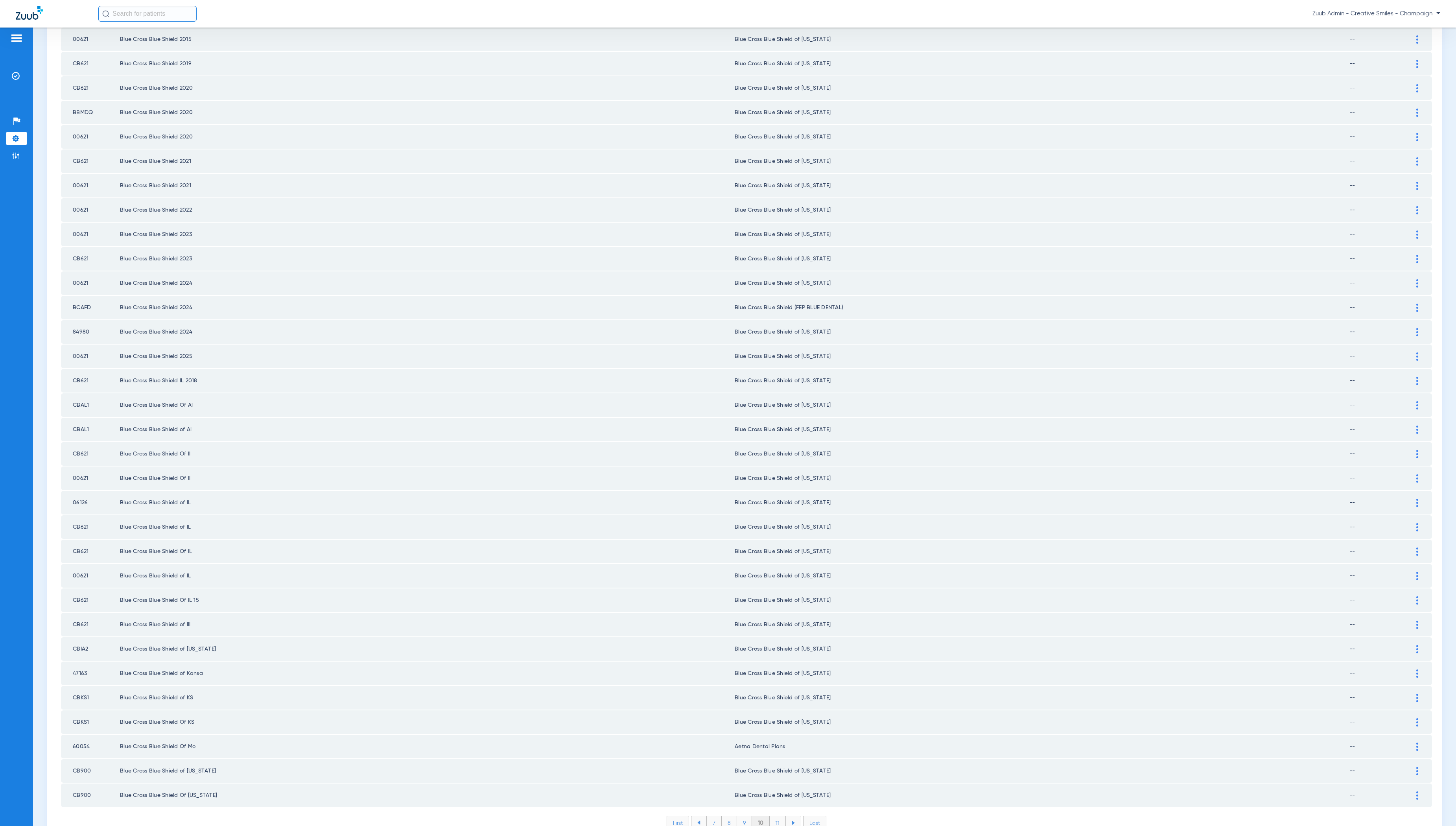
click at [777, 816] on li "11" at bounding box center [777, 823] width 16 height 13
click at [779, 816] on li "12" at bounding box center [778, 823] width 17 height 13
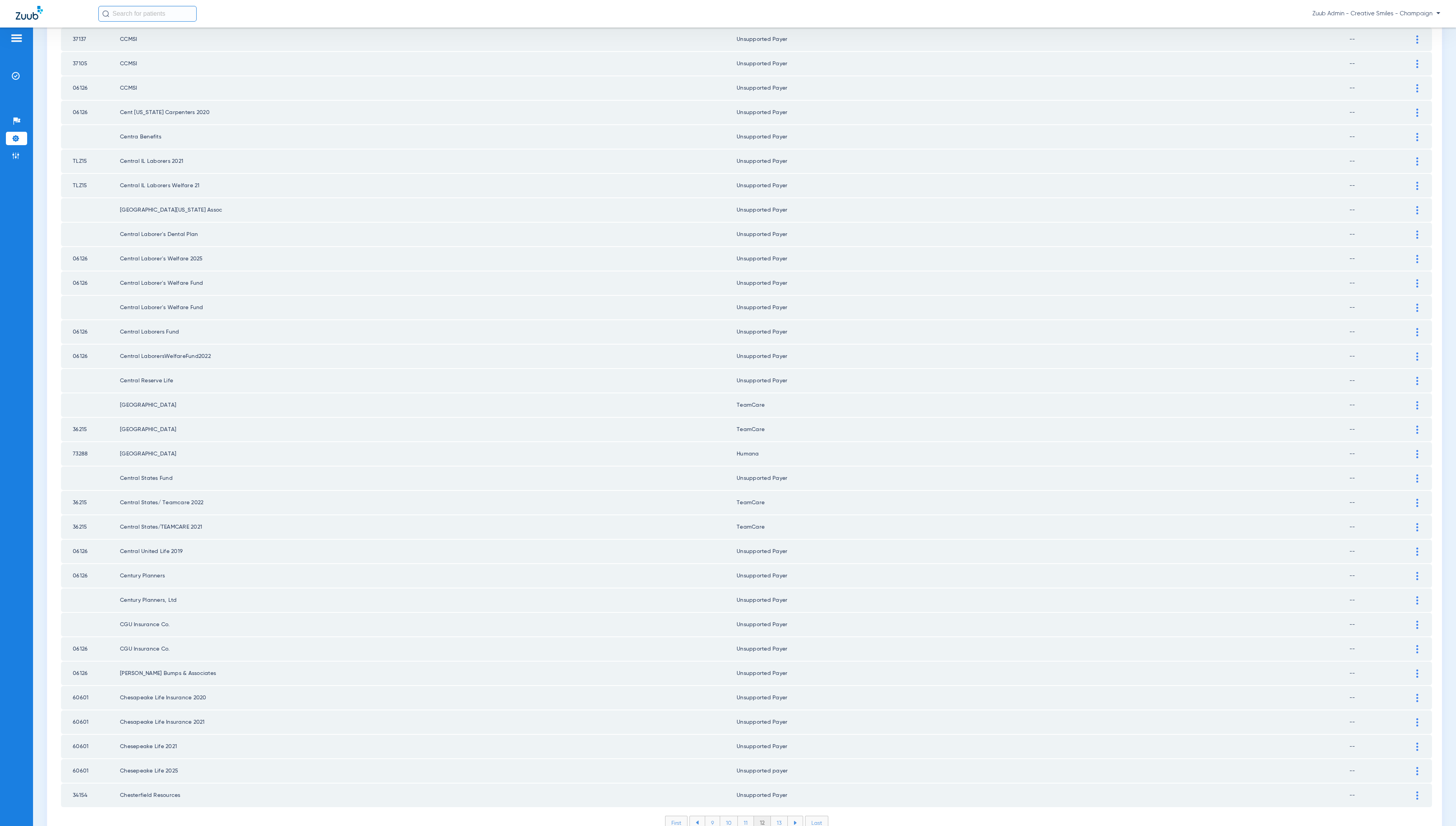
scroll to position [0, 0]
click at [778, 816] on li "13" at bounding box center [779, 823] width 17 height 13
click at [778, 816] on li "14" at bounding box center [780, 823] width 17 height 13
click at [775, 816] on li "15" at bounding box center [780, 823] width 17 height 13
click at [787, 816] on li "16" at bounding box center [780, 823] width 17 height 13
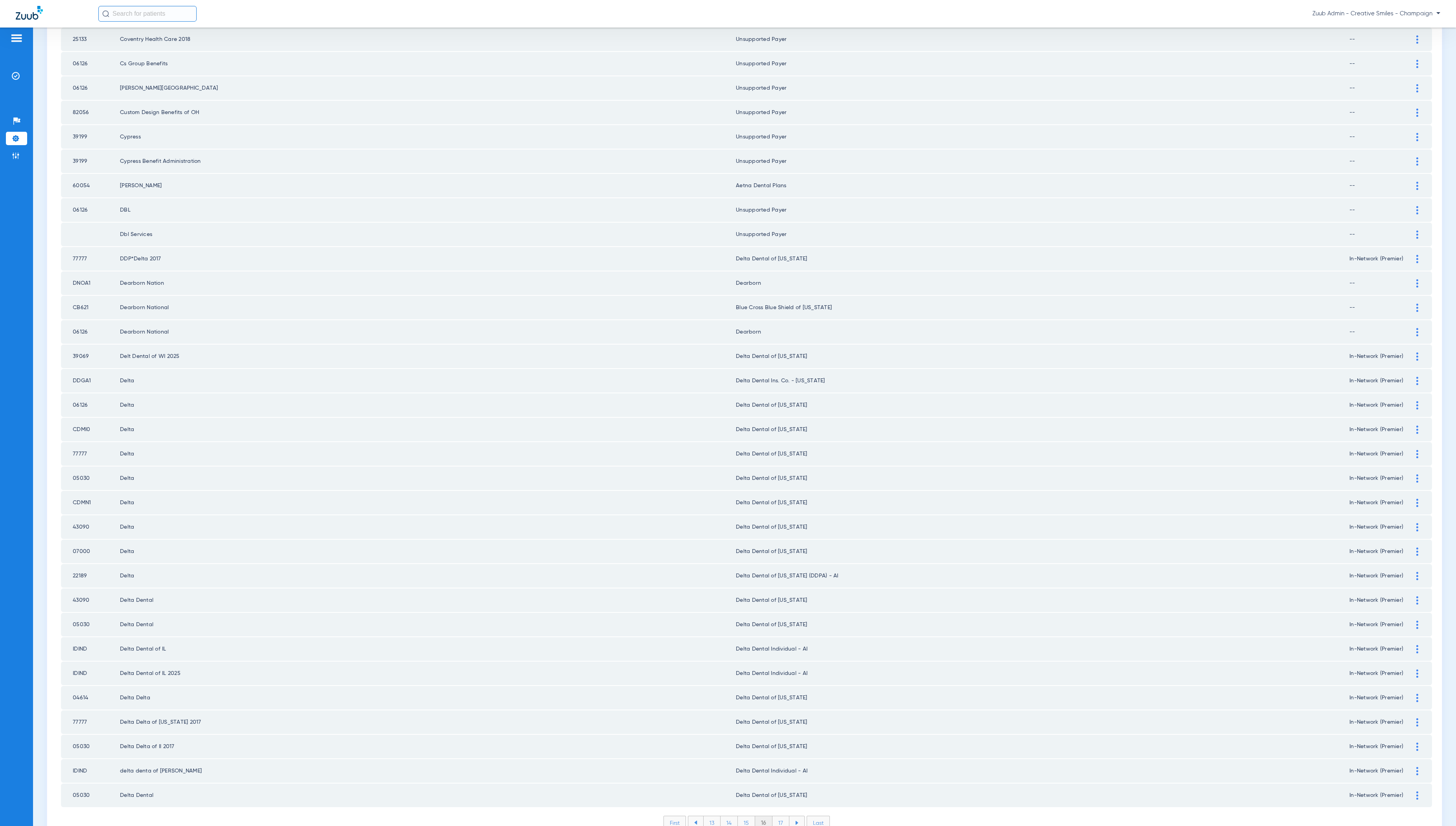
click at [780, 816] on li "17" at bounding box center [781, 823] width 17 height 13
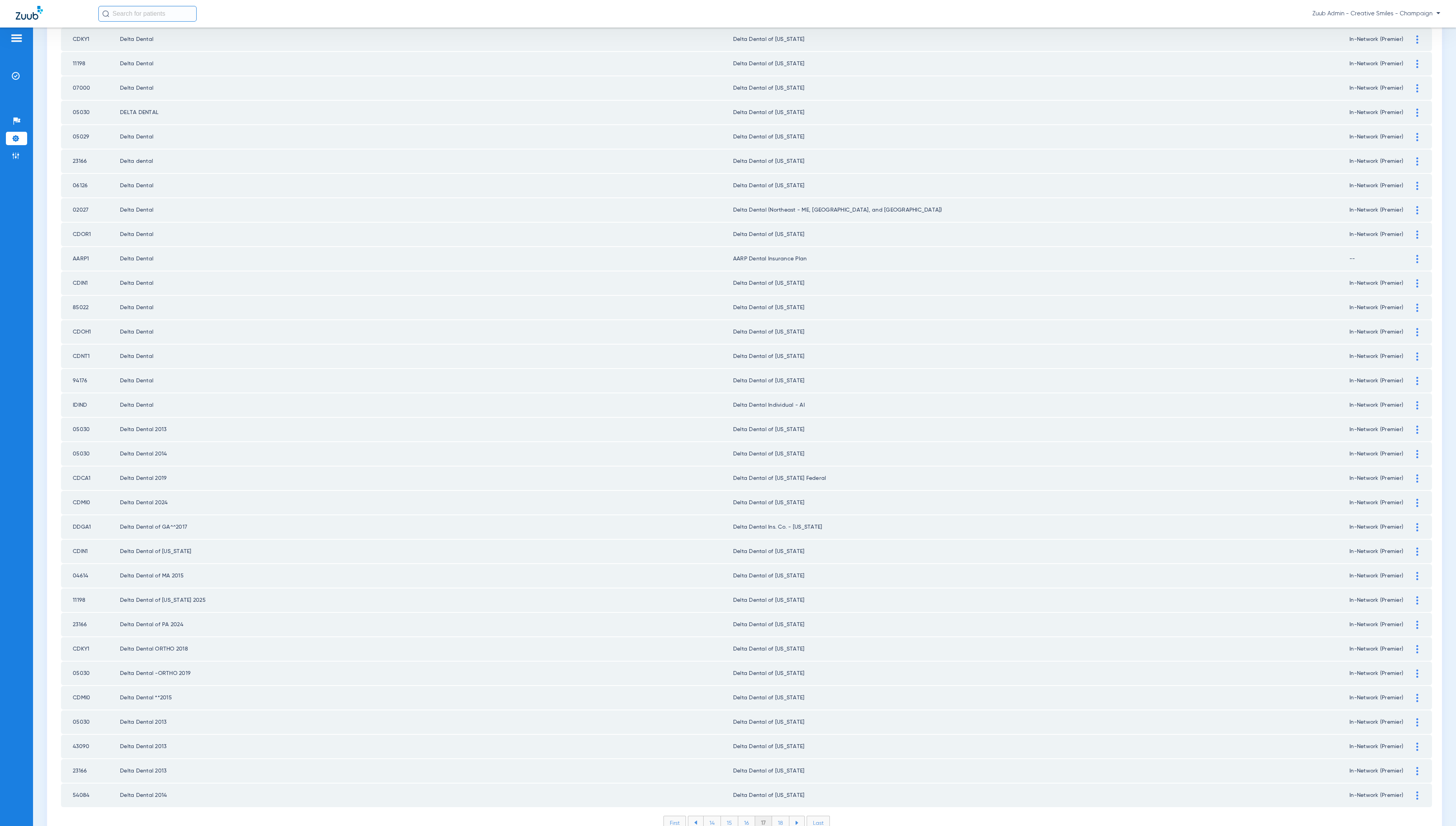
click at [782, 816] on li "18" at bounding box center [780, 823] width 17 height 13
click at [782, 816] on li "19" at bounding box center [780, 823] width 17 height 13
click at [785, 816] on li "20" at bounding box center [780, 823] width 19 height 13
click at [778, 816] on li "21" at bounding box center [781, 823] width 17 height 13
click at [783, 816] on li "22" at bounding box center [781, 823] width 17 height 13
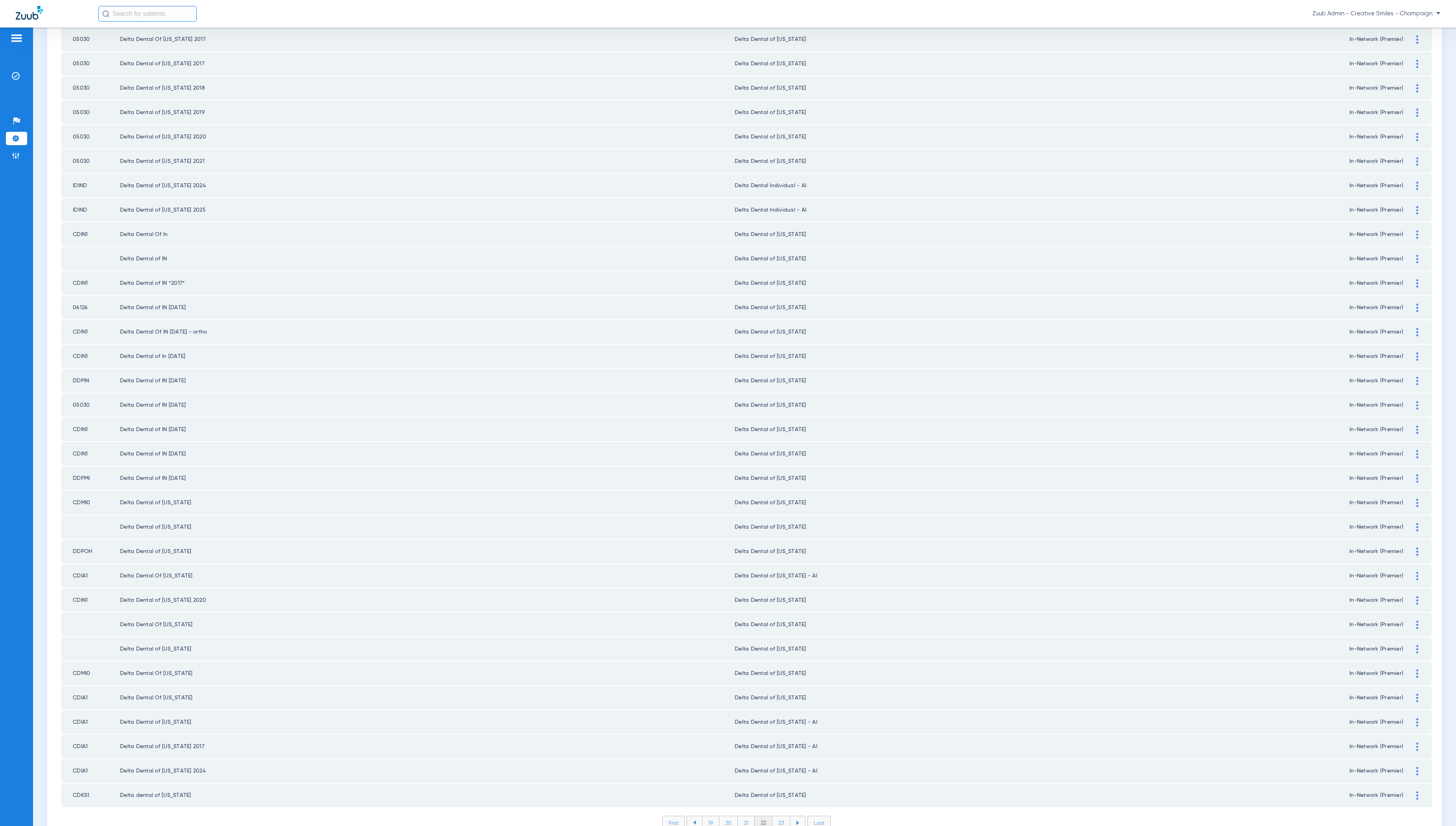
click at [780, 816] on li "23" at bounding box center [781, 823] width 17 height 13
click at [779, 816] on li "24" at bounding box center [782, 823] width 18 height 13
click at [783, 816] on li "25" at bounding box center [782, 823] width 18 height 13
click at [783, 816] on li "26" at bounding box center [782, 823] width 17 height 13
click at [783, 816] on li "27" at bounding box center [782, 823] width 17 height 13
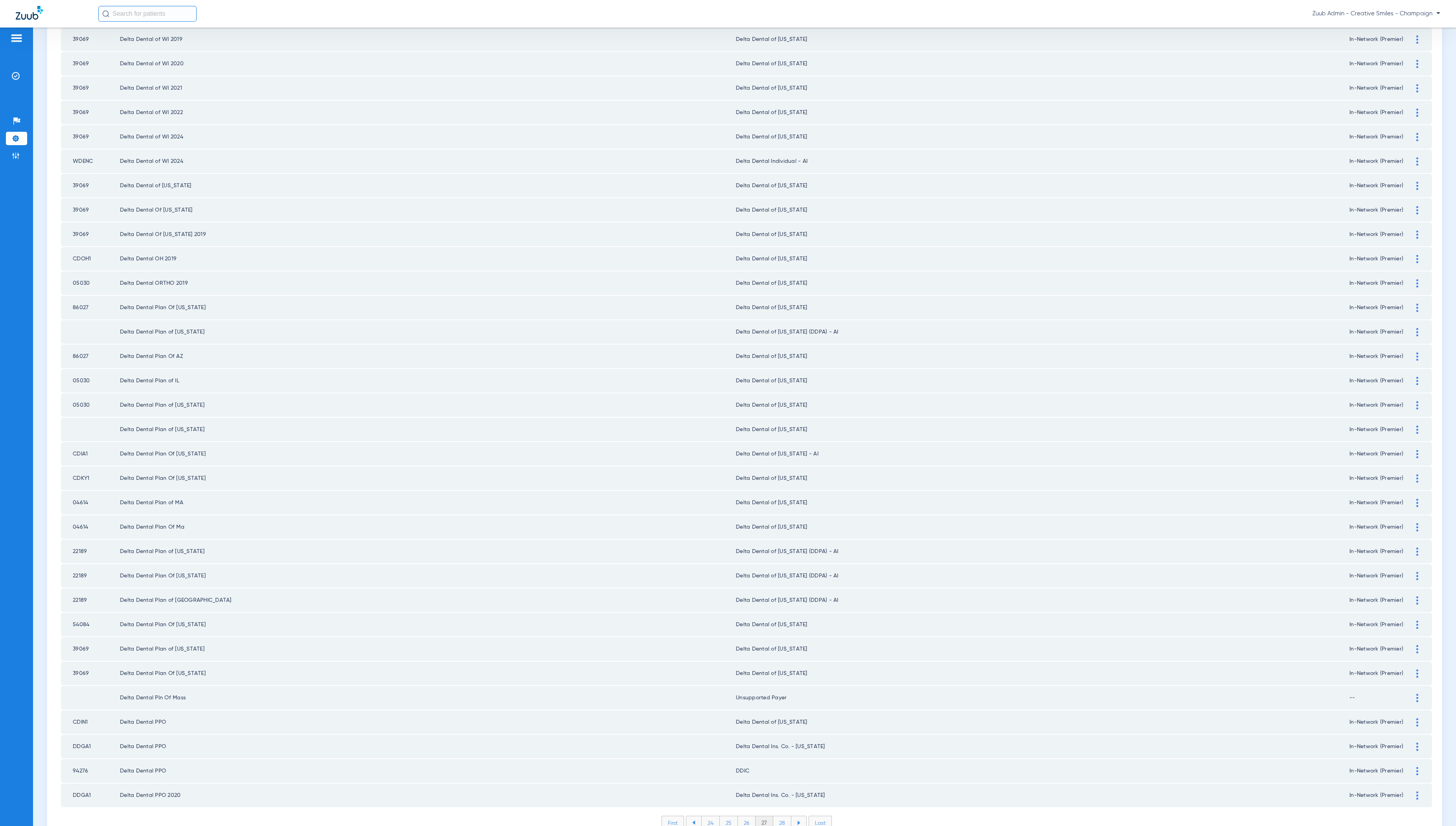
click at [782, 816] on li "28" at bounding box center [782, 823] width 18 height 13
click at [784, 816] on li "29" at bounding box center [782, 823] width 17 height 13
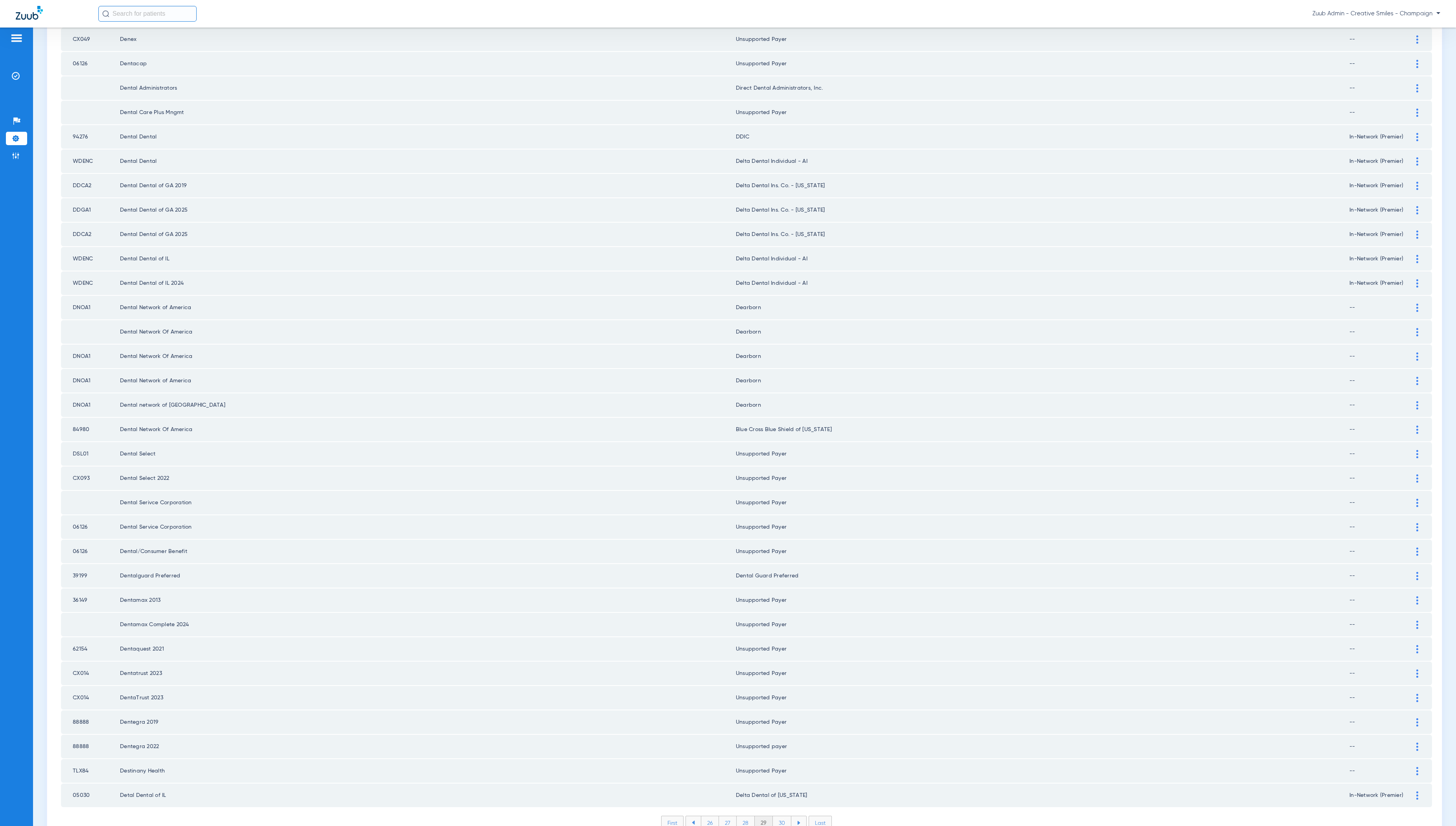
click at [783, 816] on li "30" at bounding box center [782, 823] width 19 height 13
click at [785, 816] on li "31" at bounding box center [782, 823] width 17 height 13
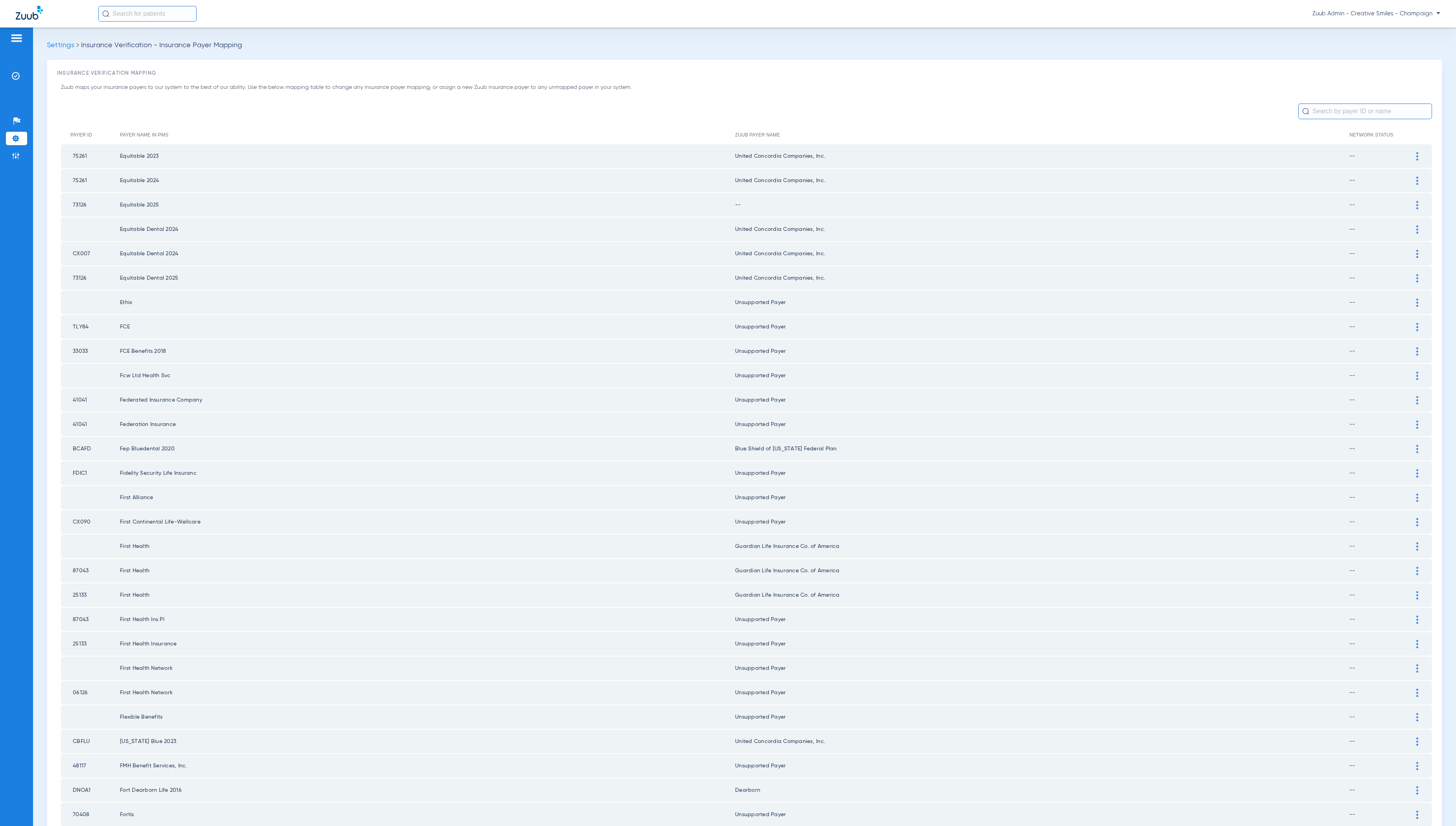
click at [1416, 201] on img at bounding box center [1417, 205] width 2 height 8
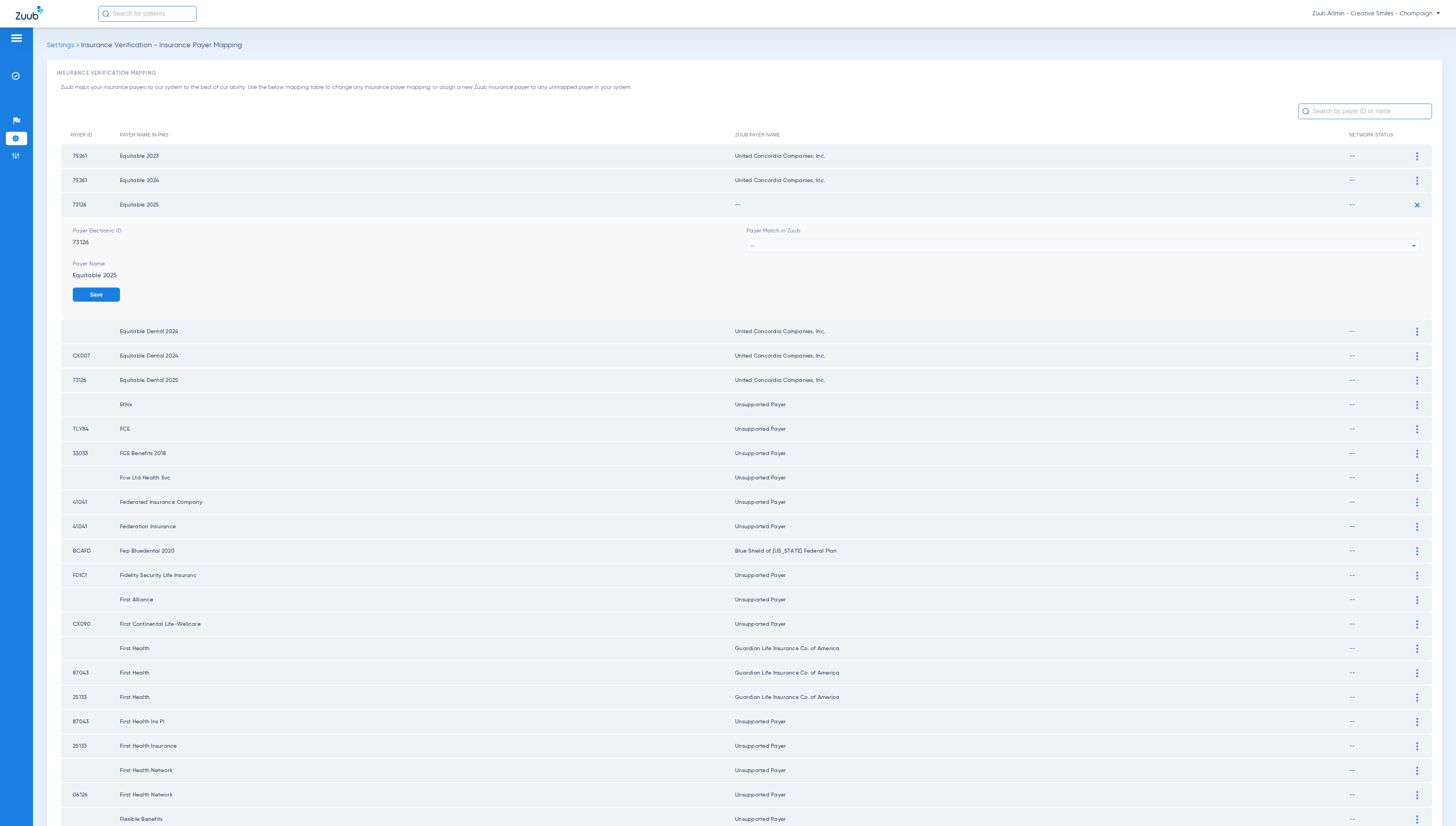
click at [1054, 246] on div "--" at bounding box center [1081, 245] width 661 height 13
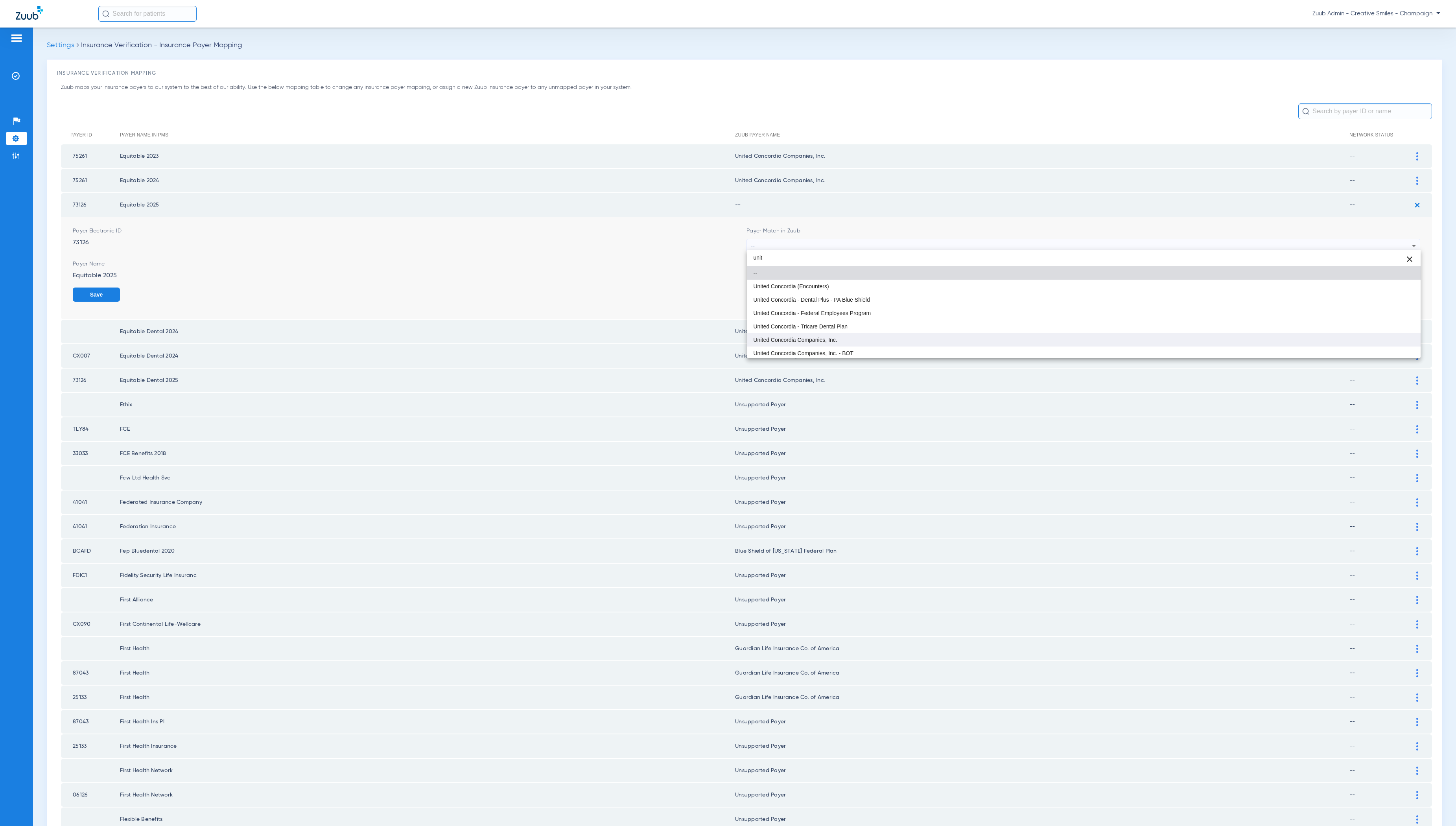
type input "unit"
click at [1006, 344] on mat-option "United Concordia Companies, Inc." at bounding box center [1083, 339] width 674 height 13
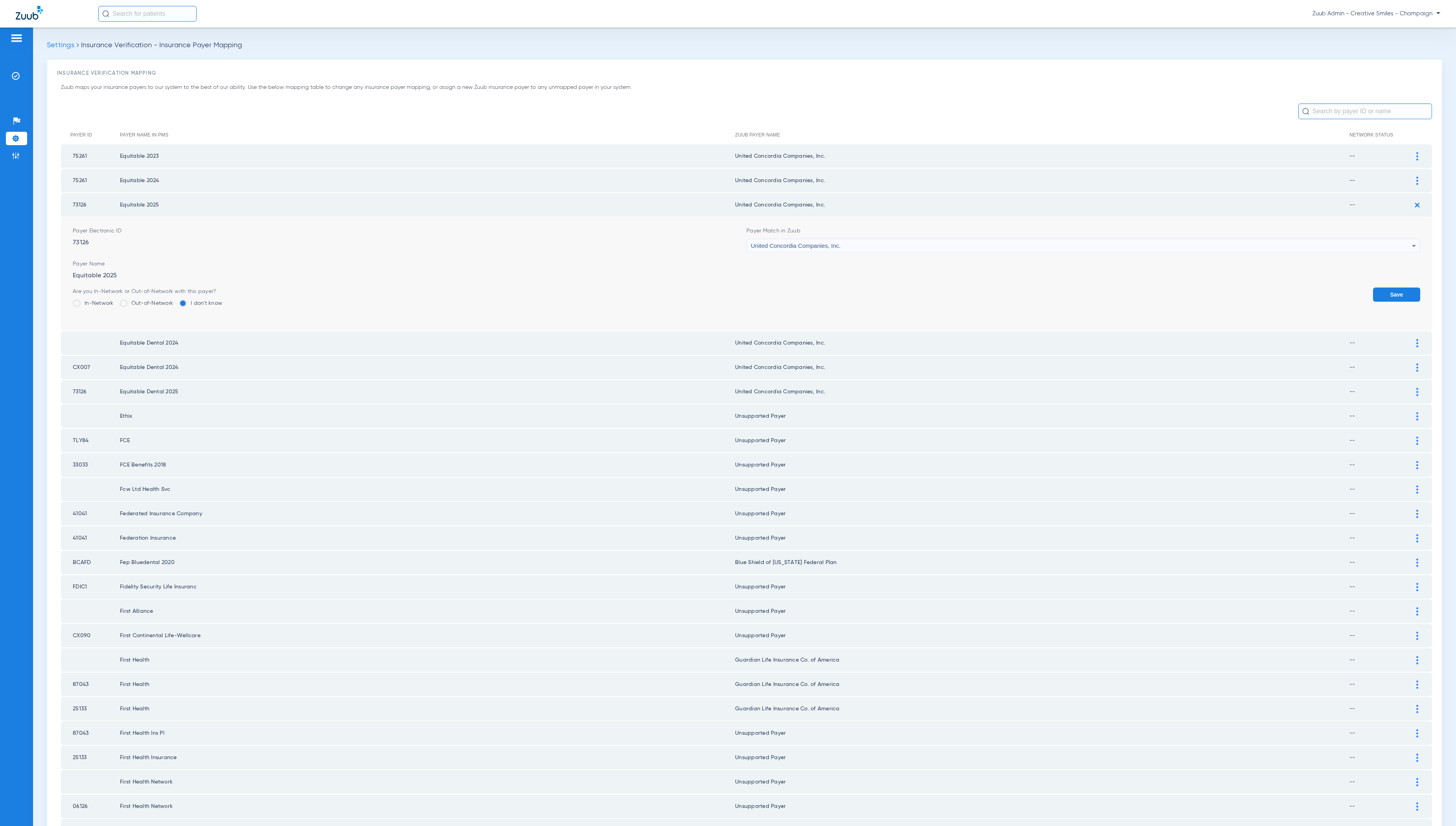
click at [1402, 288] on button "Save" at bounding box center [1397, 295] width 47 height 14
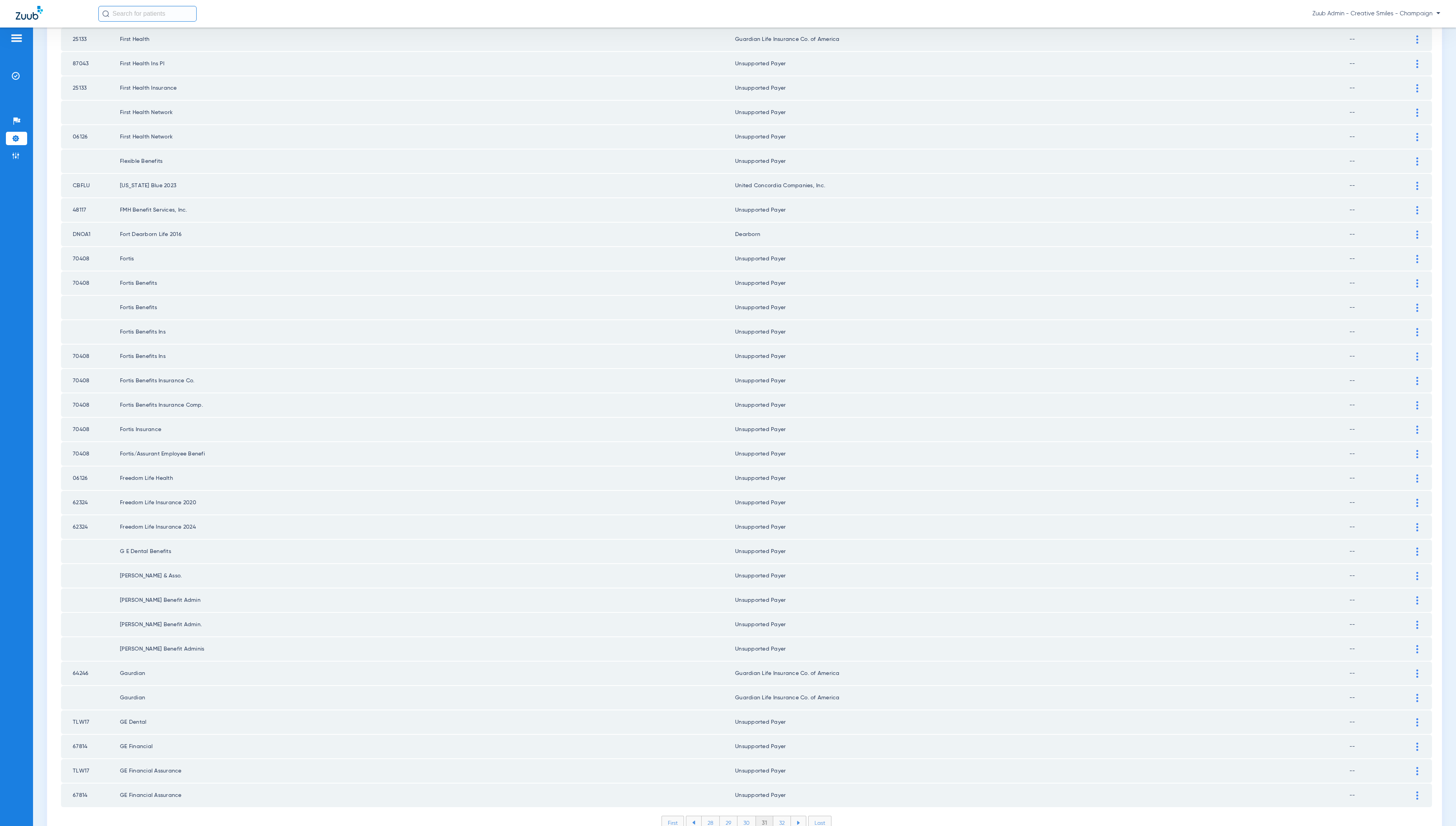
click at [785, 816] on li "32" at bounding box center [782, 823] width 17 height 13
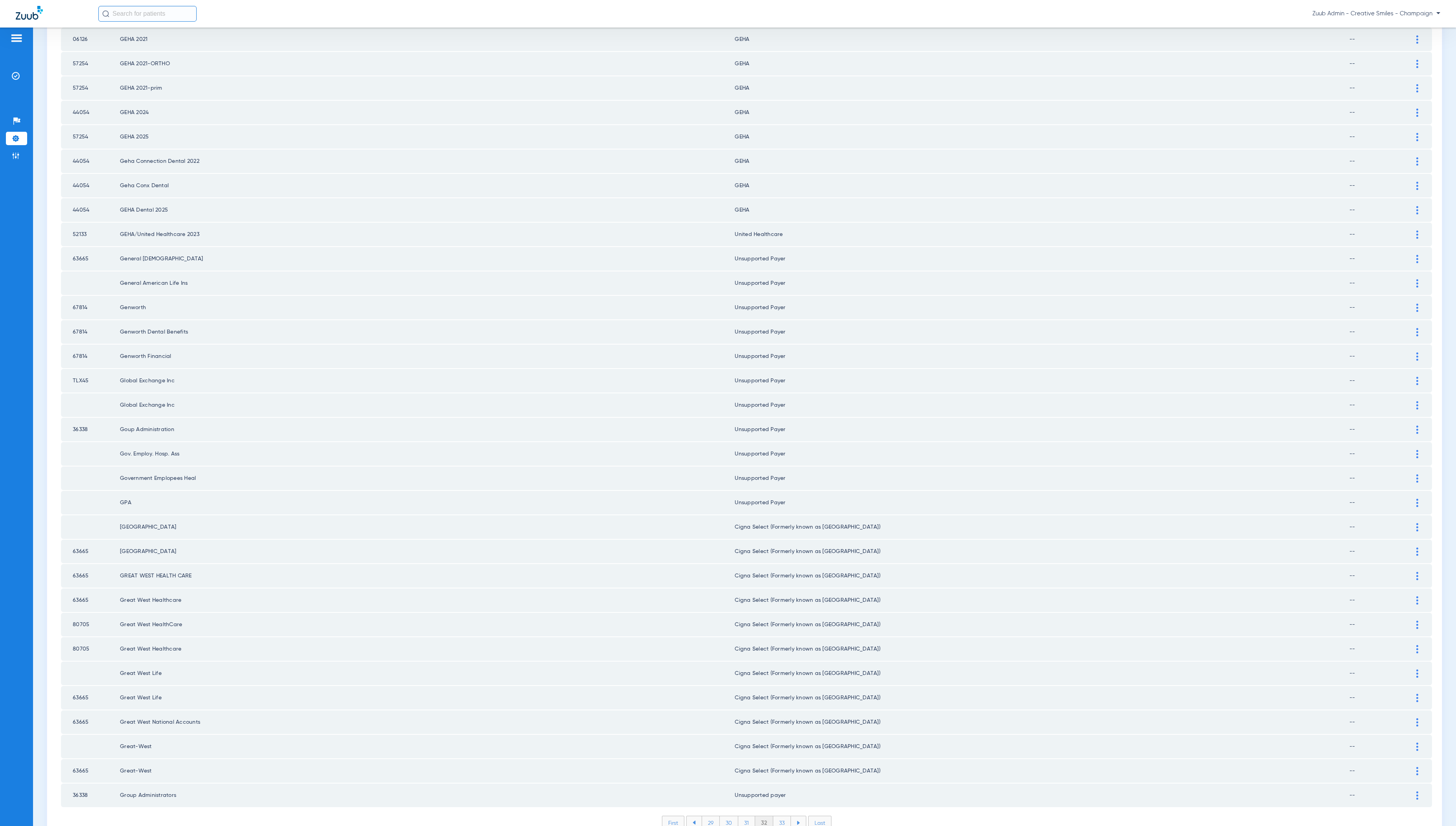
click at [784, 816] on li "33" at bounding box center [782, 823] width 17 height 13
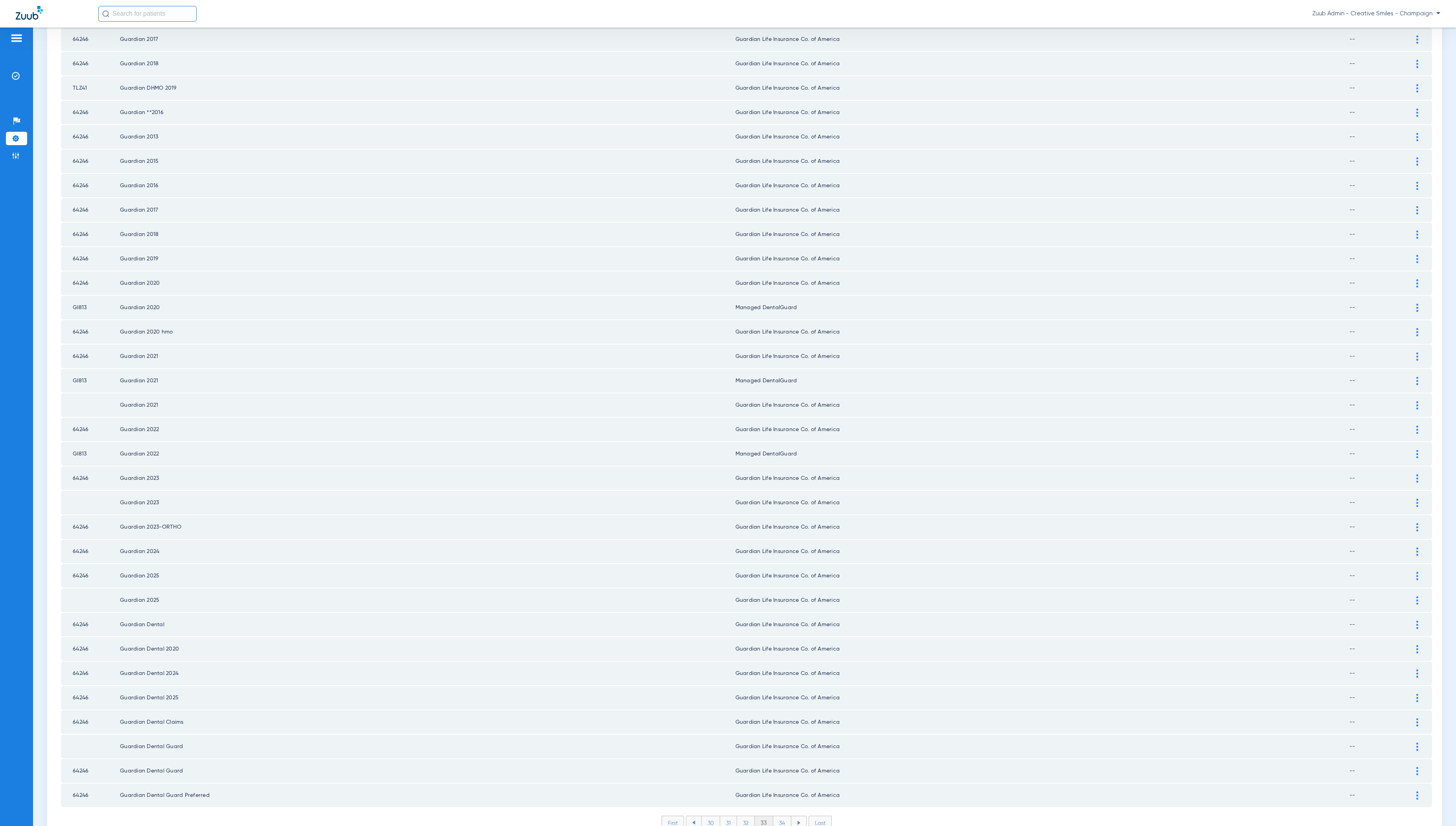
click at [781, 816] on li "34" at bounding box center [782, 823] width 18 height 13
click at [780, 816] on li "35" at bounding box center [782, 823] width 18 height 13
click at [782, 816] on li "36" at bounding box center [782, 823] width 17 height 13
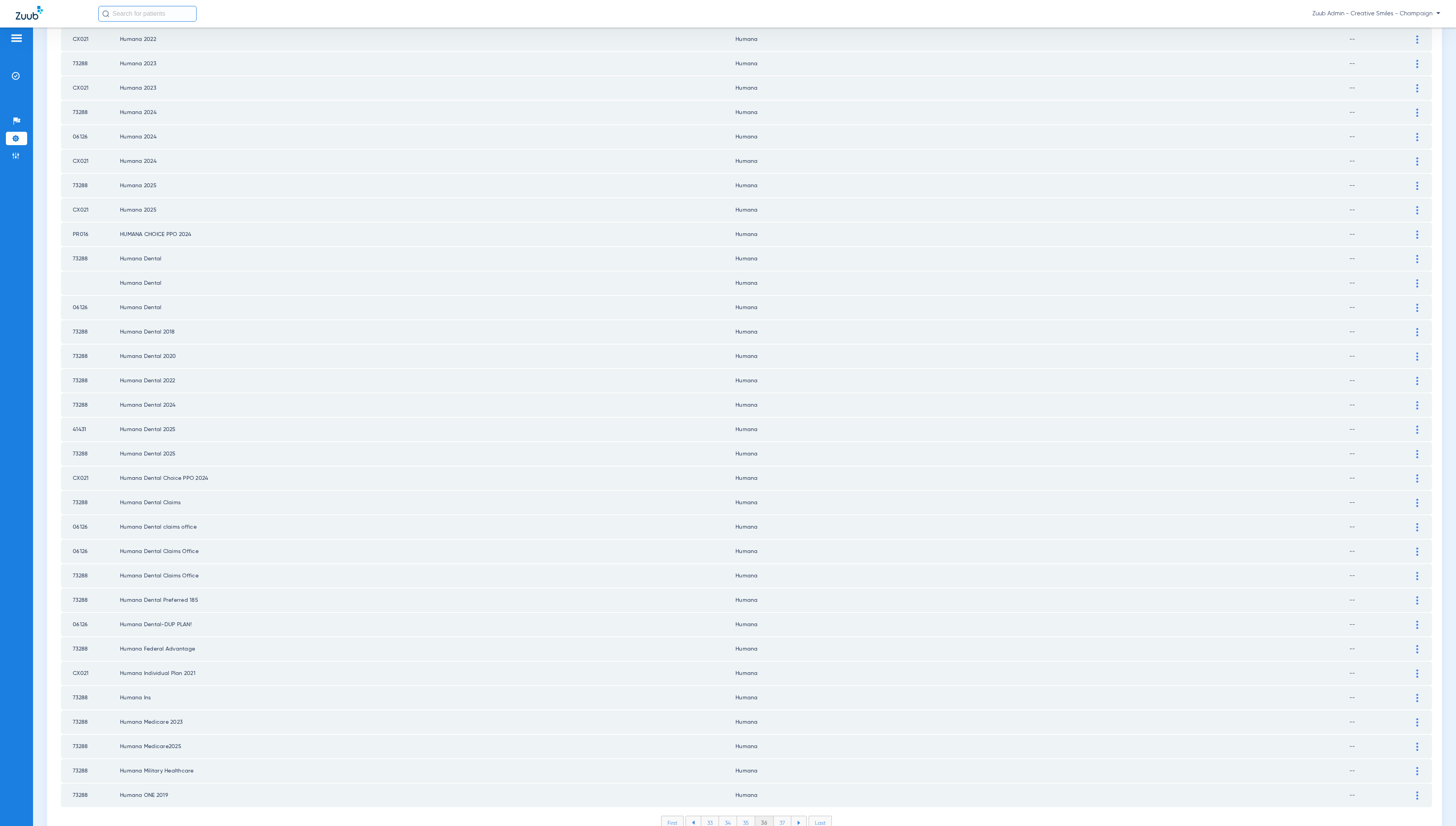
click at [782, 816] on li "37" at bounding box center [782, 823] width 17 height 13
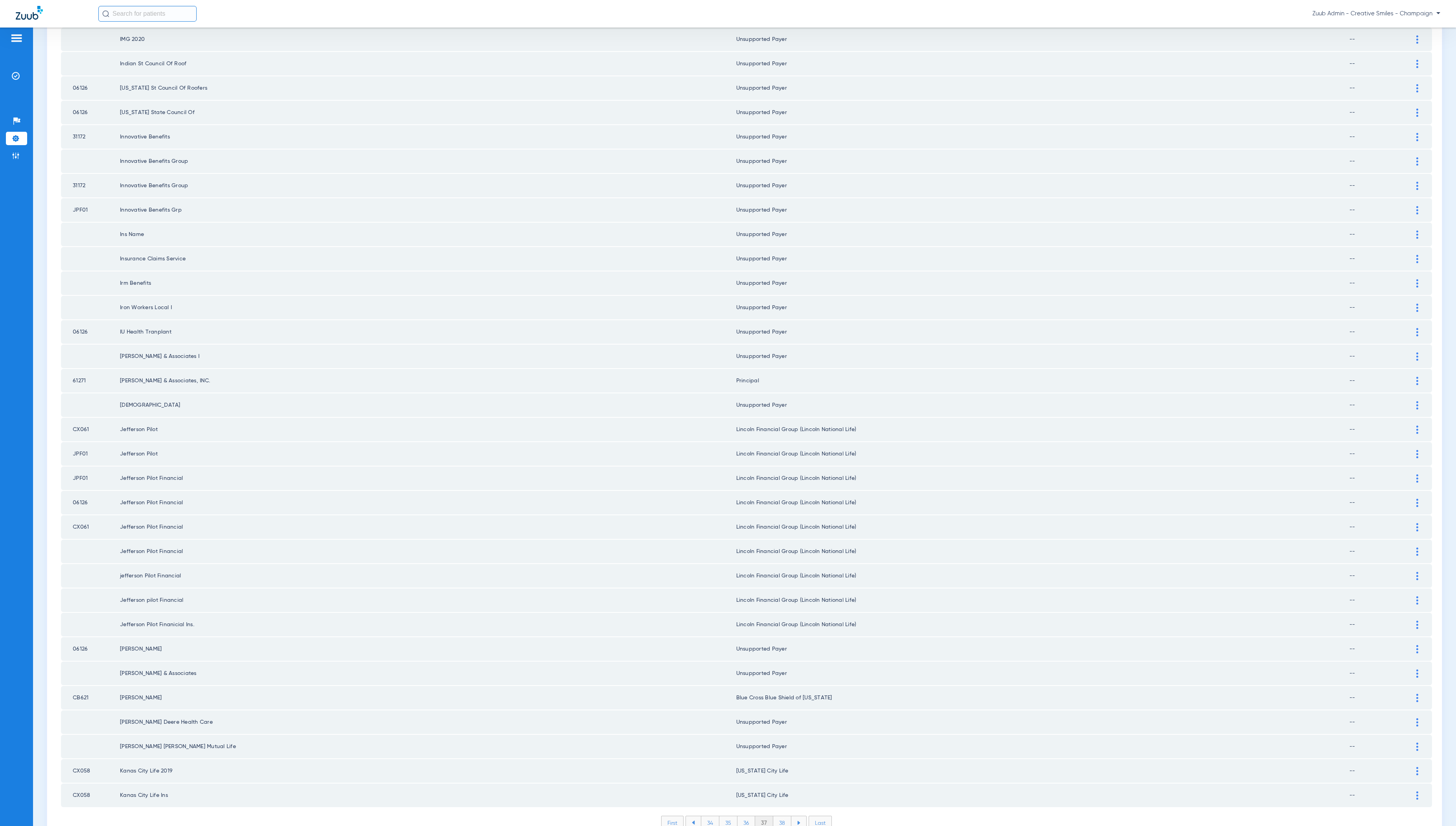
click at [782, 816] on li "38" at bounding box center [782, 823] width 18 height 13
click at [783, 816] on li "39" at bounding box center [782, 823] width 17 height 13
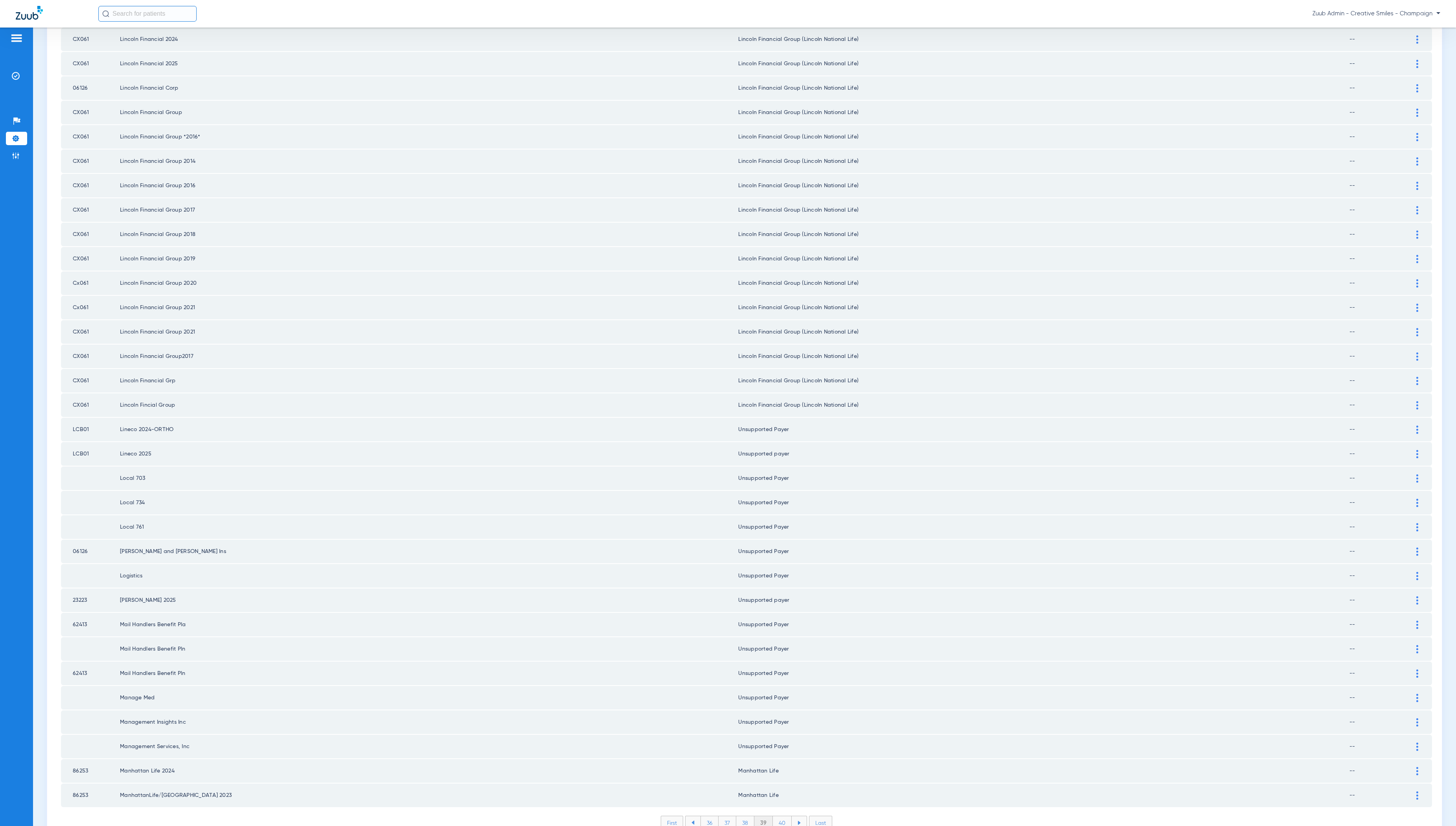
click at [780, 816] on li "40" at bounding box center [782, 823] width 19 height 13
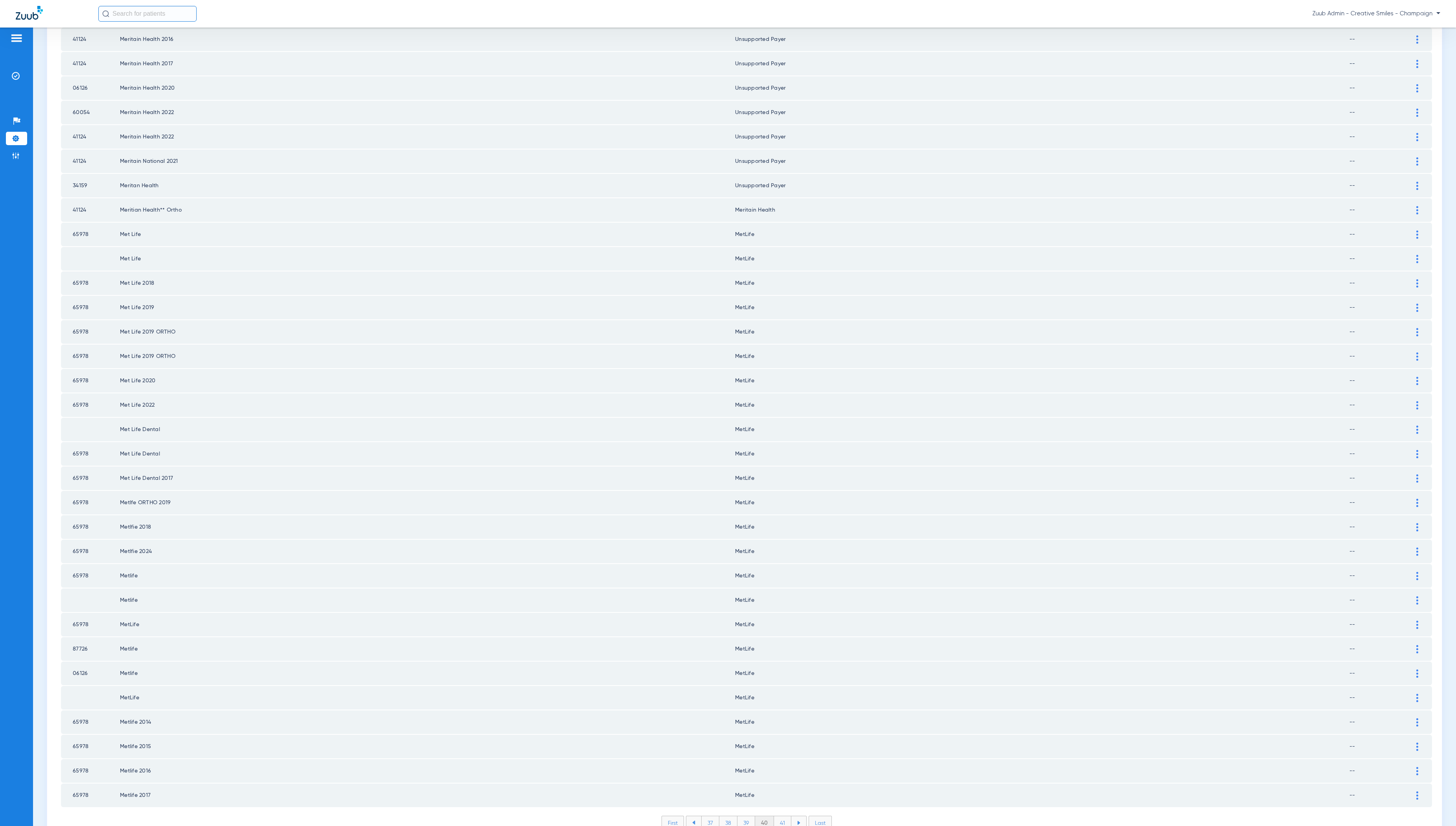
click at [782, 816] on li "41" at bounding box center [782, 823] width 17 height 13
click at [784, 816] on li "42" at bounding box center [782, 823] width 18 height 13
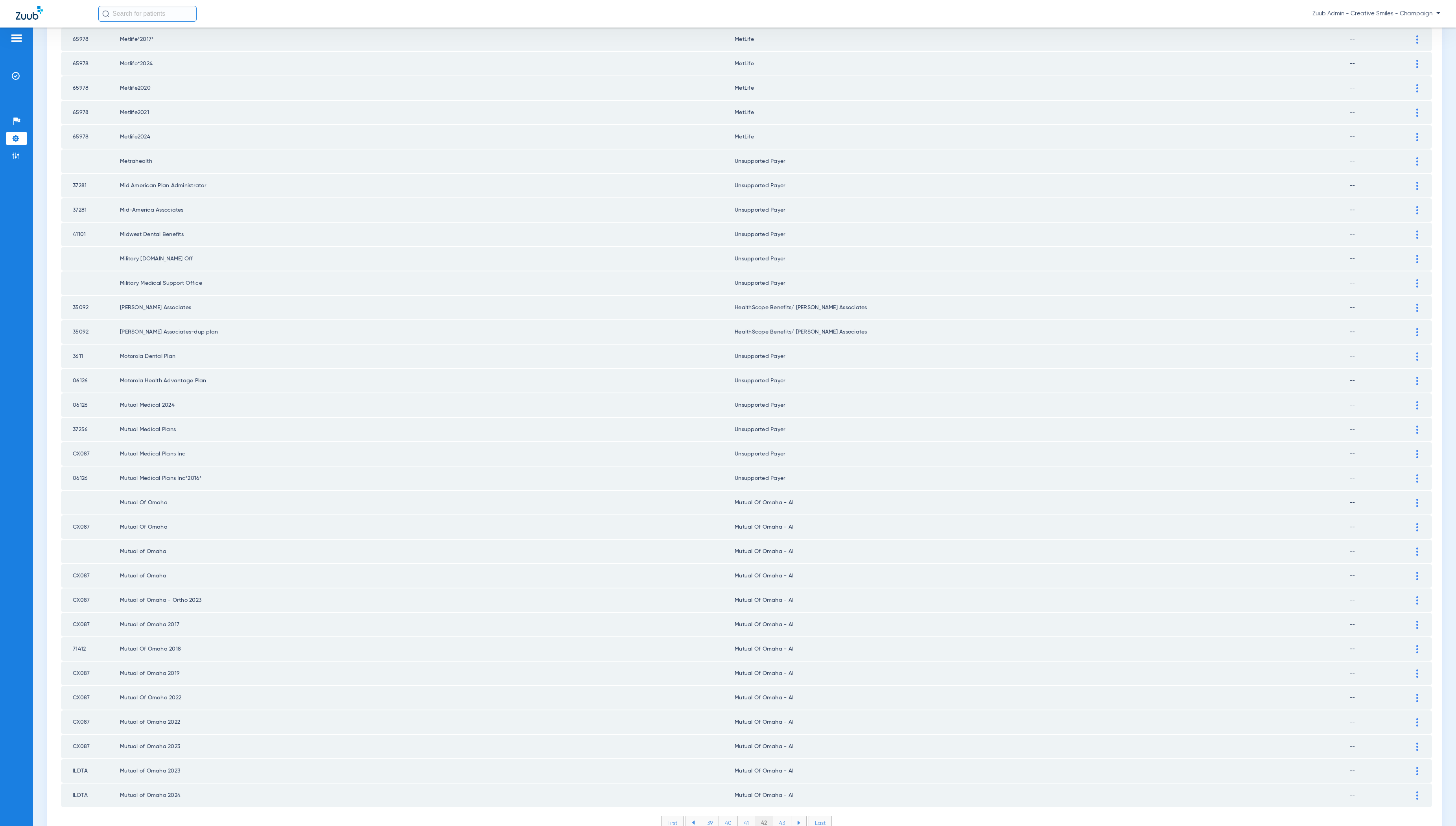
click at [782, 816] on li "43" at bounding box center [782, 823] width 18 height 13
click at [783, 816] on li "44" at bounding box center [782, 823] width 19 height 13
click at [782, 816] on li "45" at bounding box center [782, 823] width 19 height 13
click at [782, 816] on li "46" at bounding box center [783, 823] width 18 height 13
click at [783, 816] on li "47" at bounding box center [783, 823] width 18 height 13
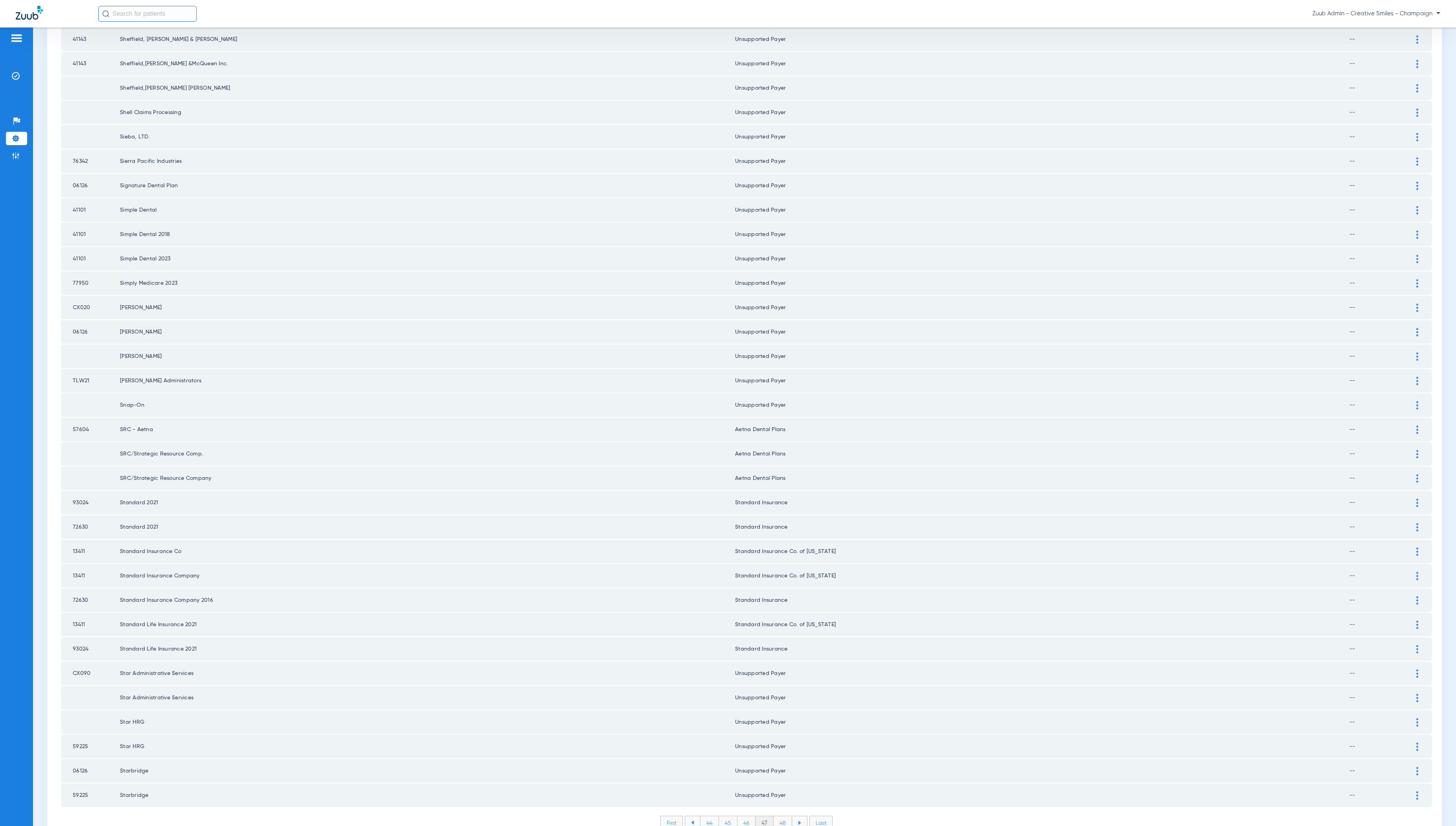
click at [782, 816] on li "48" at bounding box center [782, 823] width 19 height 13
click at [779, 816] on li "49" at bounding box center [783, 823] width 18 height 13
click at [778, 816] on li "50" at bounding box center [782, 823] width 19 height 13
click at [785, 816] on li "51" at bounding box center [783, 823] width 17 height 13
click at [780, 816] on li "52" at bounding box center [782, 823] width 18 height 13
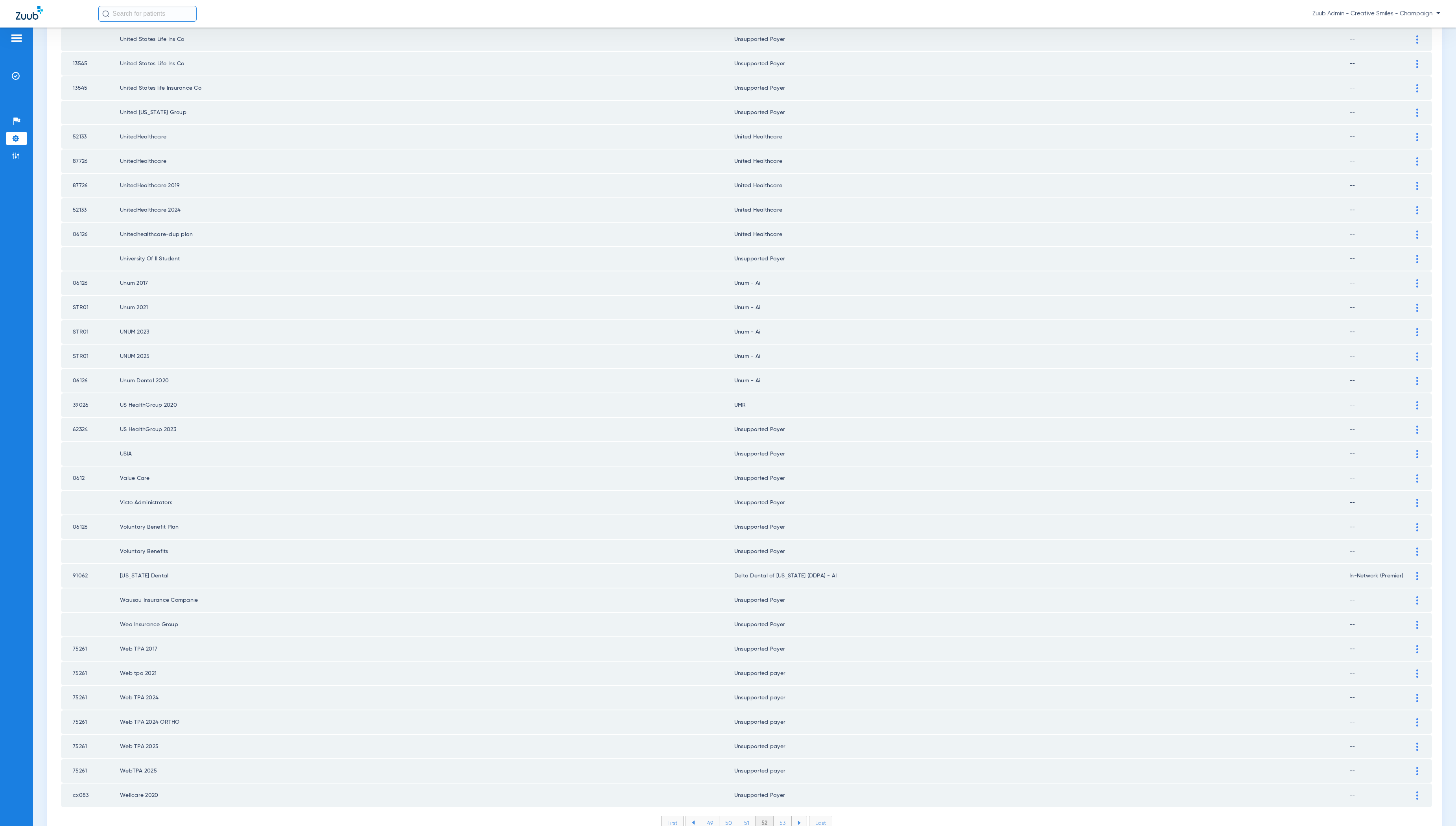
click at [779, 816] on li "53" at bounding box center [782, 823] width 18 height 13
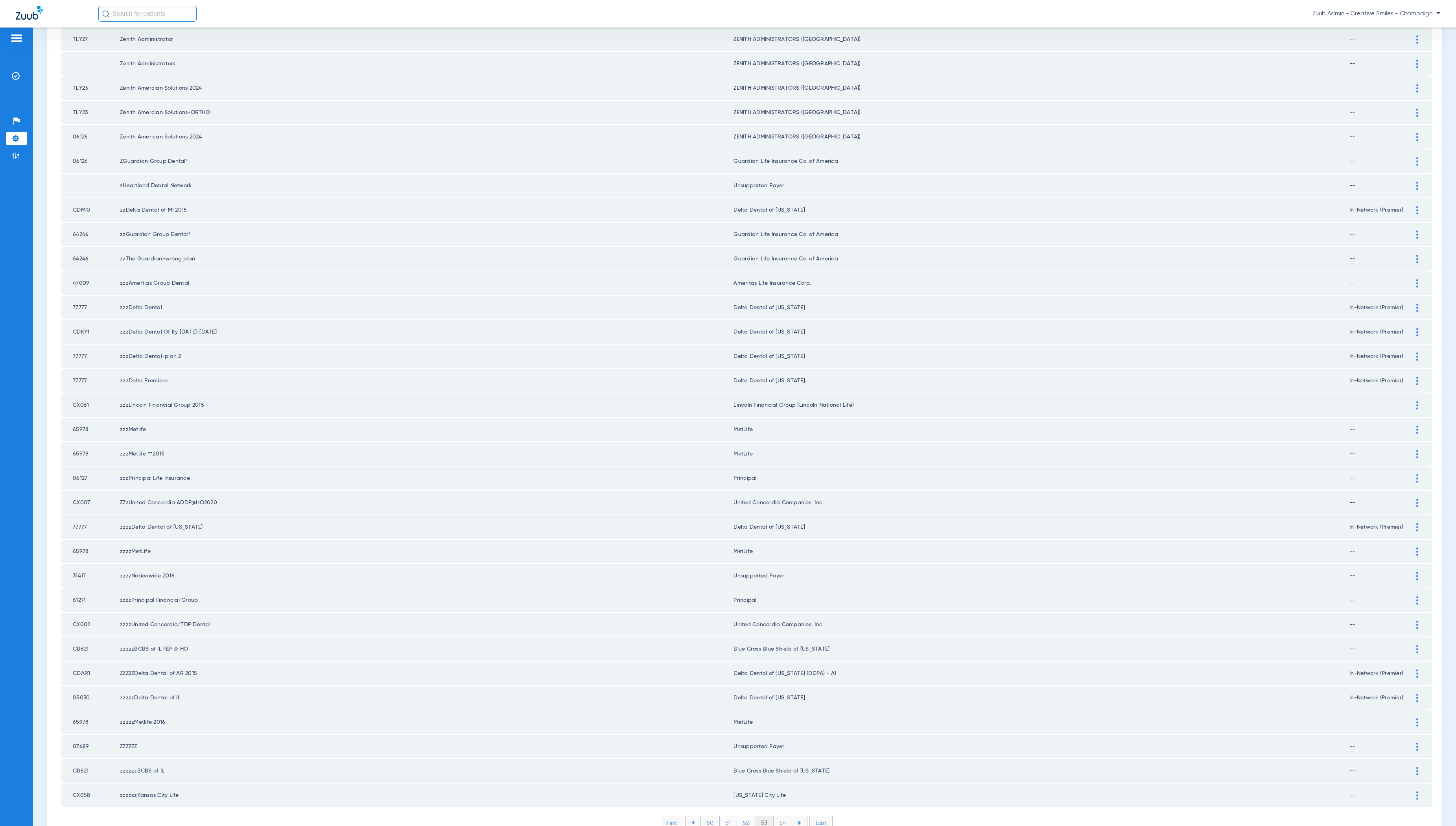
click at [784, 816] on li "54" at bounding box center [782, 823] width 19 height 13
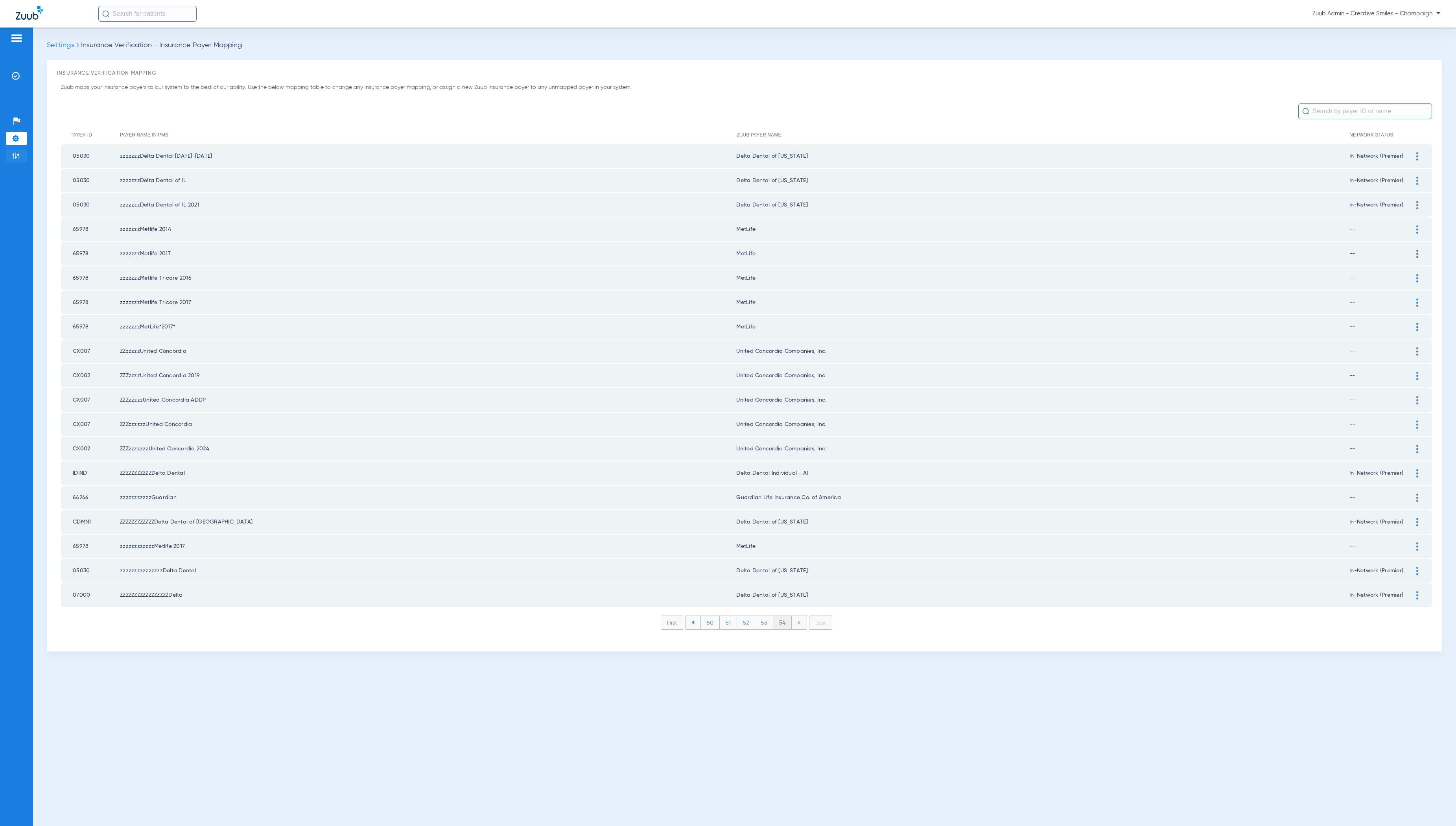
click at [10, 156] on li "Admin" at bounding box center [16, 155] width 21 height 13
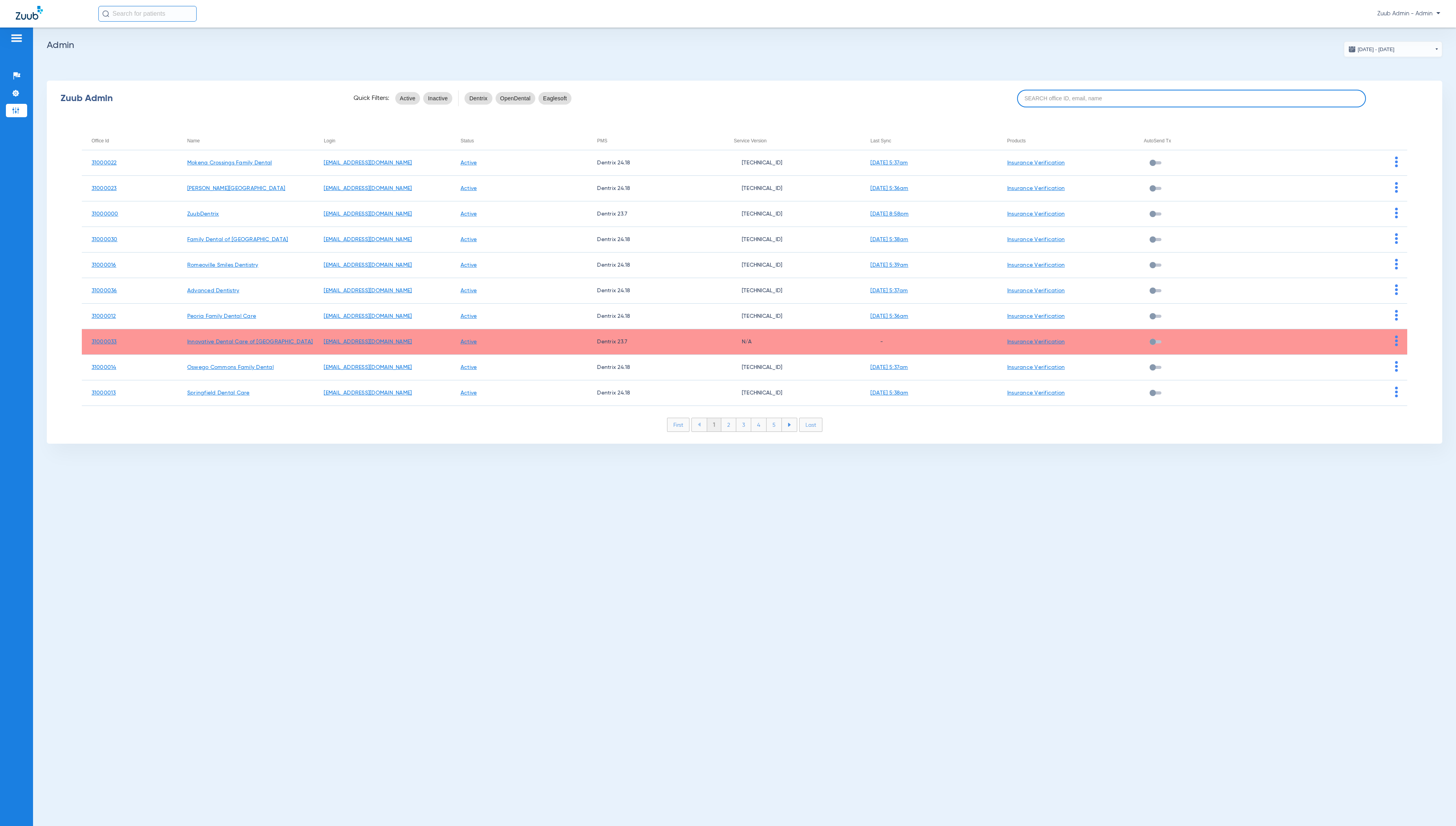
click at [1156, 99] on input at bounding box center [1191, 98] width 349 height 17
paste input "31000012"
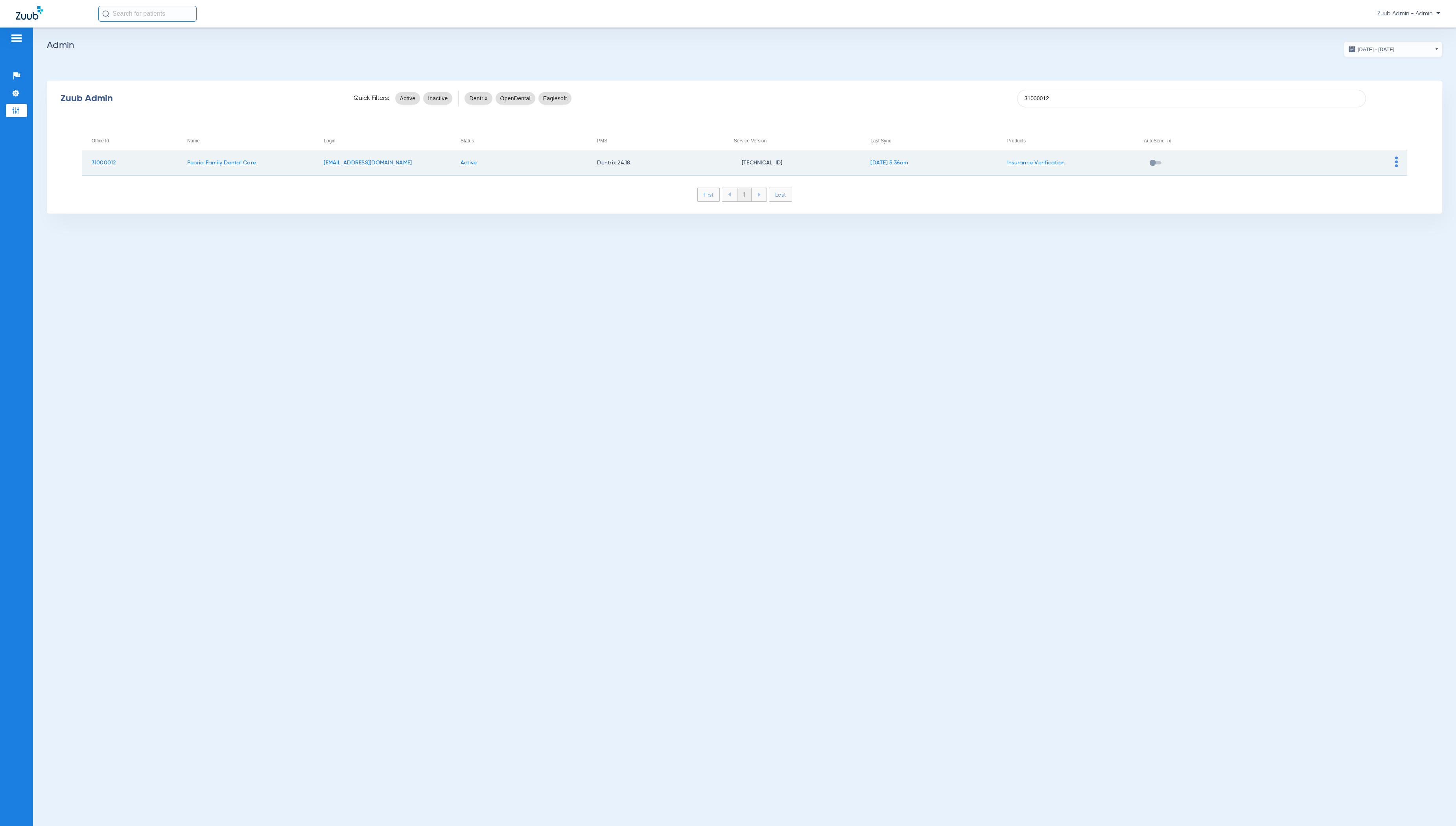
type input "31000012"
click at [1399, 158] on td at bounding box center [1339, 163] width 137 height 26
click at [1395, 158] on img at bounding box center [1396, 162] width 3 height 10
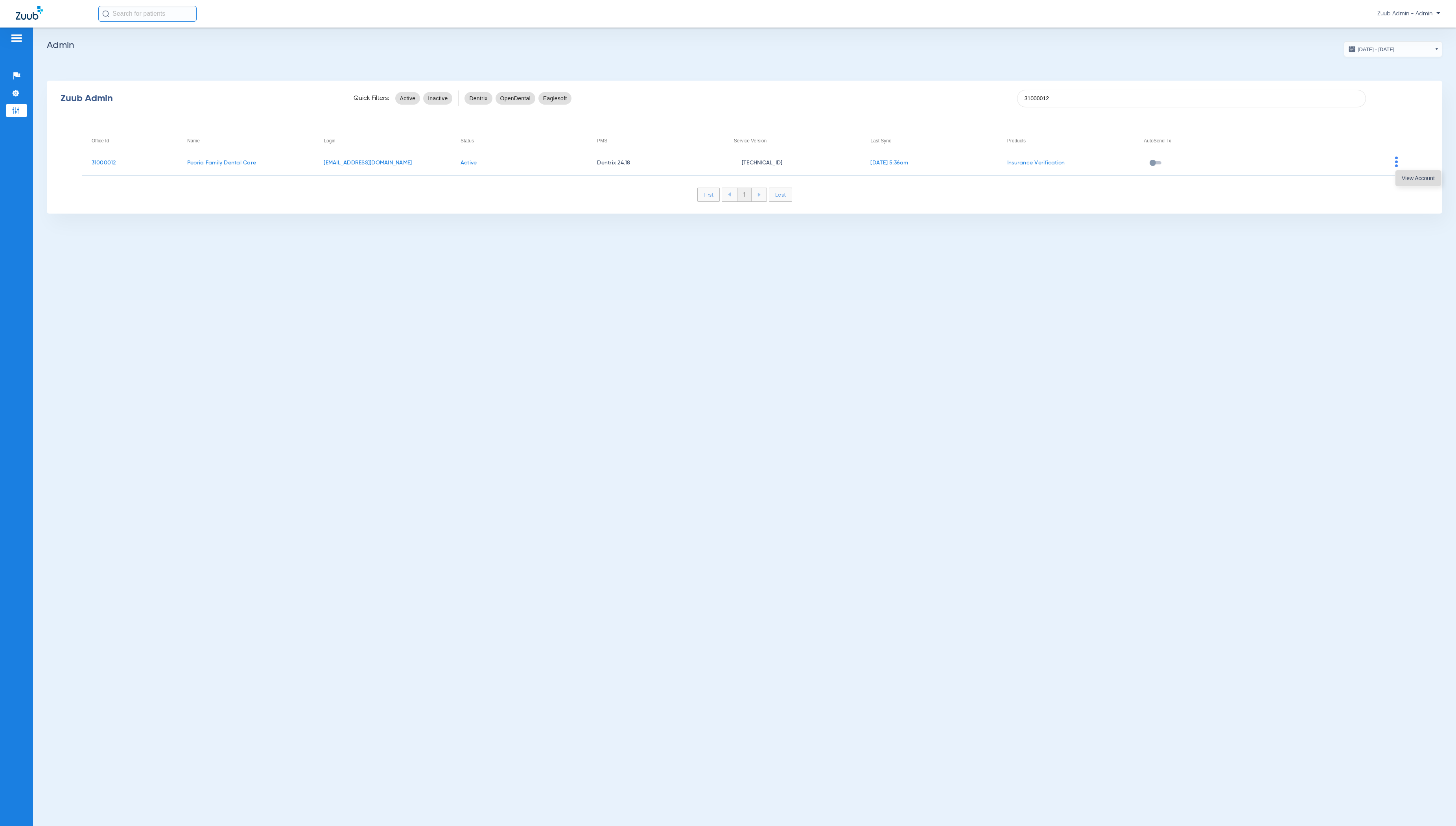
click at [1413, 180] on span "View Account" at bounding box center [1418, 178] width 33 height 6
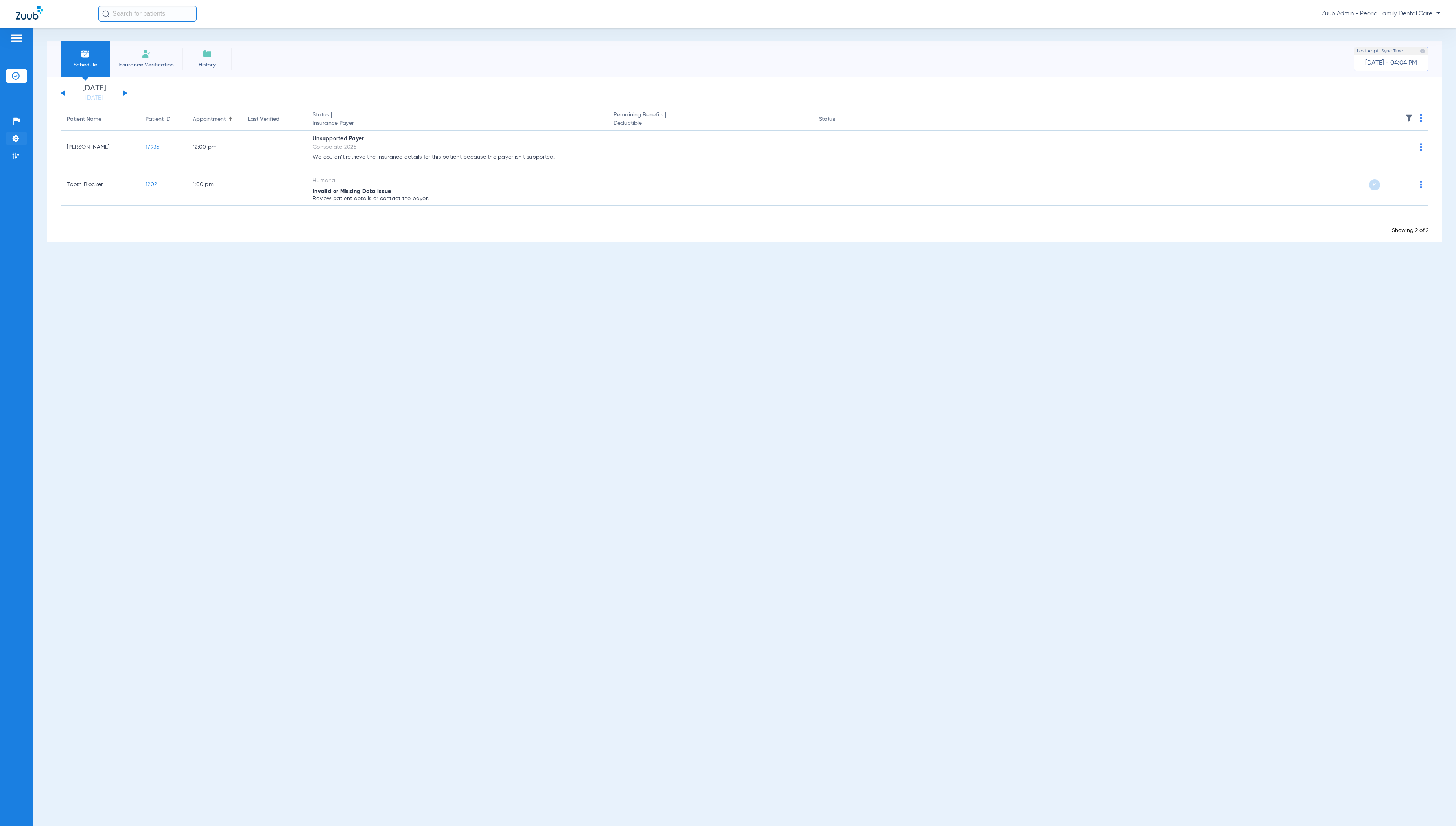
click at [17, 137] on img at bounding box center [15, 138] width 8 height 8
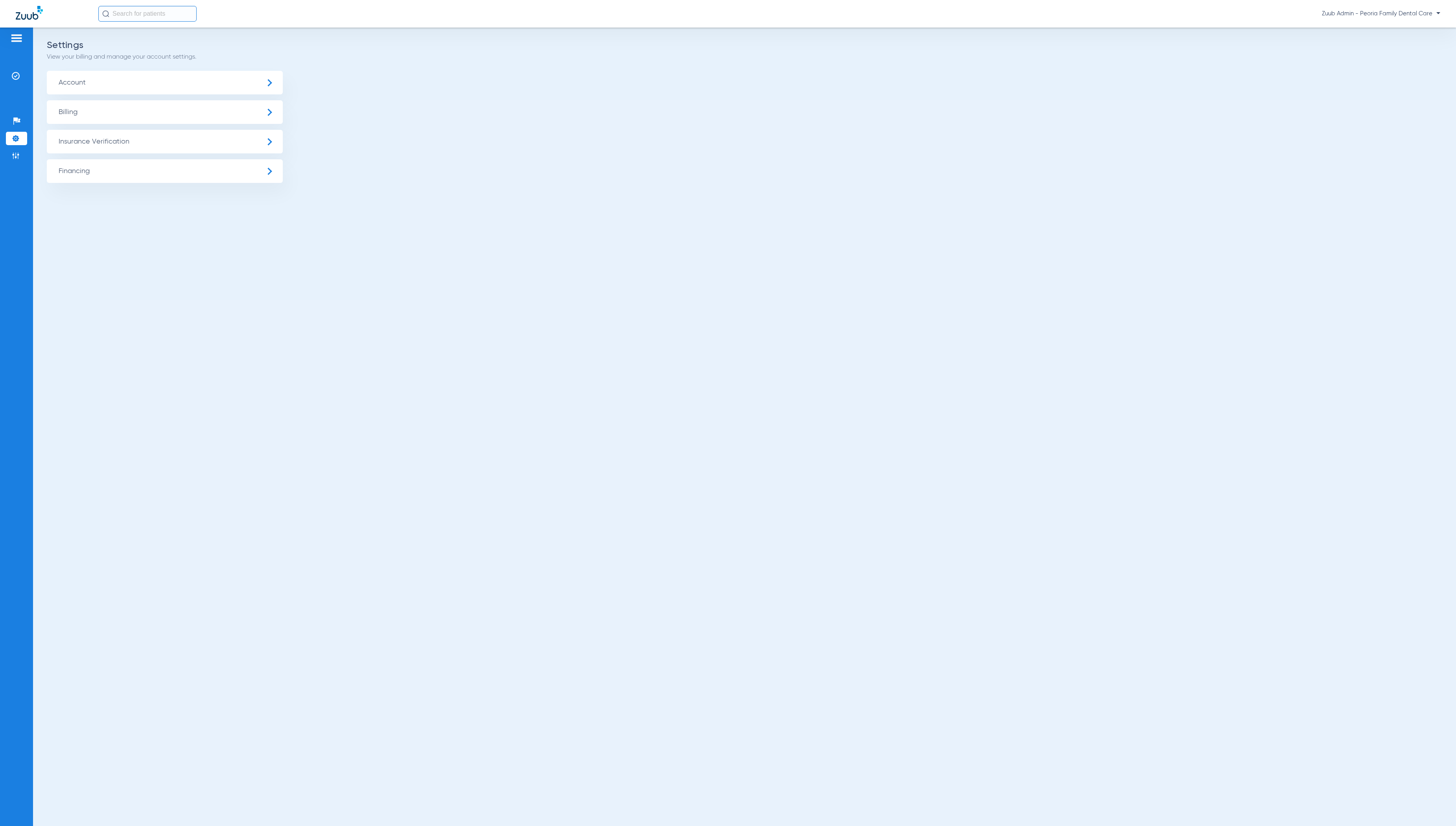
click at [107, 139] on span "Insurance Verification" at bounding box center [164, 142] width 236 height 24
click at [229, 200] on li "Insurance Payer Mapping" at bounding box center [164, 204] width 236 height 20
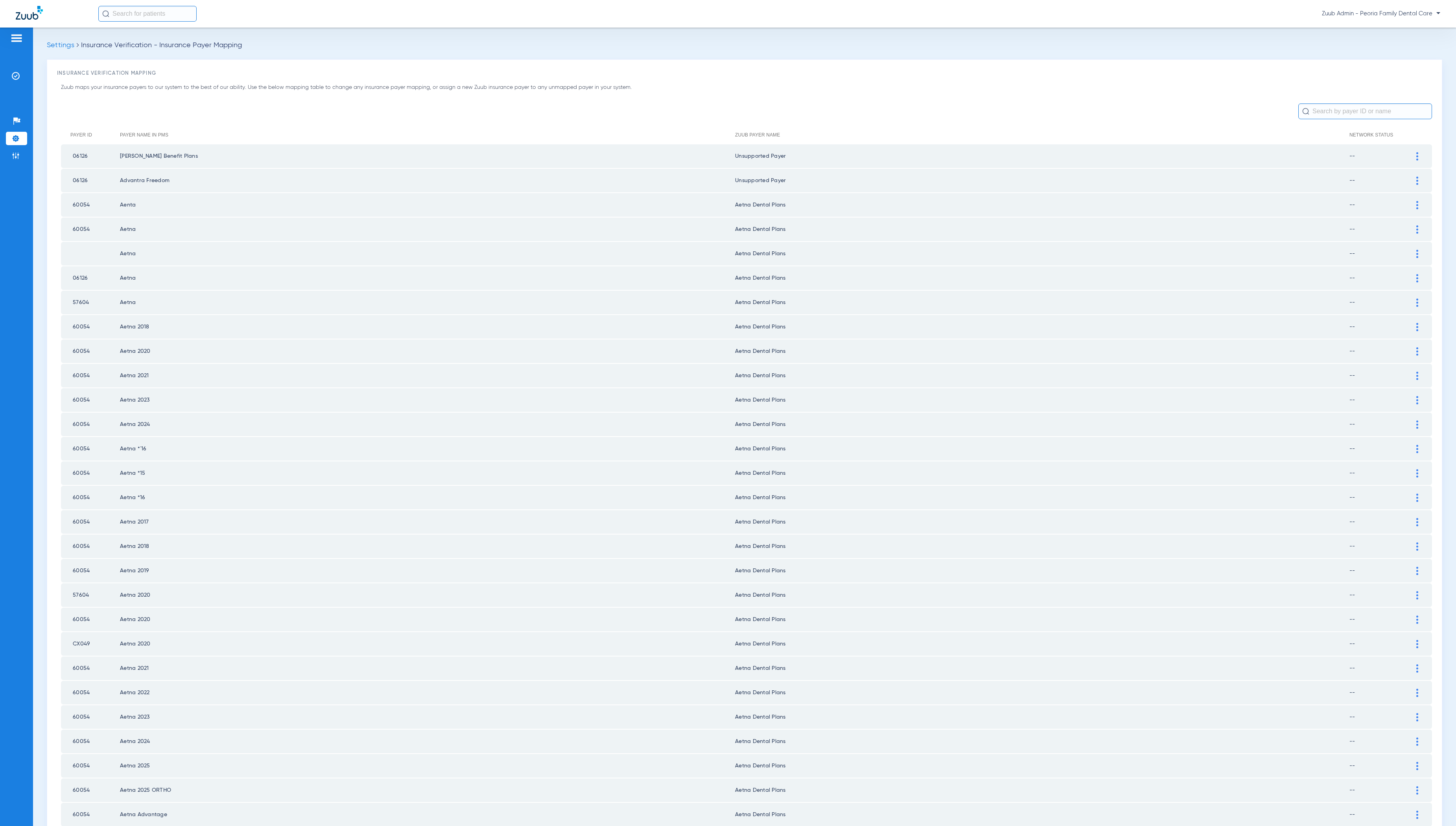
scroll to position [556, 0]
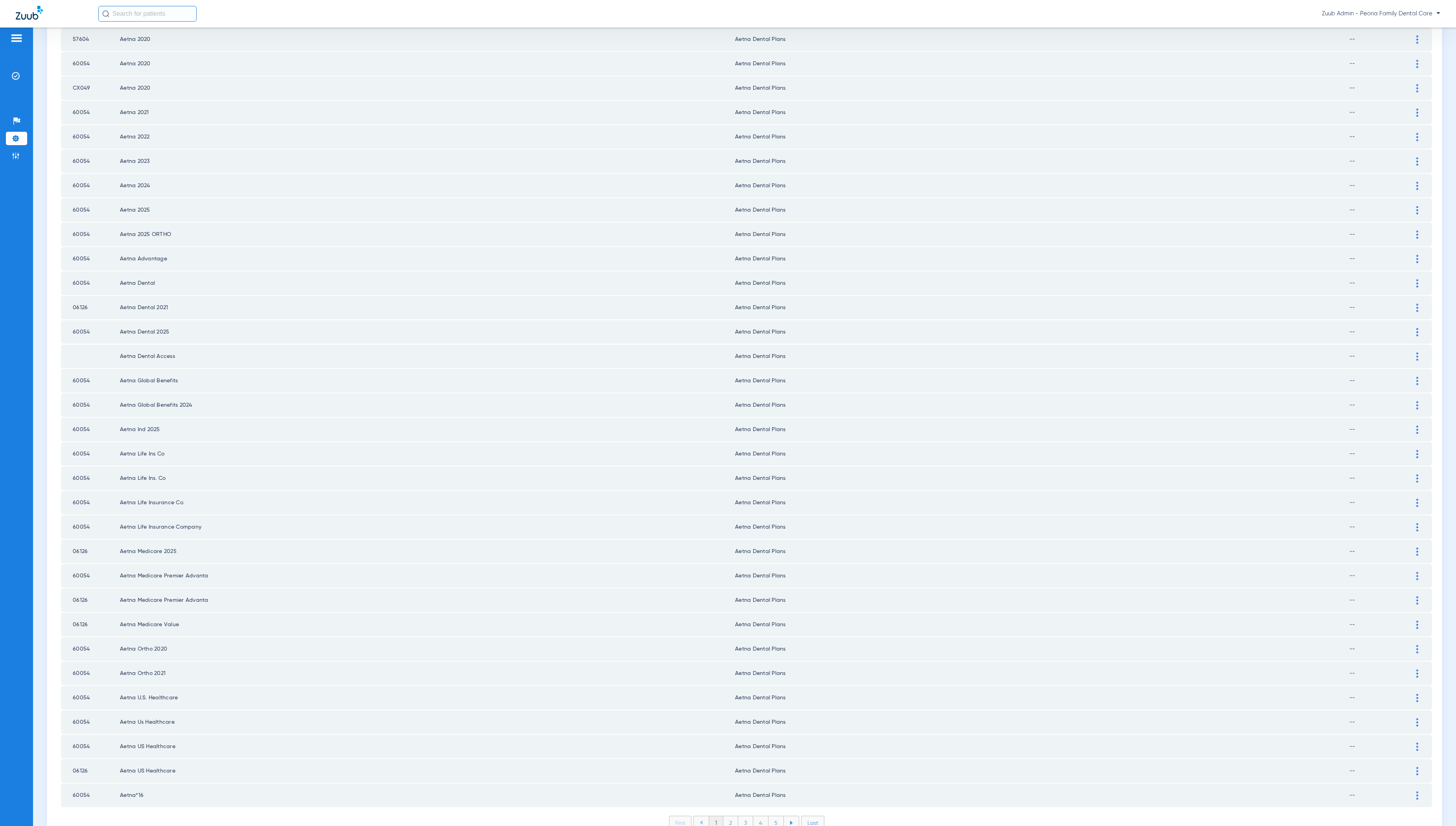
click at [730, 816] on li "2" at bounding box center [730, 823] width 15 height 13
click at [745, 816] on li "3" at bounding box center [745, 823] width 15 height 13
click at [760, 816] on li "4" at bounding box center [761, 823] width 15 height 13
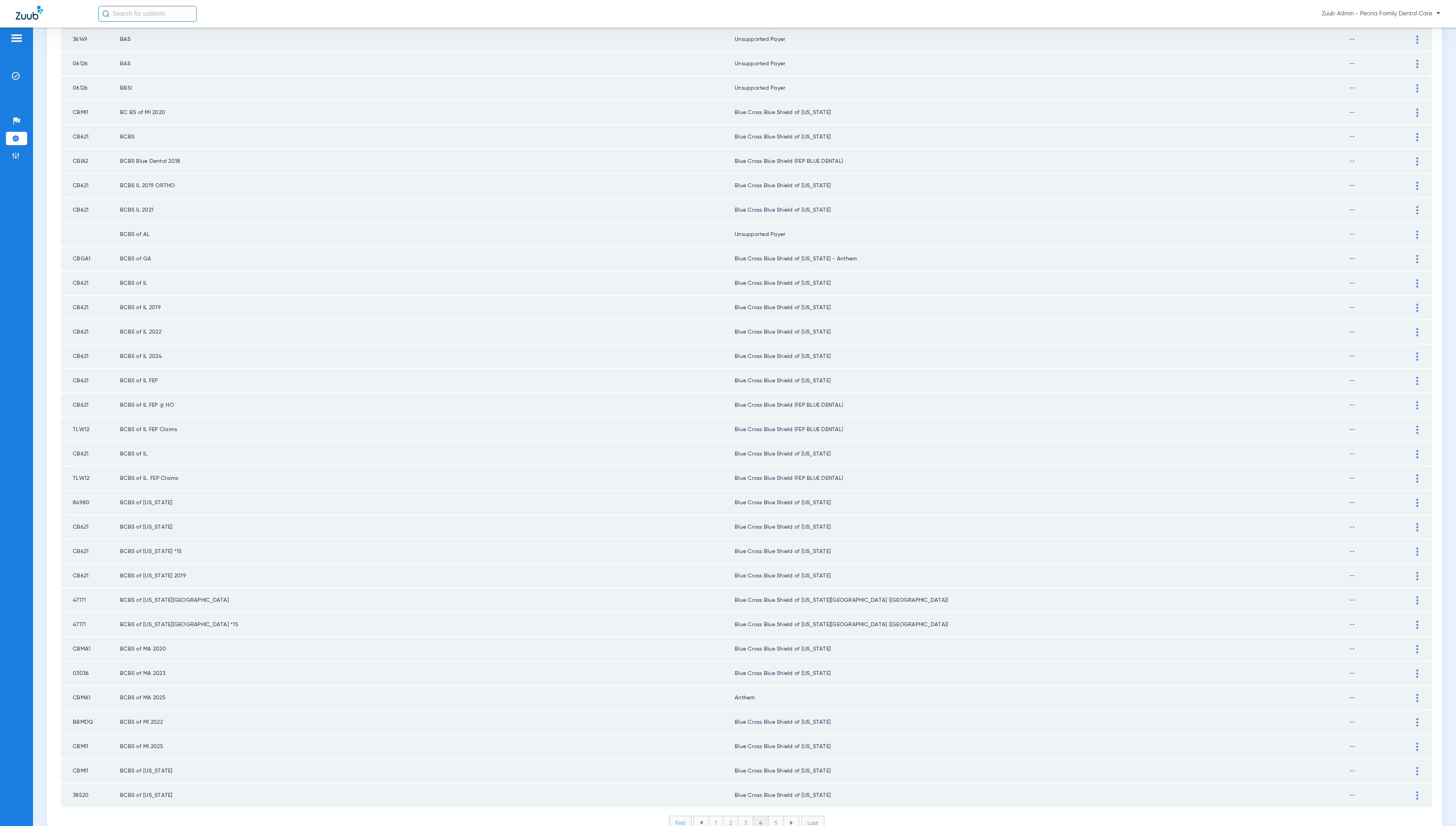
click at [775, 816] on li "5" at bounding box center [776, 823] width 15 height 13
click at [776, 816] on li "6" at bounding box center [776, 823] width 15 height 13
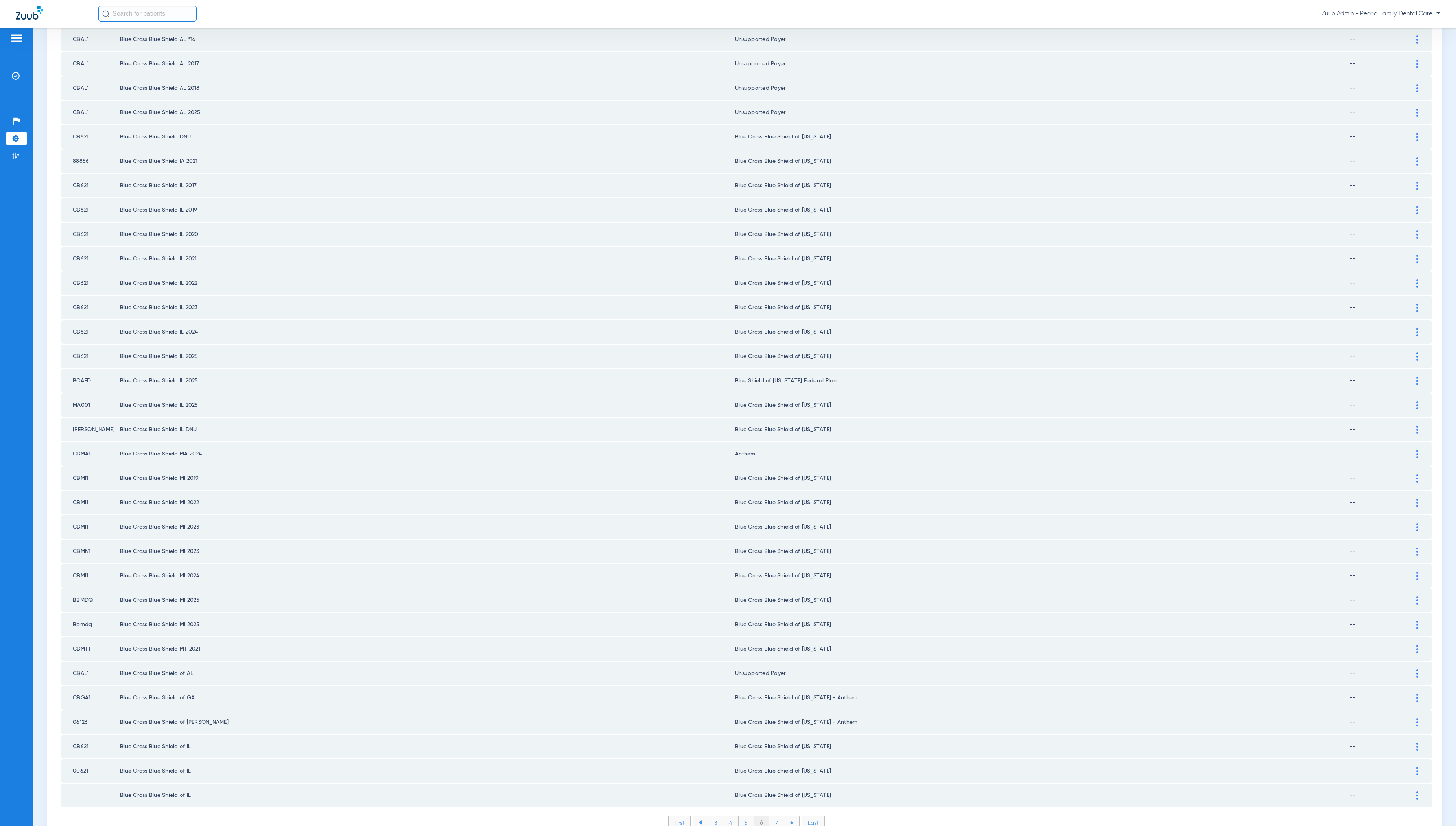
click at [780, 816] on li "7" at bounding box center [776, 823] width 15 height 13
click at [777, 816] on li "8" at bounding box center [777, 823] width 15 height 13
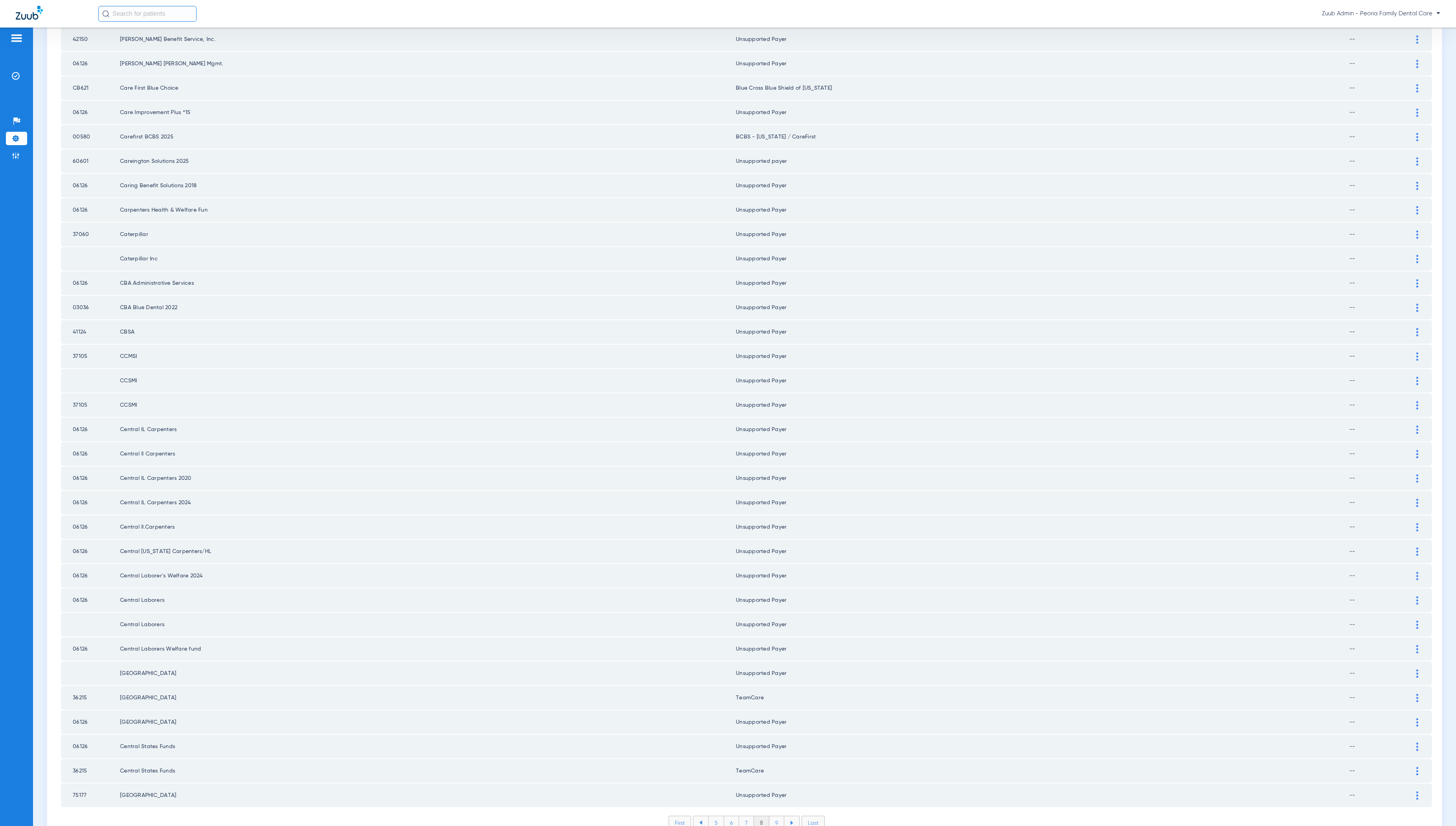
click at [774, 816] on li "9" at bounding box center [776, 823] width 15 height 13
click at [775, 816] on li "10" at bounding box center [776, 823] width 17 height 13
click at [777, 816] on li "11" at bounding box center [777, 823] width 16 height 13
click at [778, 816] on li "12" at bounding box center [778, 823] width 17 height 13
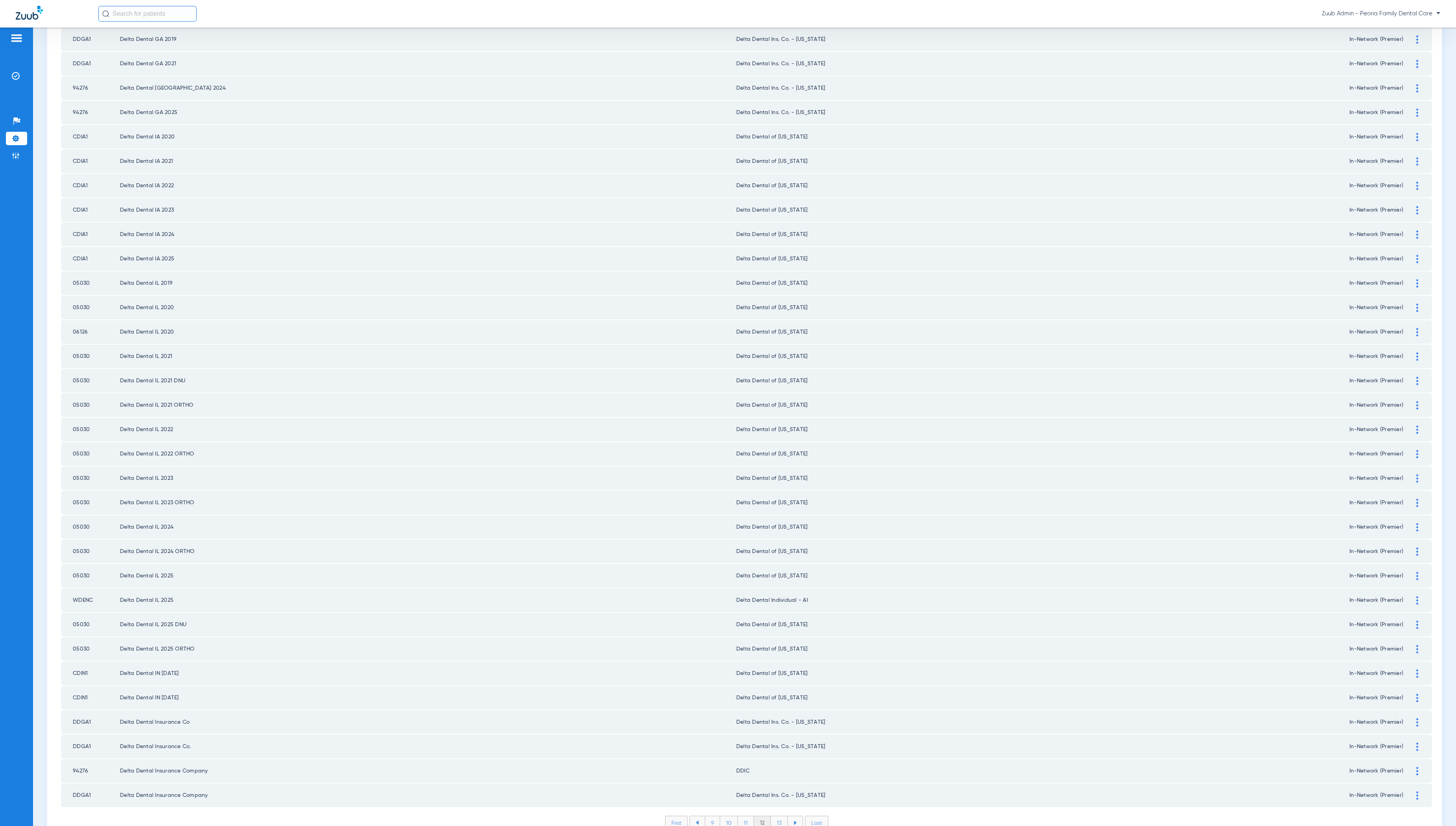
scroll to position [0, 0]
click at [778, 816] on li "13" at bounding box center [779, 823] width 17 height 13
click at [781, 816] on li "14" at bounding box center [780, 823] width 17 height 13
click at [773, 816] on li "15" at bounding box center [780, 823] width 17 height 13
click at [783, 816] on li "16" at bounding box center [780, 823] width 17 height 13
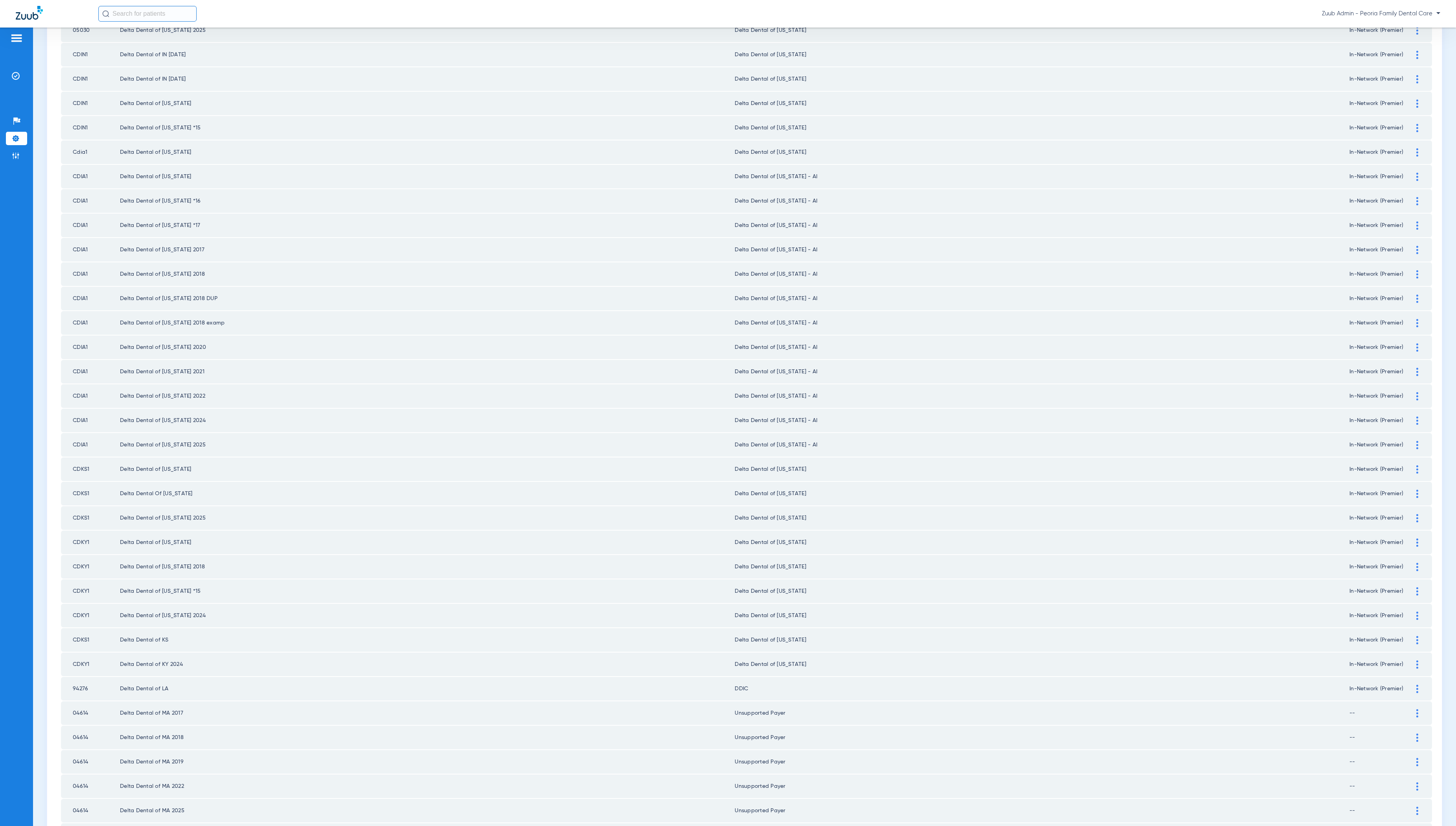
scroll to position [556, 0]
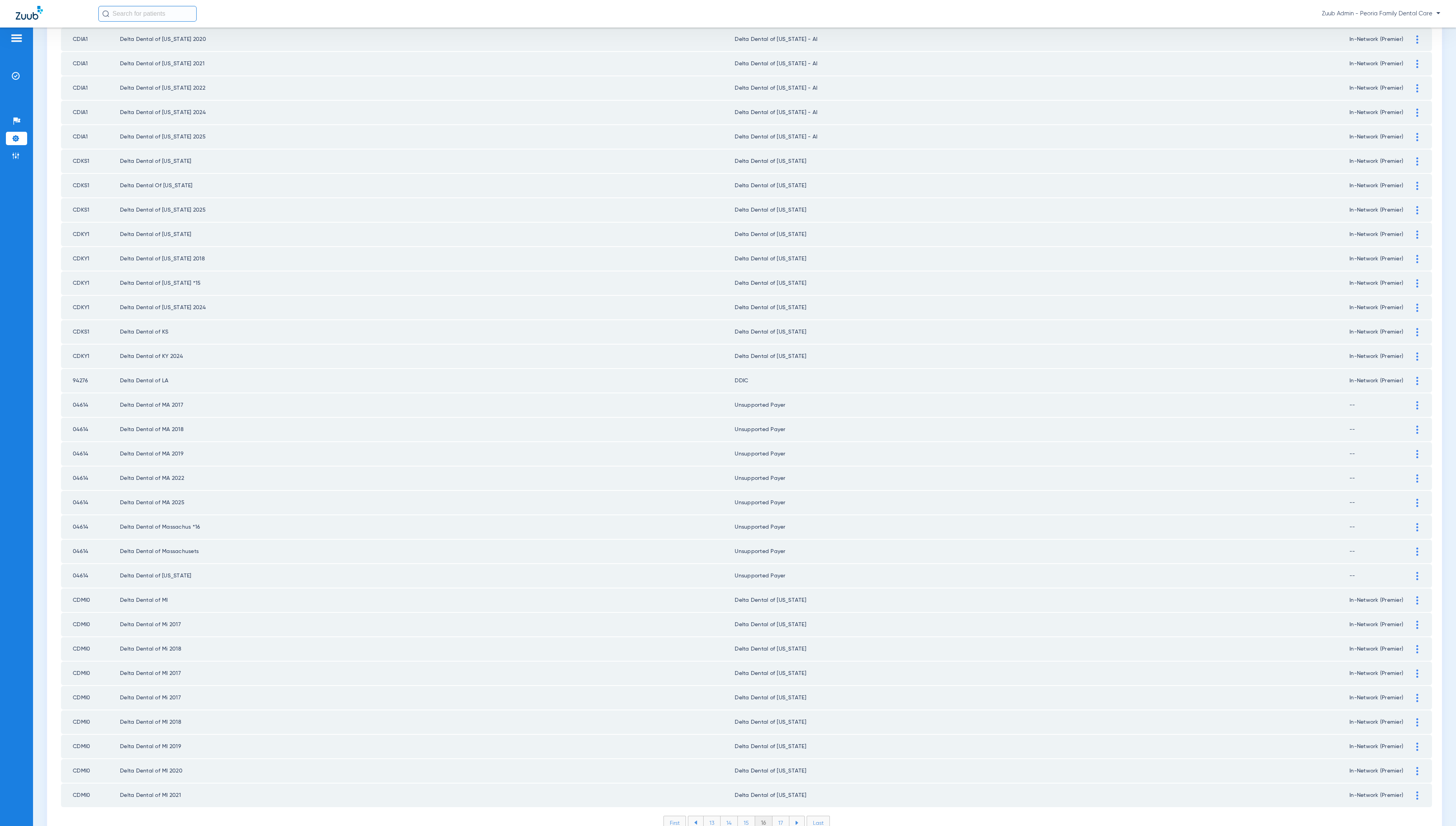
click at [781, 816] on li "17" at bounding box center [781, 823] width 17 height 13
click at [780, 816] on li "18" at bounding box center [780, 823] width 17 height 13
click at [780, 816] on li "19" at bounding box center [780, 823] width 17 height 13
click at [780, 816] on li "20" at bounding box center [780, 823] width 19 height 13
click at [780, 816] on li "21" at bounding box center [781, 823] width 17 height 13
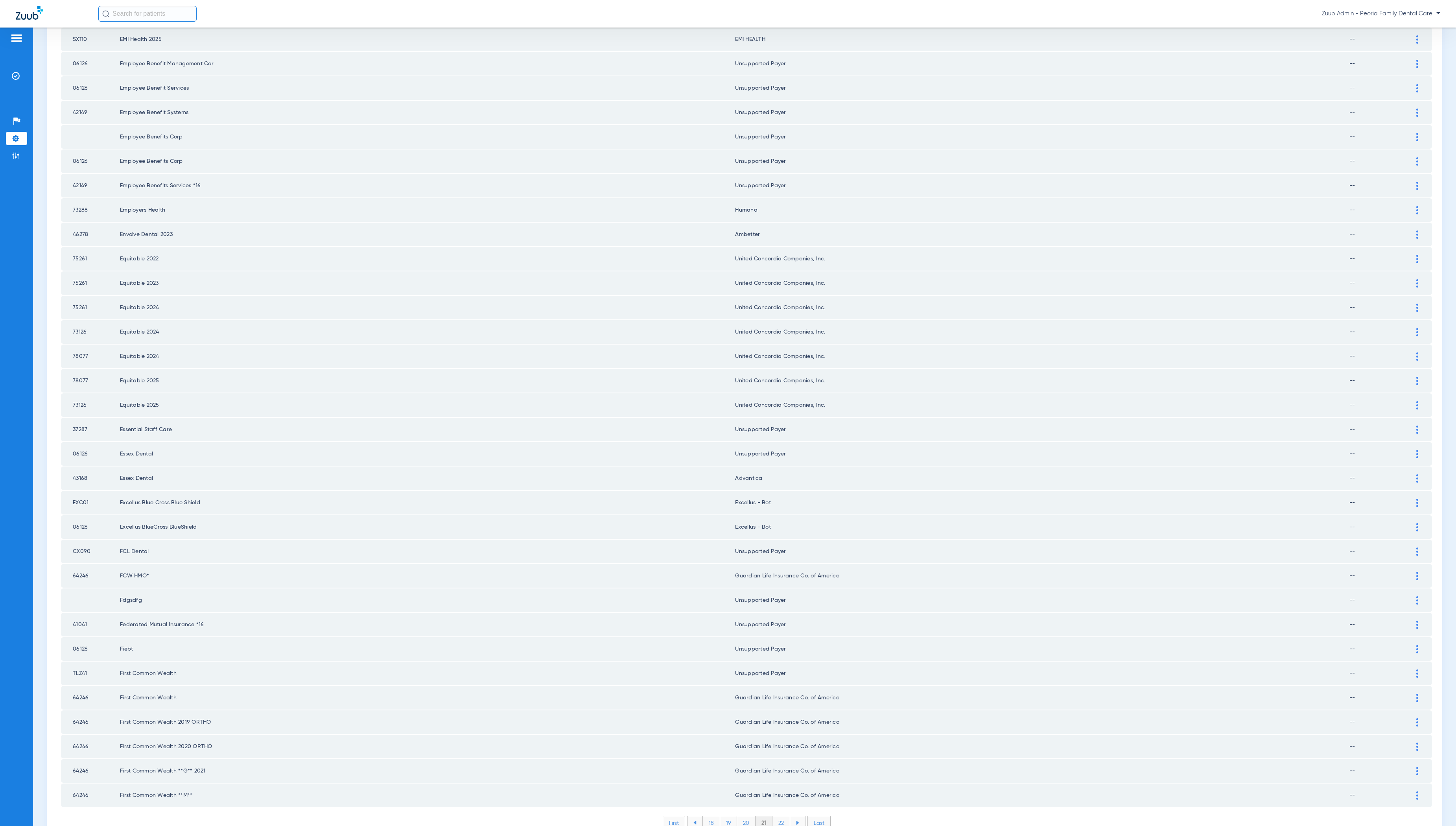
click at [781, 816] on li "22" at bounding box center [781, 823] width 17 height 13
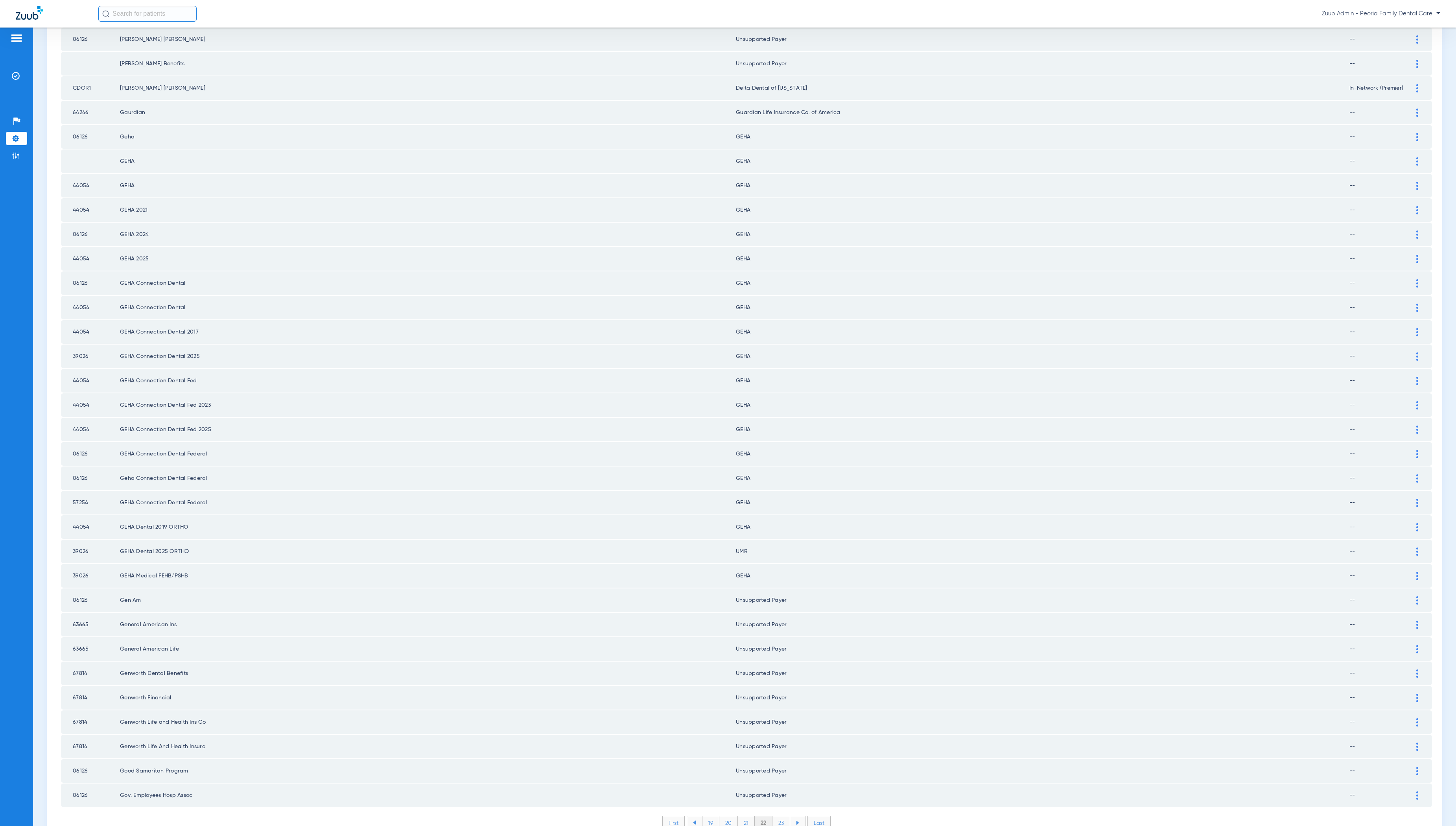
click at [780, 816] on li "23" at bounding box center [781, 823] width 17 height 13
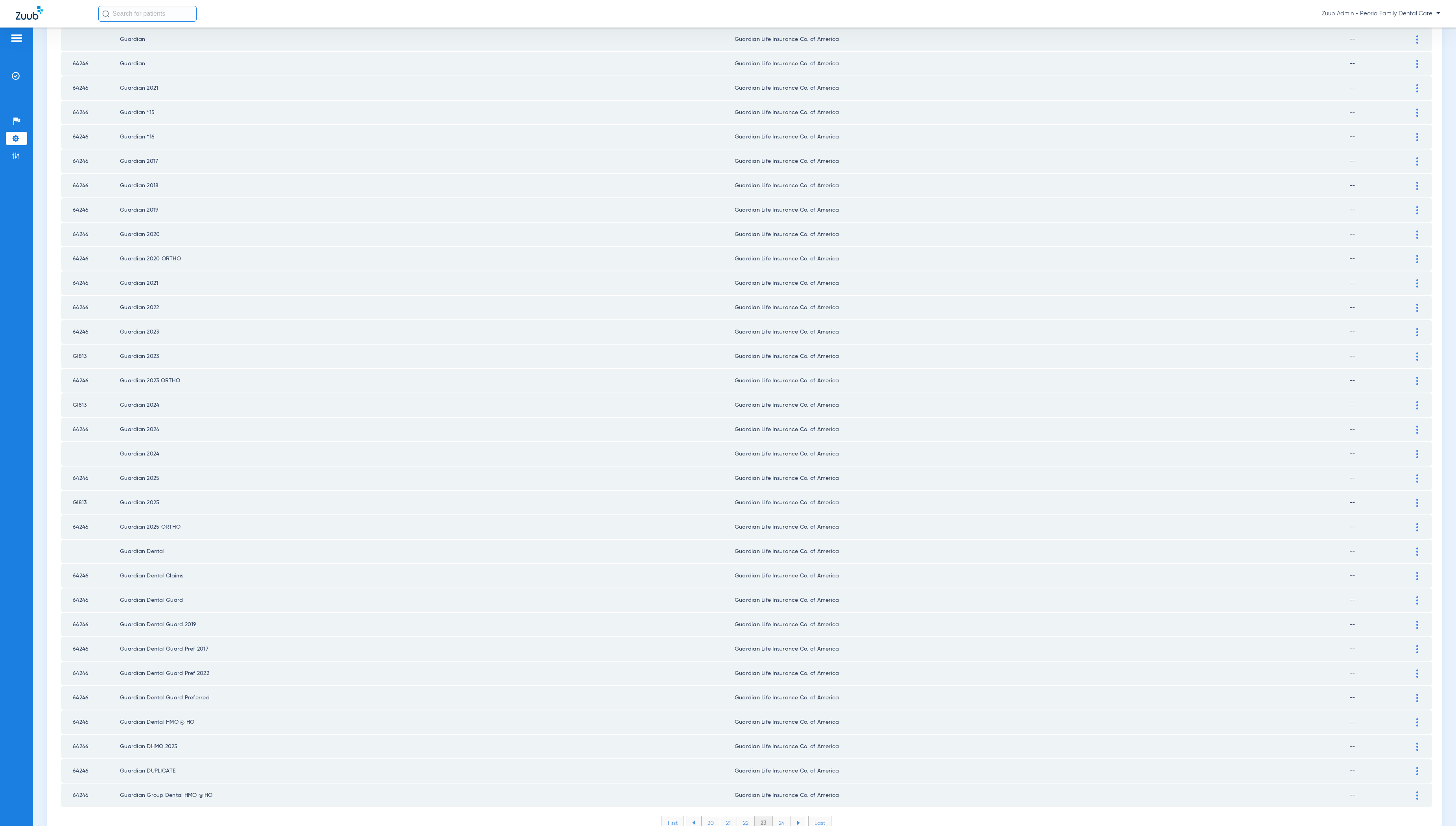
click at [780, 816] on li "24" at bounding box center [782, 823] width 18 height 13
click at [782, 816] on li "25" at bounding box center [782, 823] width 18 height 13
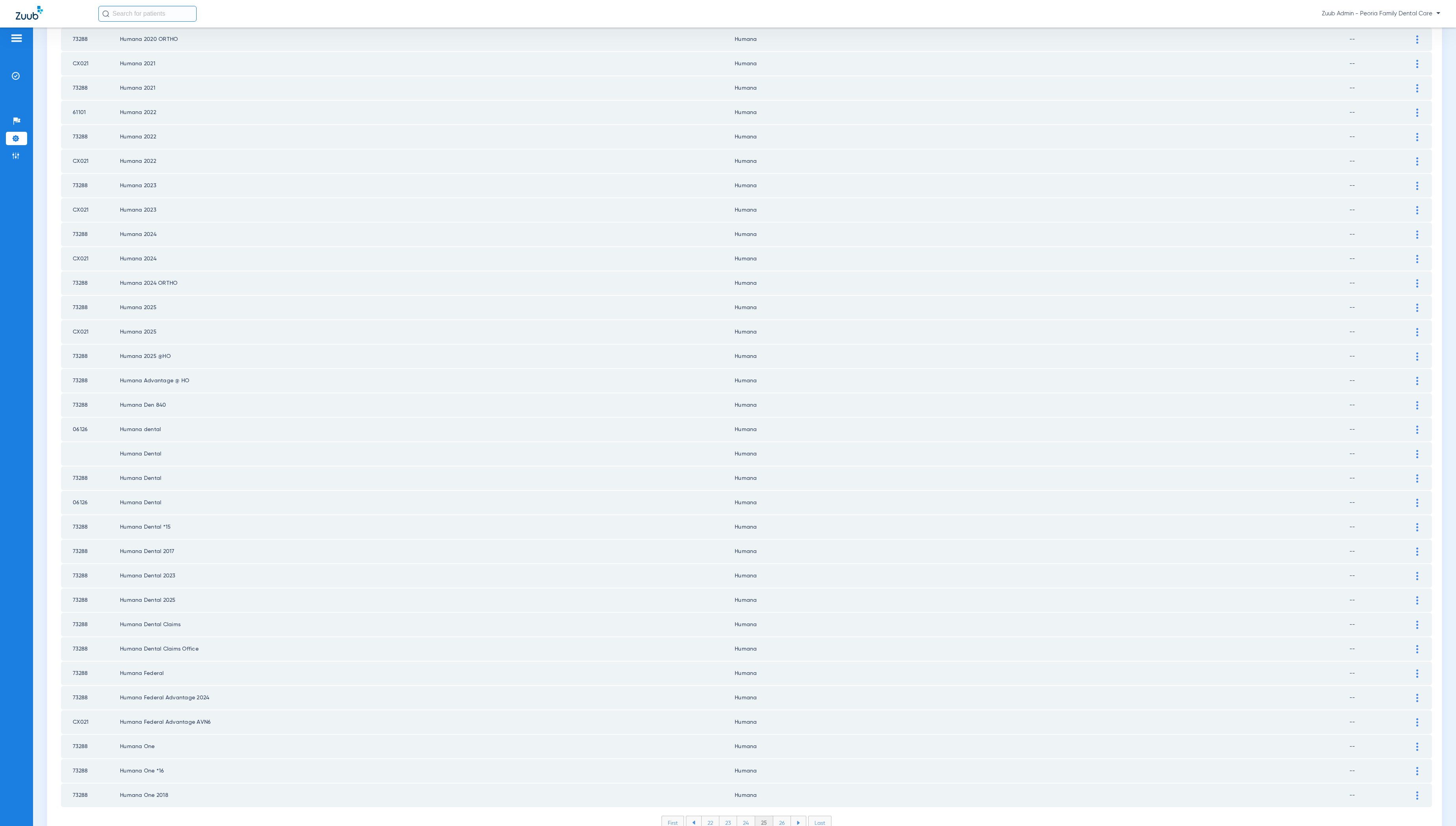
click at [781, 816] on li "26" at bounding box center [782, 823] width 17 height 13
click at [784, 816] on li "27" at bounding box center [782, 823] width 17 height 13
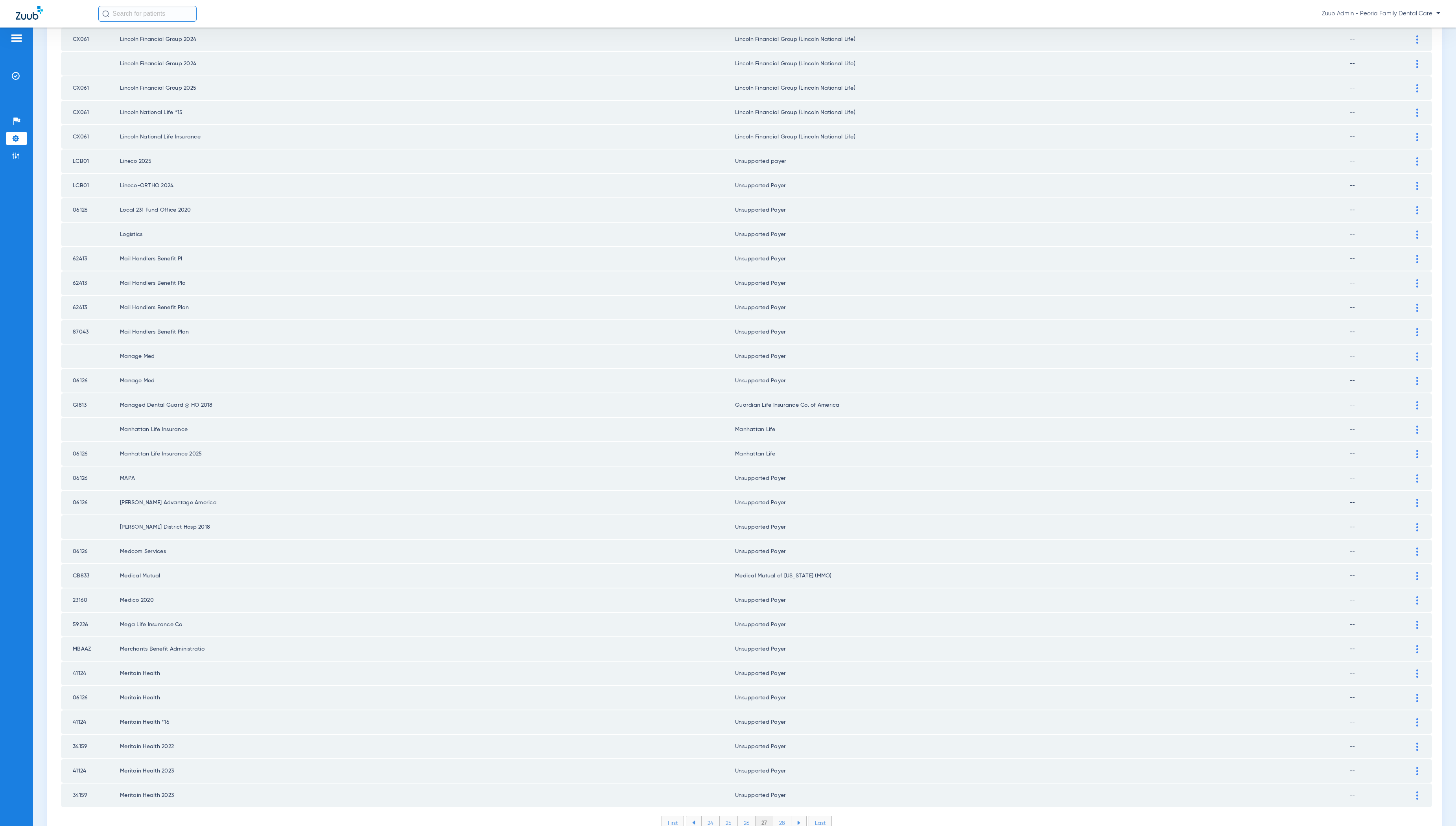
click at [782, 816] on li "28" at bounding box center [782, 823] width 18 height 13
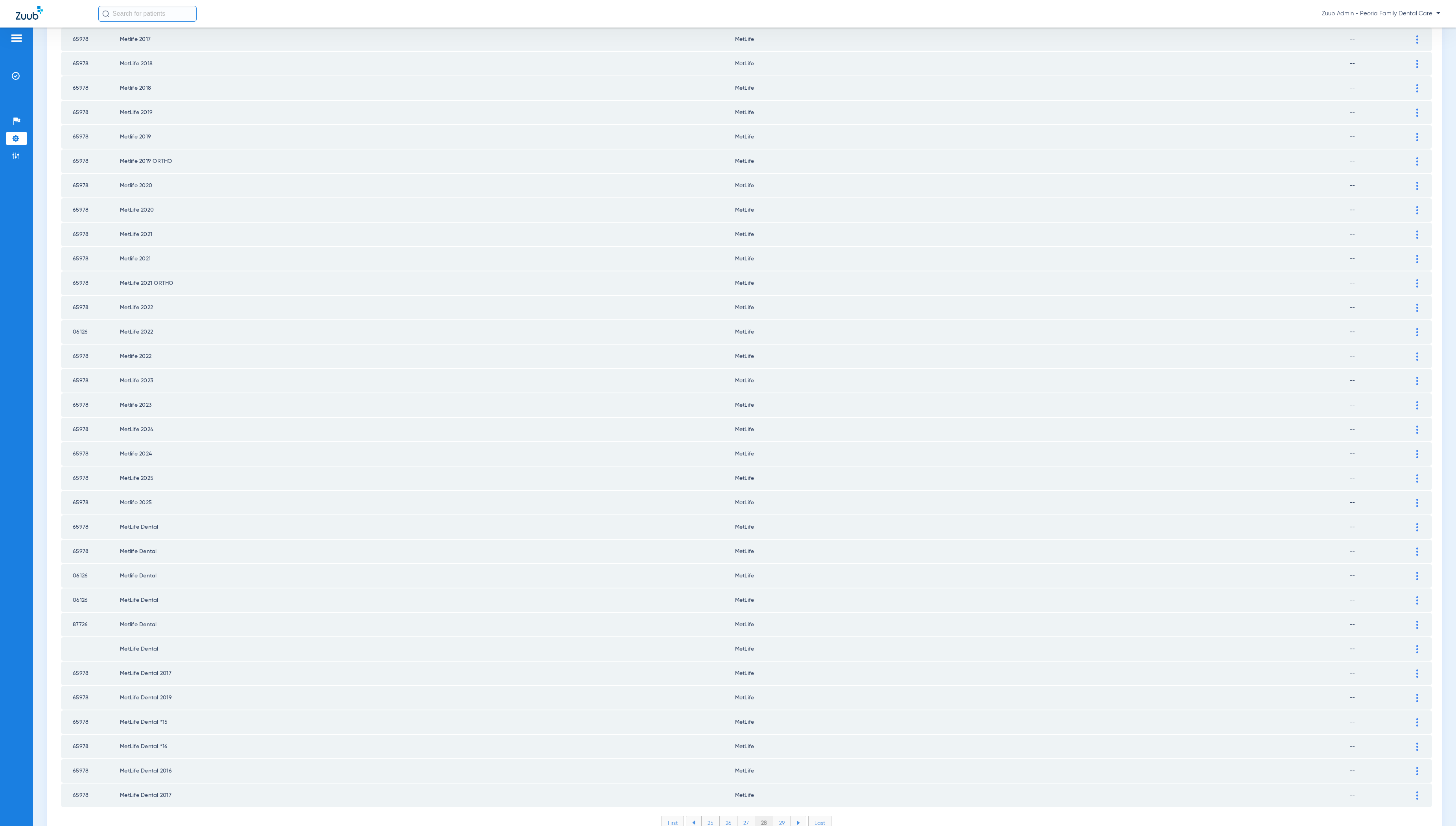
scroll to position [281, 0]
click at [782, 816] on li "29" at bounding box center [782, 823] width 17 height 13
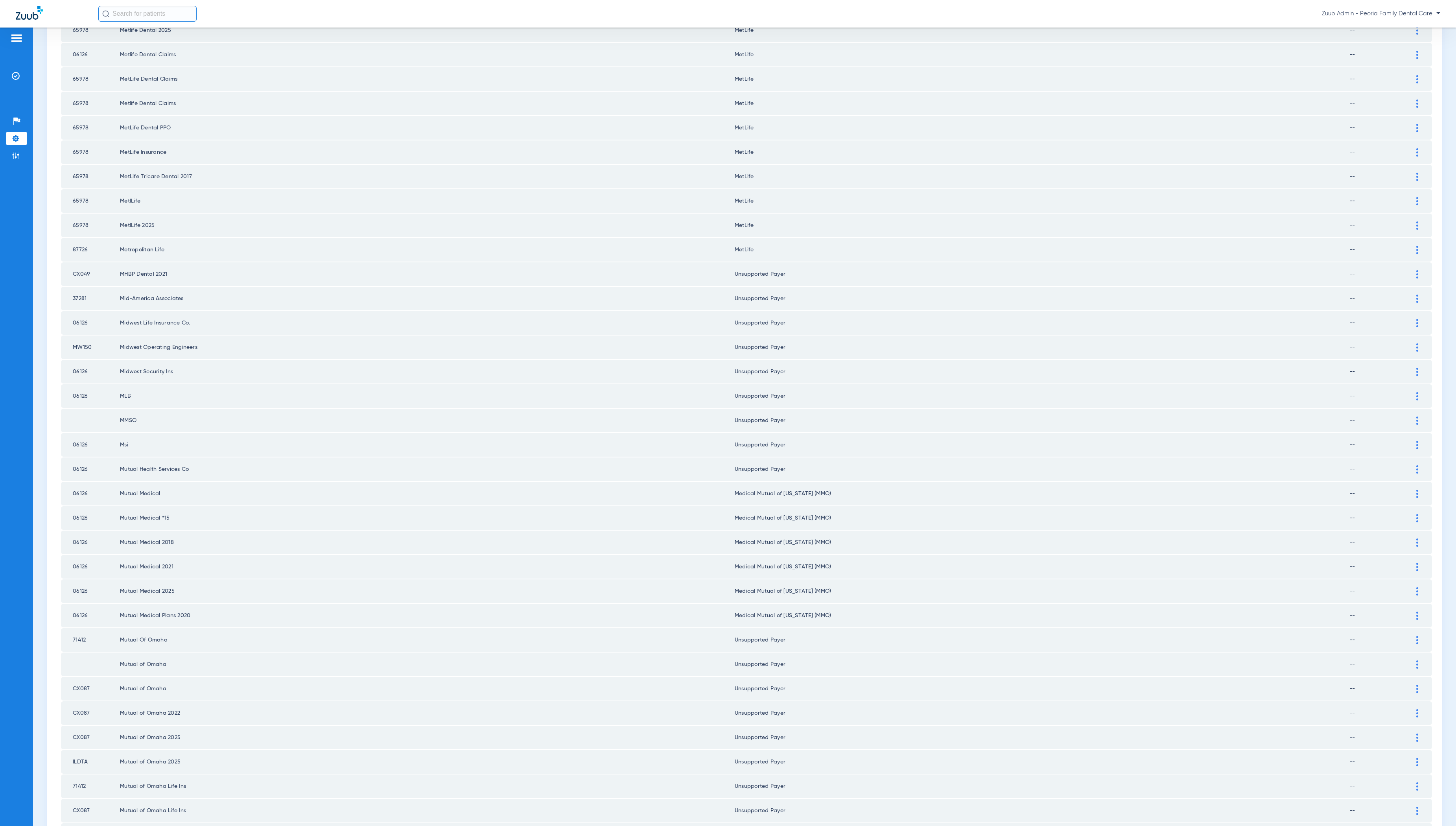
scroll to position [556, 0]
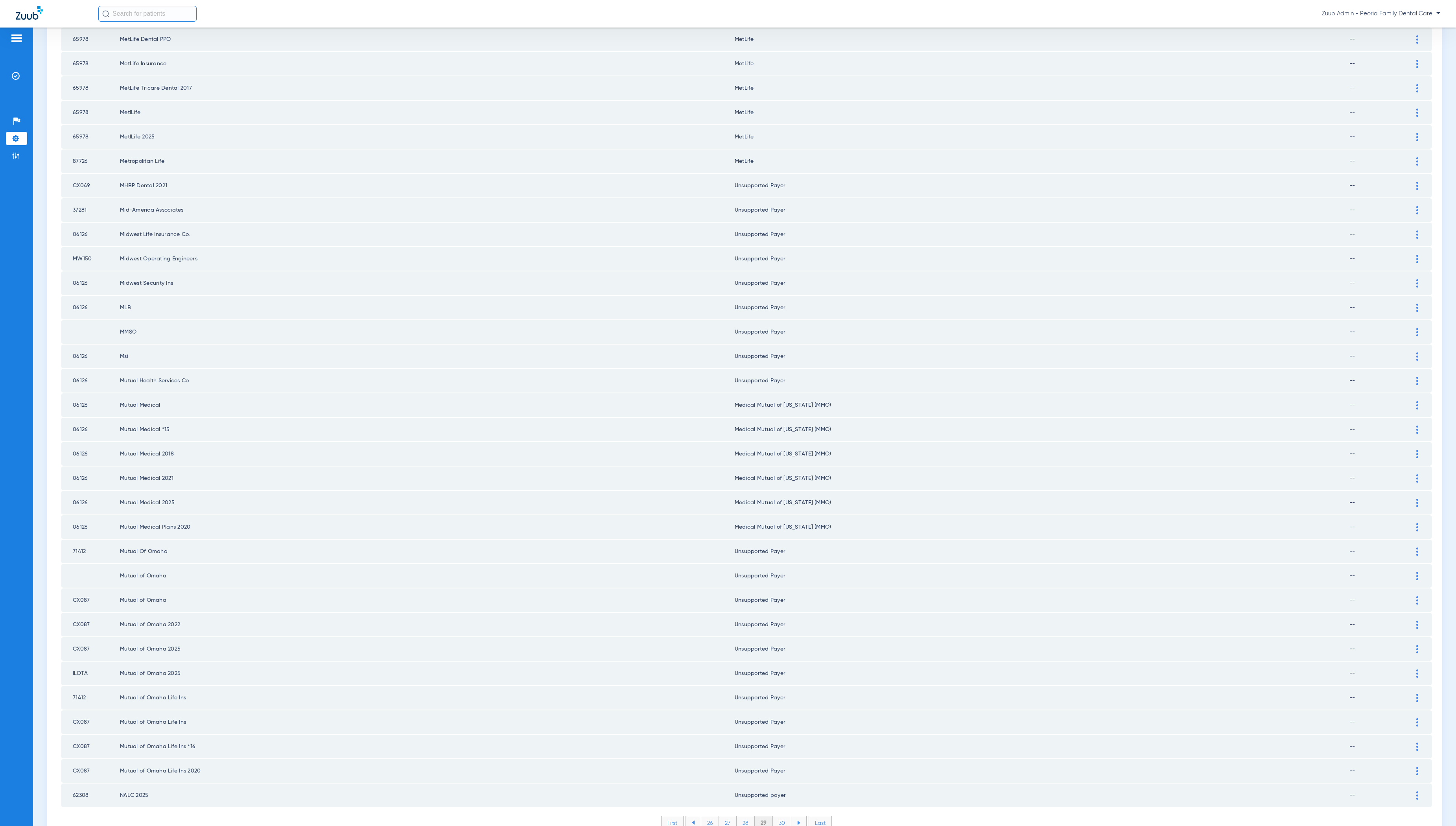
click at [782, 816] on li "30" at bounding box center [782, 823] width 19 height 13
click at [782, 816] on li "31" at bounding box center [782, 823] width 17 height 13
click at [777, 816] on li "32" at bounding box center [782, 823] width 17 height 13
click at [782, 816] on li "33" at bounding box center [782, 823] width 17 height 13
click at [783, 816] on li "34" at bounding box center [782, 823] width 18 height 13
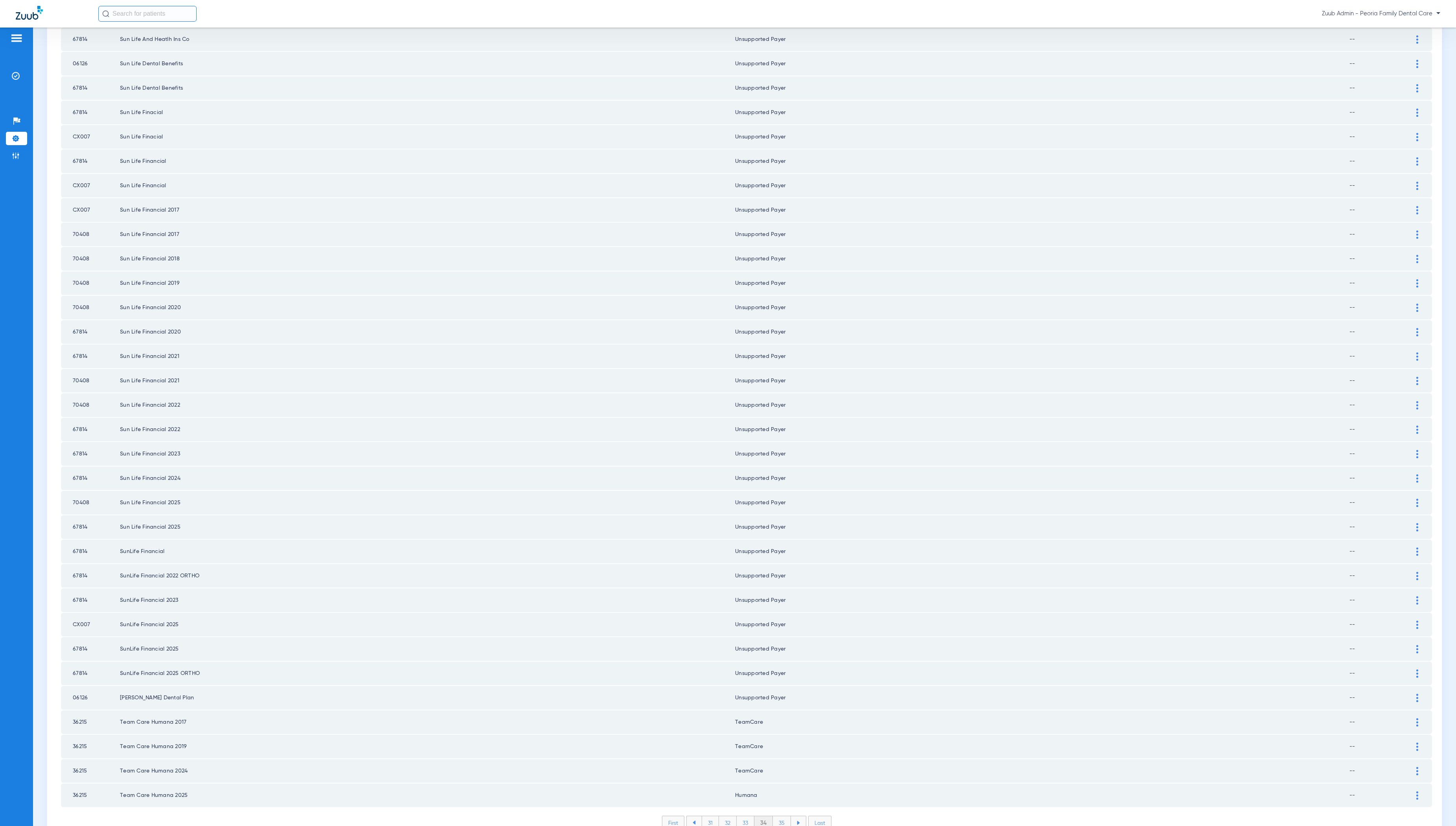
click at [781, 816] on li "35" at bounding box center [782, 823] width 18 height 13
click at [783, 816] on li "36" at bounding box center [782, 823] width 17 height 13
click at [782, 816] on li "37" at bounding box center [782, 823] width 17 height 13
click at [782, 816] on li "38" at bounding box center [782, 823] width 18 height 13
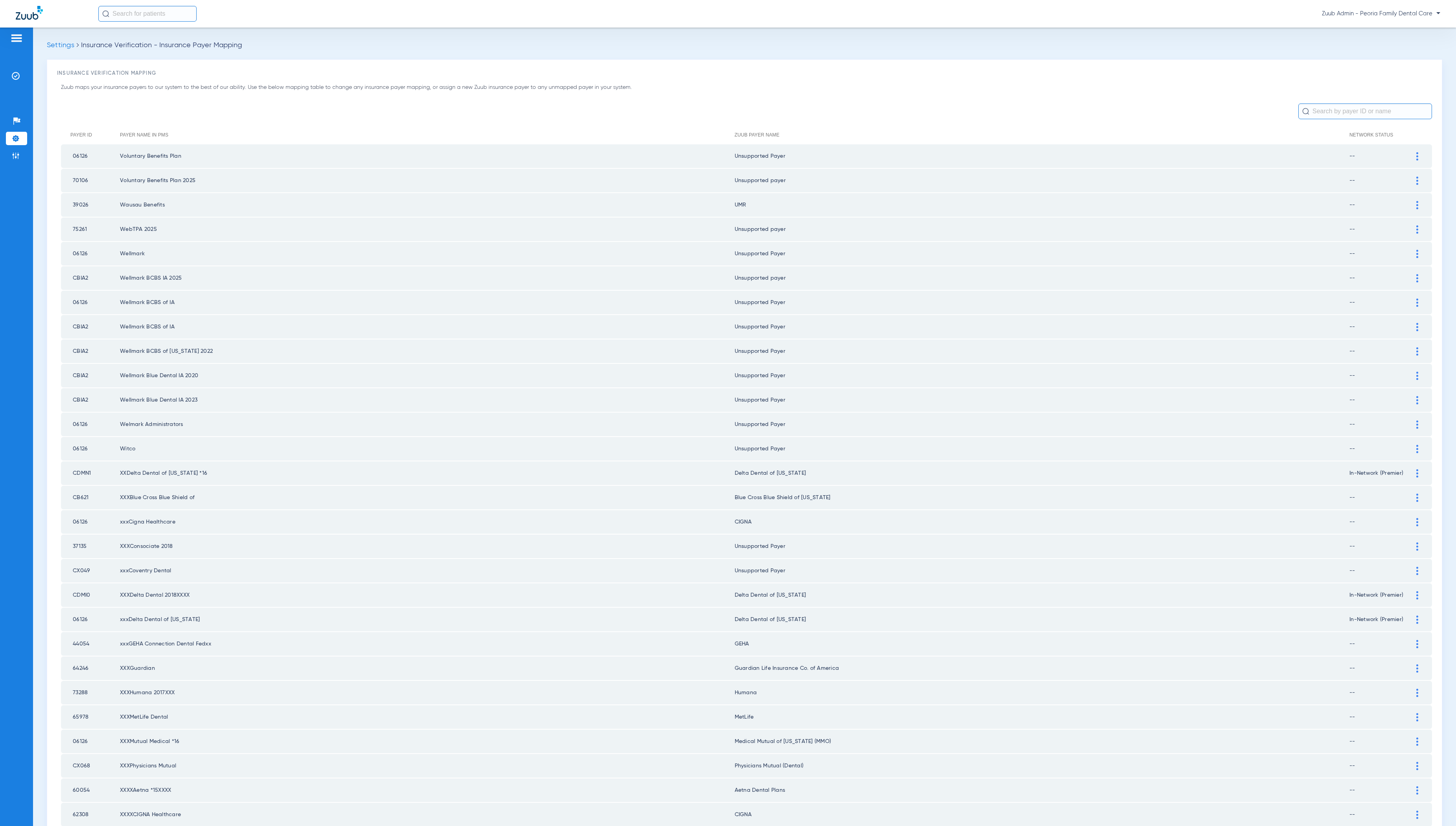
scroll to position [438, 0]
